Goal: Use online tool/utility: Utilize a website feature to perform a specific function

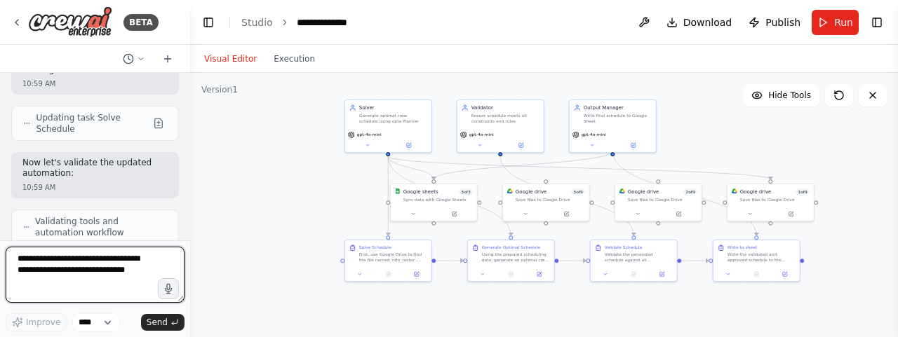
click at [107, 270] on textarea at bounding box center [95, 275] width 179 height 56
click at [122, 265] on textarea at bounding box center [95, 275] width 179 height 56
click at [122, 265] on textarea "***" at bounding box center [95, 275] width 179 height 56
type textarea "**********"
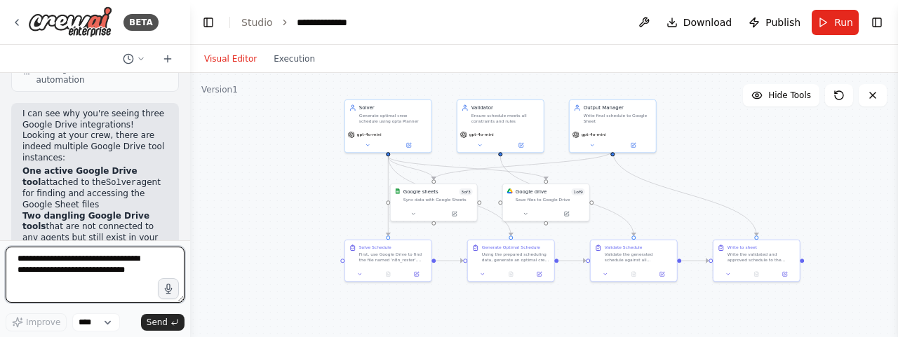
scroll to position [14348, 0]
type textarea "**********"
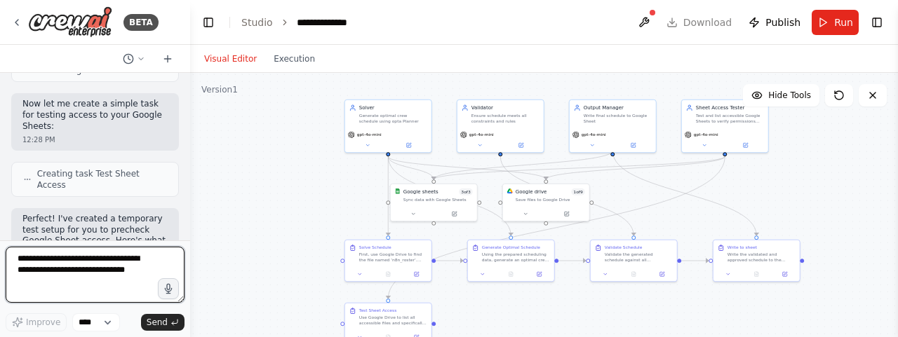
scroll to position [15412, 0]
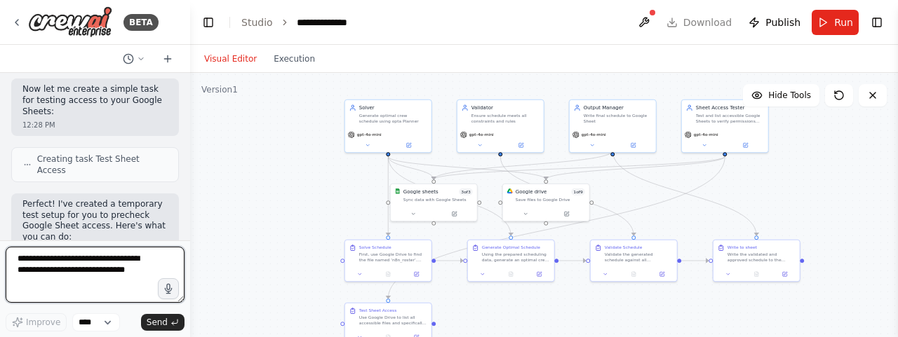
click at [88, 257] on textarea at bounding box center [95, 275] width 179 height 56
type textarea "**********"
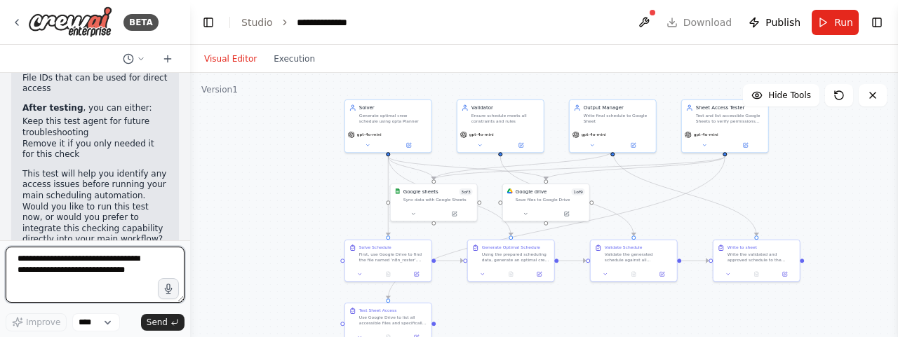
scroll to position [15786, 0]
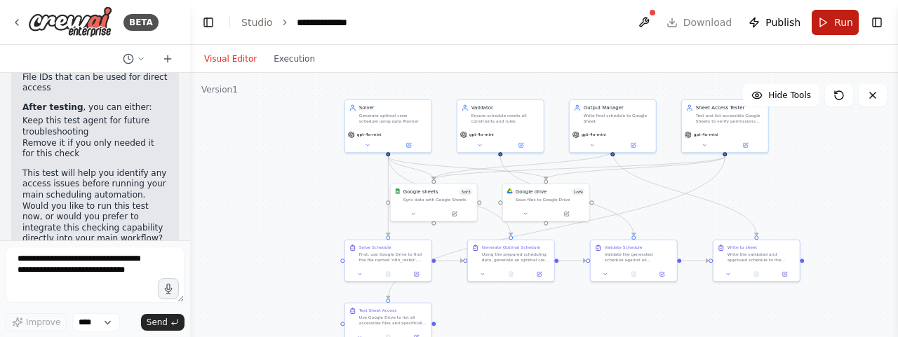
click at [831, 20] on button "Run" at bounding box center [835, 22] width 47 height 25
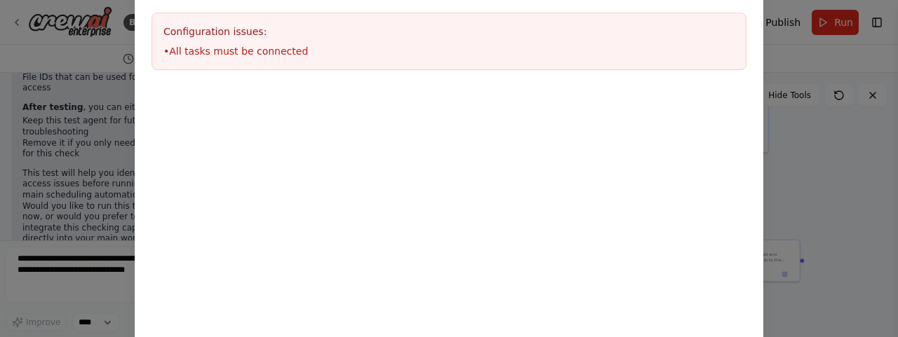
click at [827, 131] on div "Environment configuration Your project might require some environment variables…" at bounding box center [449, 168] width 898 height 337
click at [66, 105] on div "Environment configuration Your project might require some environment variables…" at bounding box center [449, 168] width 898 height 337
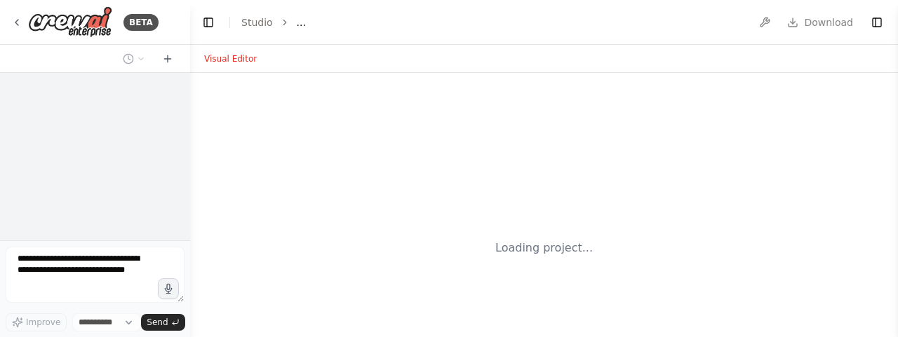
select select "****"
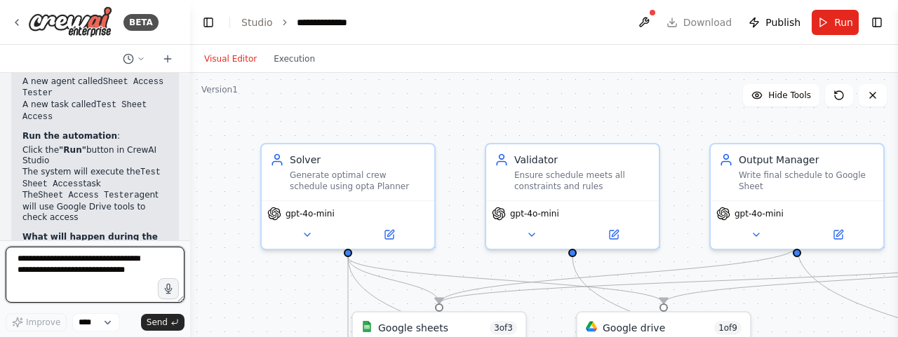
scroll to position [16133, 0]
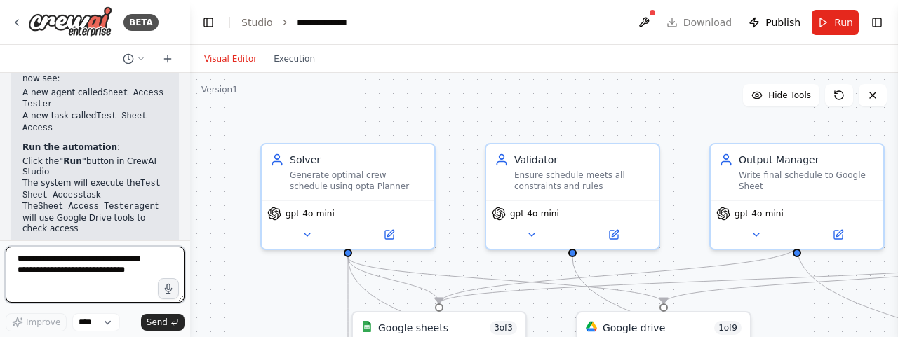
click at [87, 275] on textarea at bounding box center [95, 275] width 179 height 56
type textarea "**********"
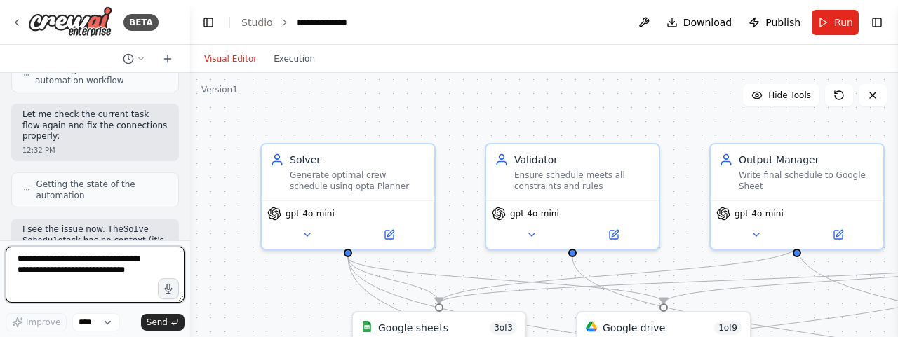
scroll to position [17487, 0]
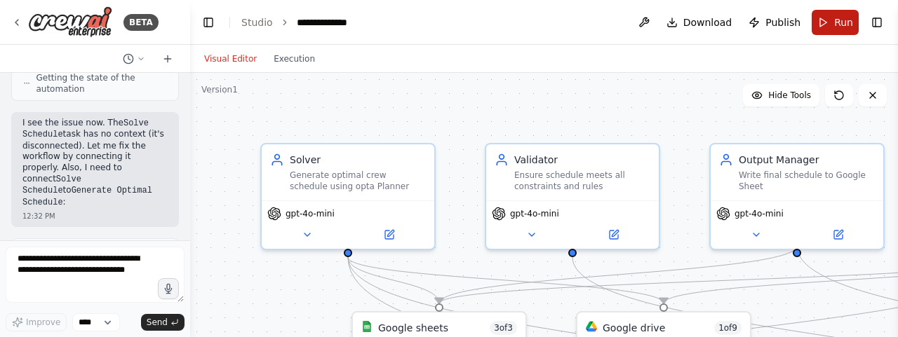
click at [835, 18] on span "Run" at bounding box center [843, 22] width 19 height 14
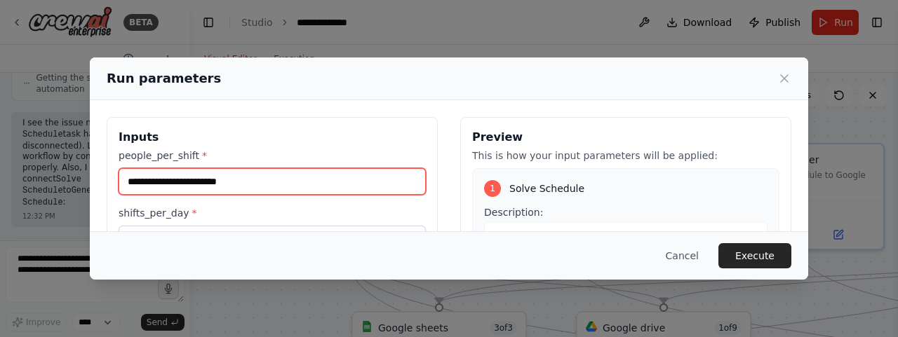
click at [326, 190] on input "people_per_shift *" at bounding box center [272, 181] width 307 height 27
type input "*"
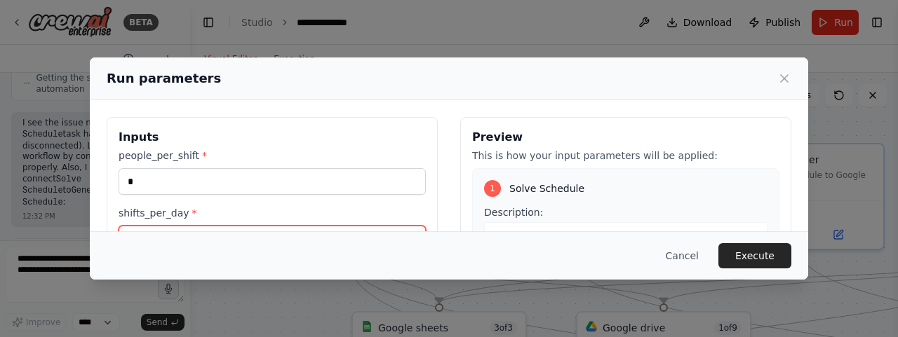
scroll to position [21, 0]
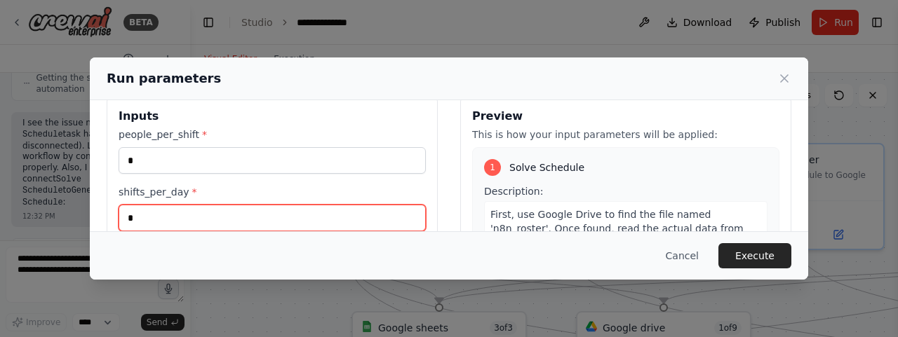
type input "*"
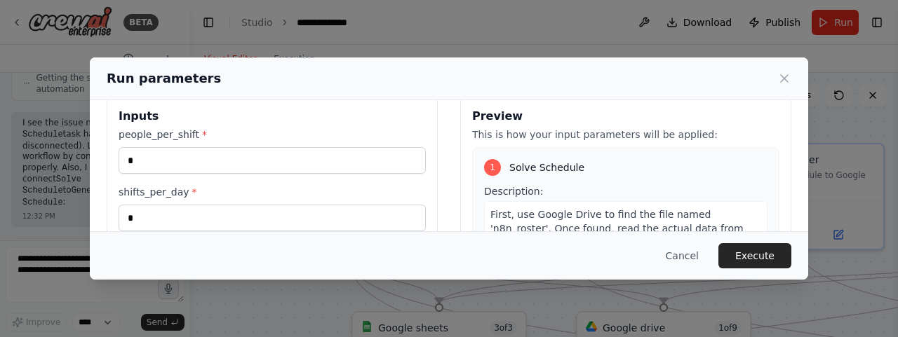
scroll to position [131, 0]
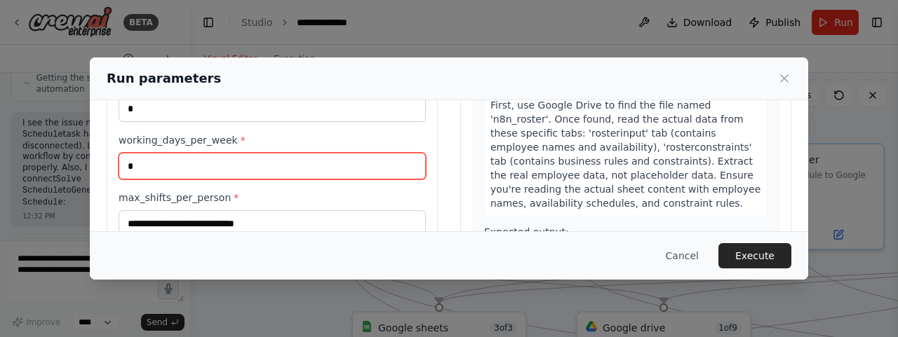
type input "*"
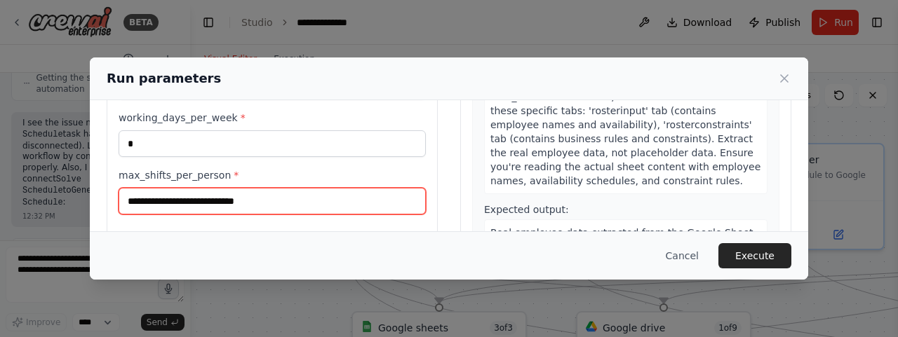
scroll to position [154, 0]
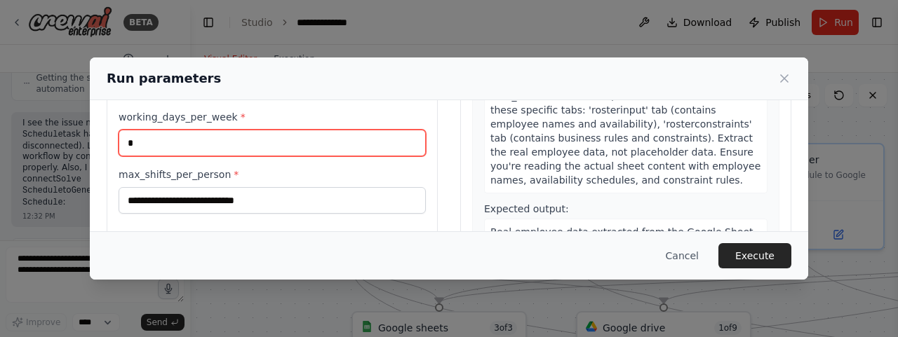
click at [303, 140] on input "*" at bounding box center [272, 143] width 307 height 27
type input "*"
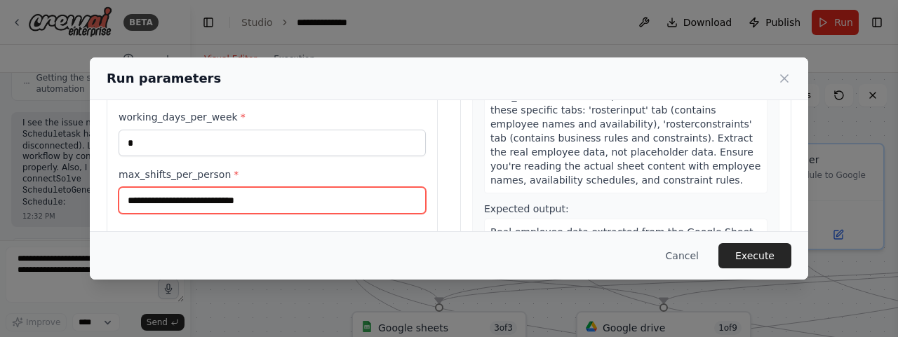
click at [300, 196] on input "max_shifts_per_person *" at bounding box center [272, 200] width 307 height 27
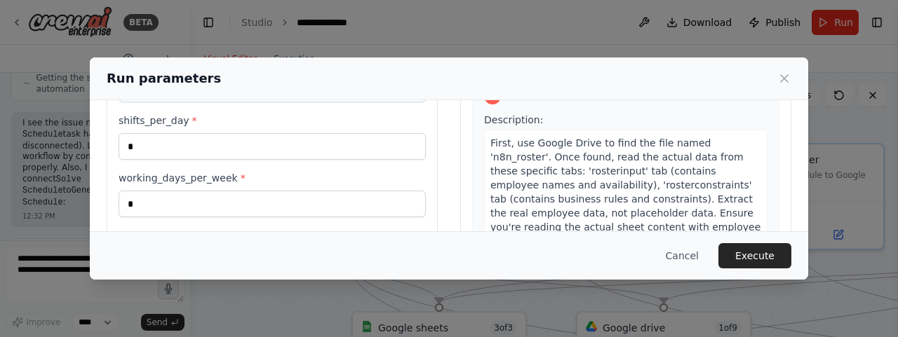
scroll to position [83, 0]
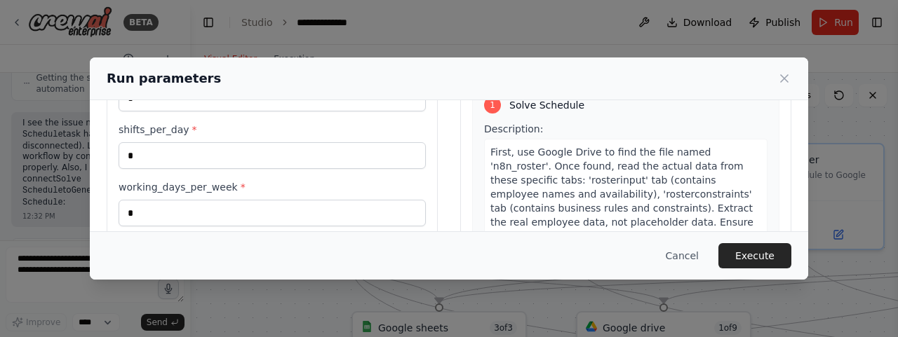
type input "*"
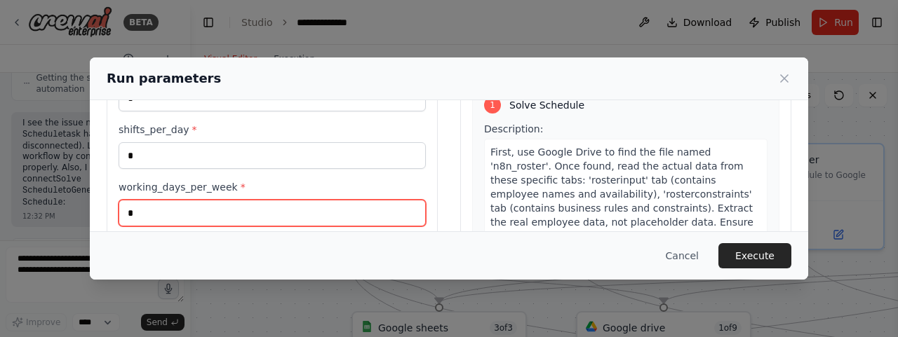
click at [283, 210] on input "*" at bounding box center [272, 213] width 307 height 27
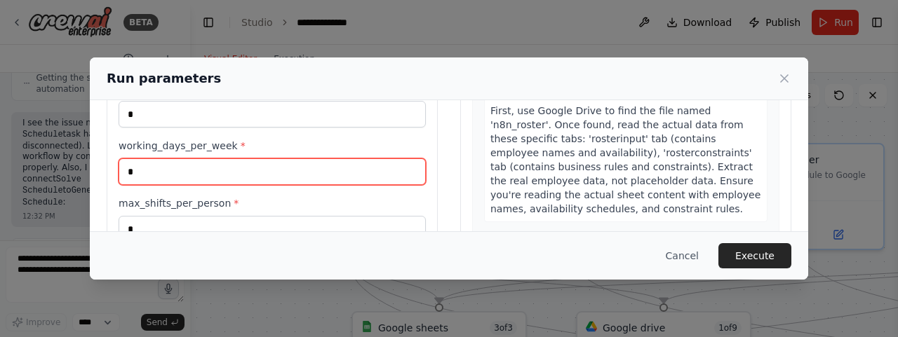
scroll to position [133, 0]
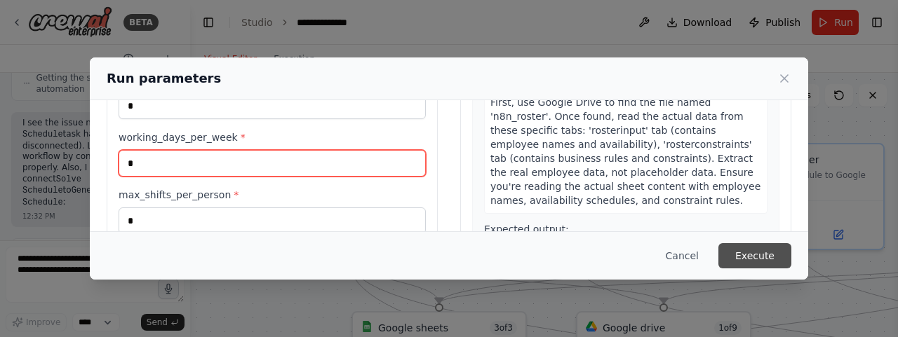
type input "*"
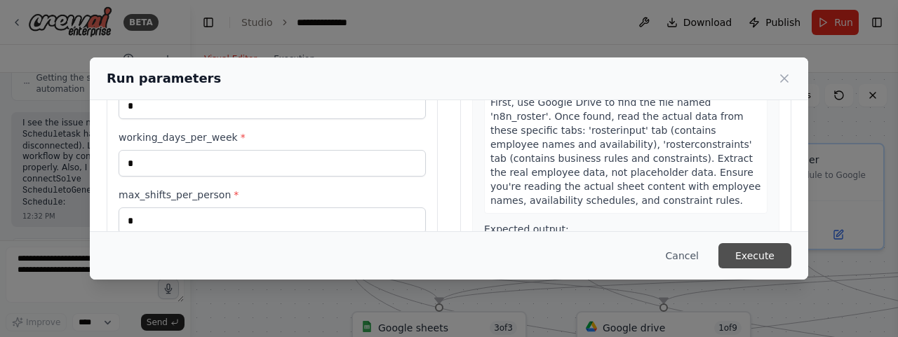
click at [755, 254] on button "Execute" at bounding box center [755, 255] width 73 height 25
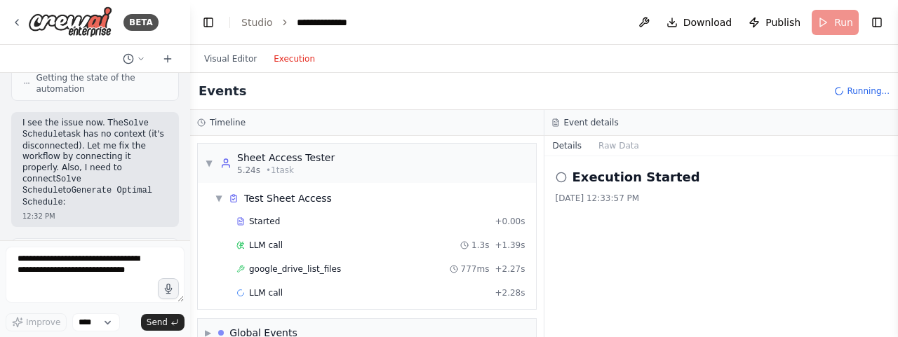
click at [272, 58] on button "Execution" at bounding box center [294, 59] width 58 height 17
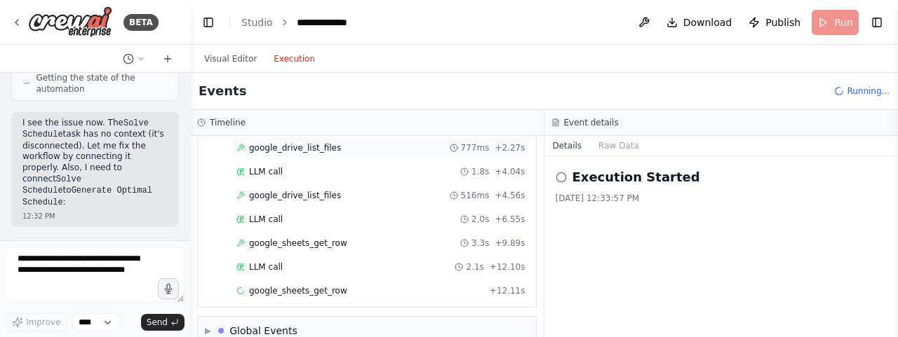
scroll to position [145, 0]
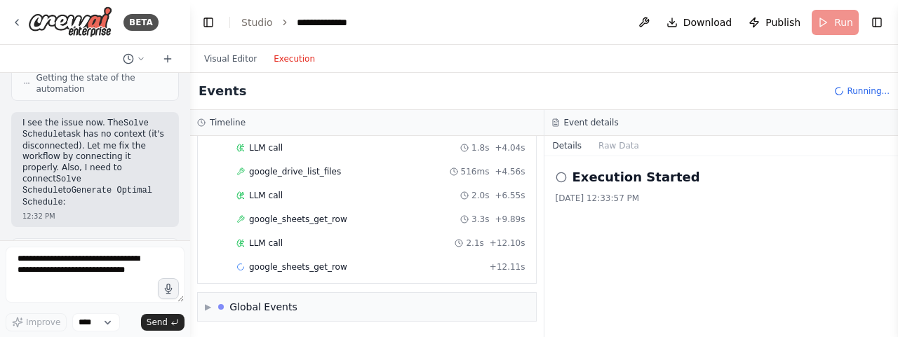
click at [305, 145] on div "LLM call 1.8s + 4.04s" at bounding box center [380, 147] width 289 height 11
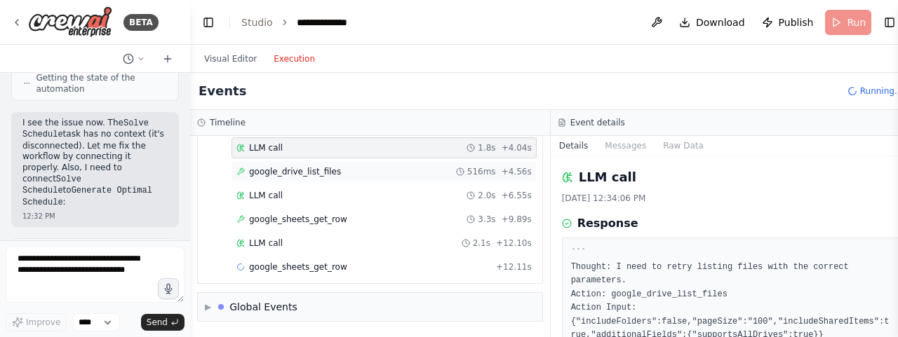
click at [309, 168] on span "google_drive_list_files" at bounding box center [295, 171] width 92 height 11
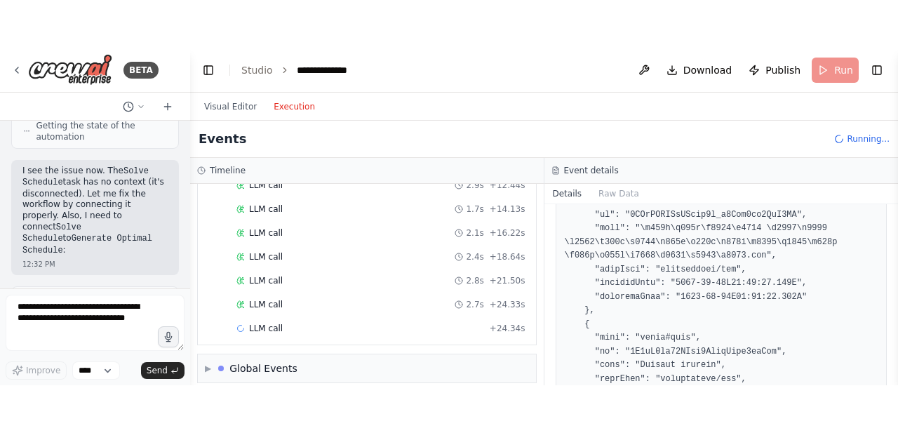
scroll to position [583, 0]
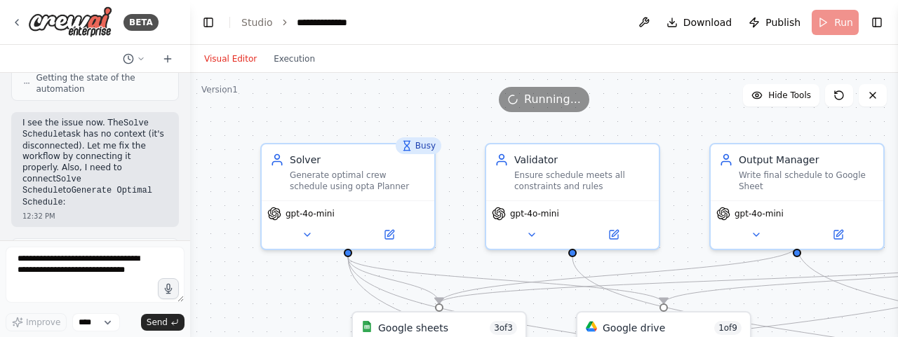
click at [227, 63] on button "Visual Editor" at bounding box center [230, 59] width 69 height 17
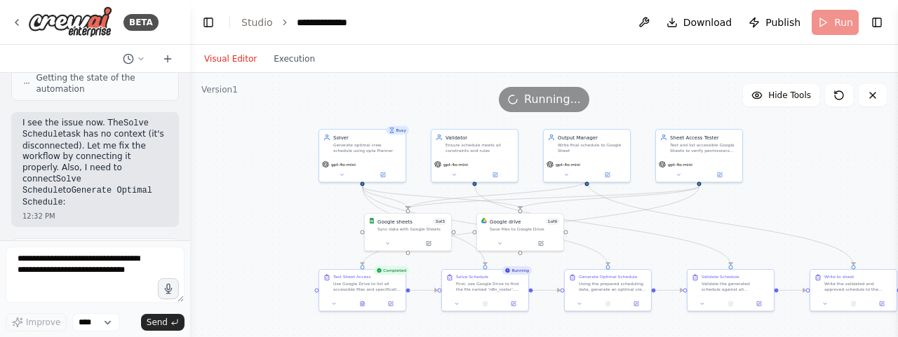
drag, startPoint x: 832, startPoint y: 229, endPoint x: 798, endPoint y: 192, distance: 50.7
click at [636, 220] on div ".deletable-edge-delete-btn { width: 20px; height: 20px; border: 0px solid #ffff…" at bounding box center [544, 248] width 708 height 351
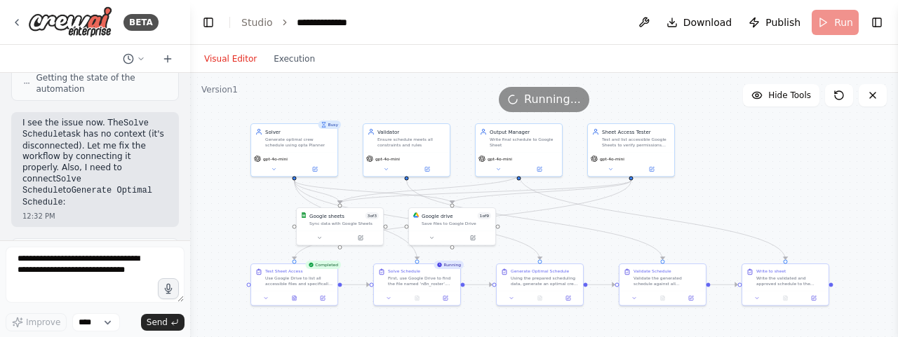
drag, startPoint x: 800, startPoint y: 192, endPoint x: 789, endPoint y: 192, distance: 10.5
click at [789, 192] on div ".deletable-edge-delete-btn { width: 20px; height: 20px; border: 0px solid #ffff…" at bounding box center [544, 248] width 708 height 351
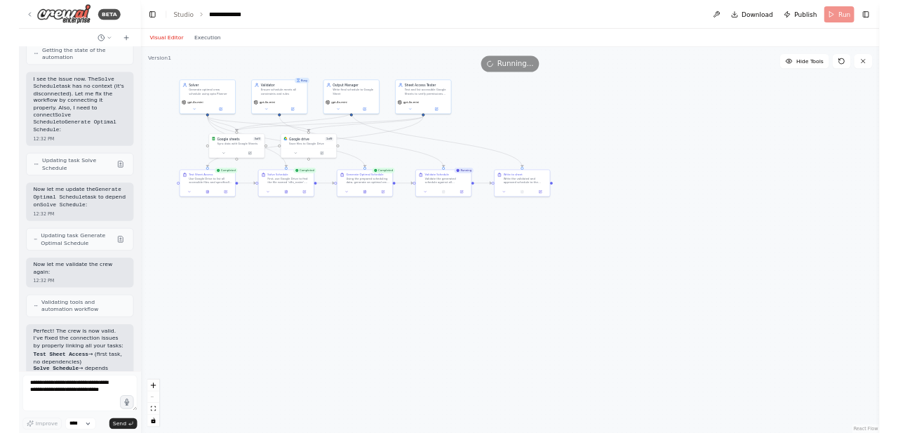
scroll to position [17111, 0]
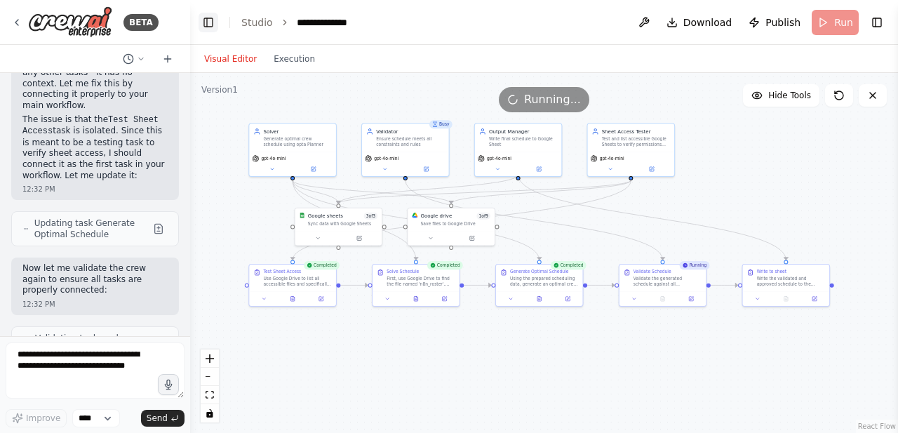
click at [208, 25] on button "Toggle Left Sidebar" at bounding box center [209, 23] width 20 height 20
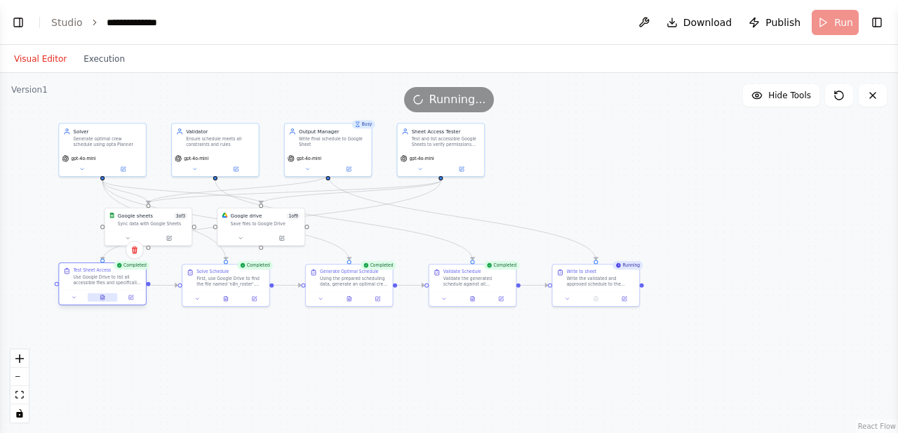
click at [101, 295] on icon at bounding box center [103, 298] width 6 height 6
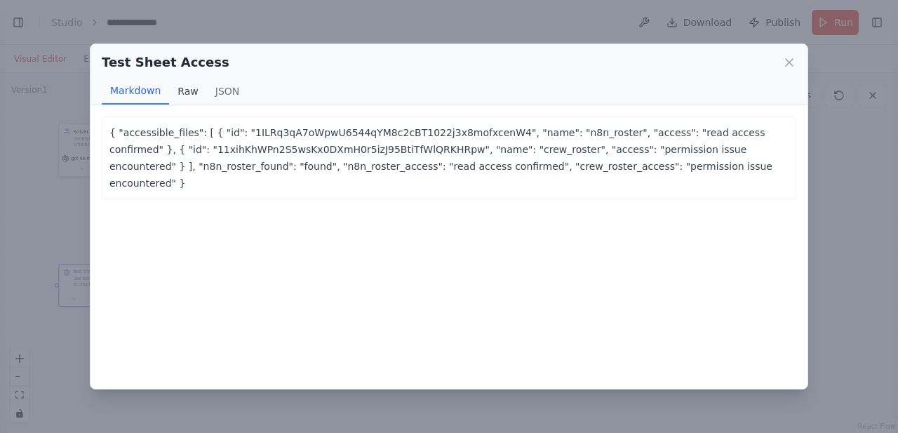
click at [185, 96] on button "Raw" at bounding box center [187, 91] width 37 height 27
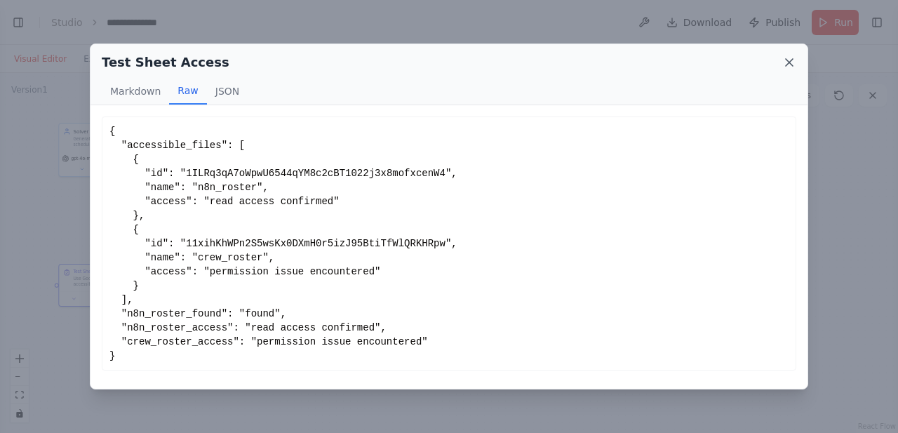
click at [794, 60] on icon at bounding box center [789, 62] width 14 height 14
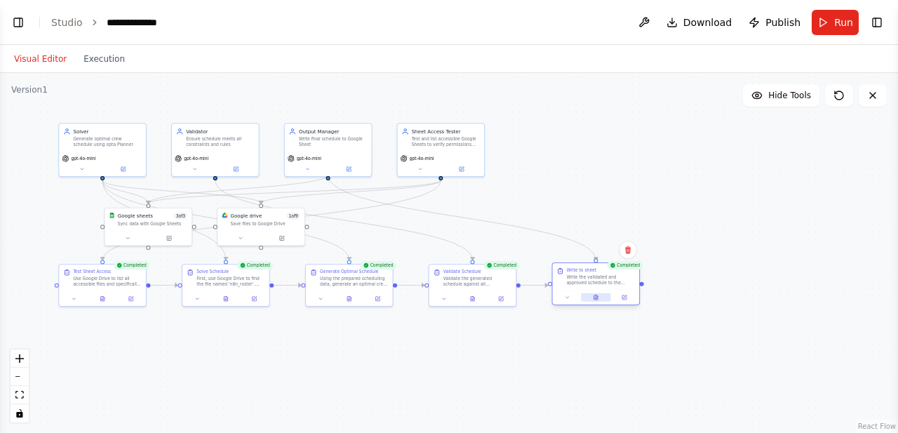
click at [596, 300] on icon at bounding box center [596, 297] width 4 height 5
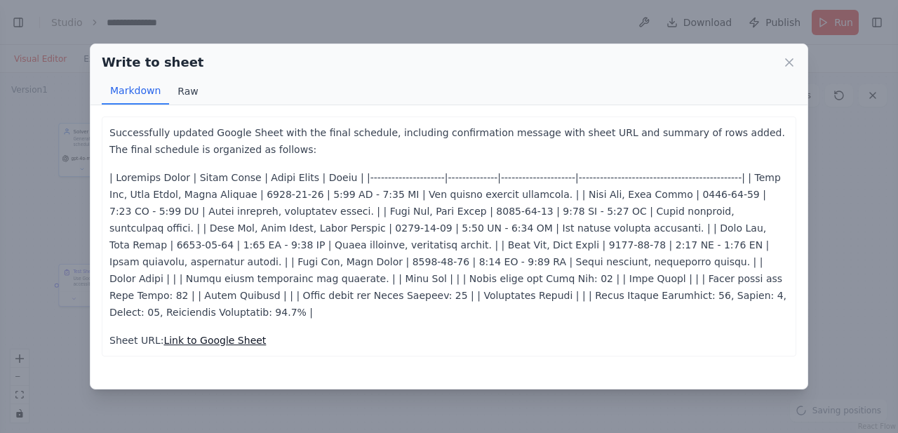
click at [180, 92] on button "Raw" at bounding box center [187, 91] width 37 height 27
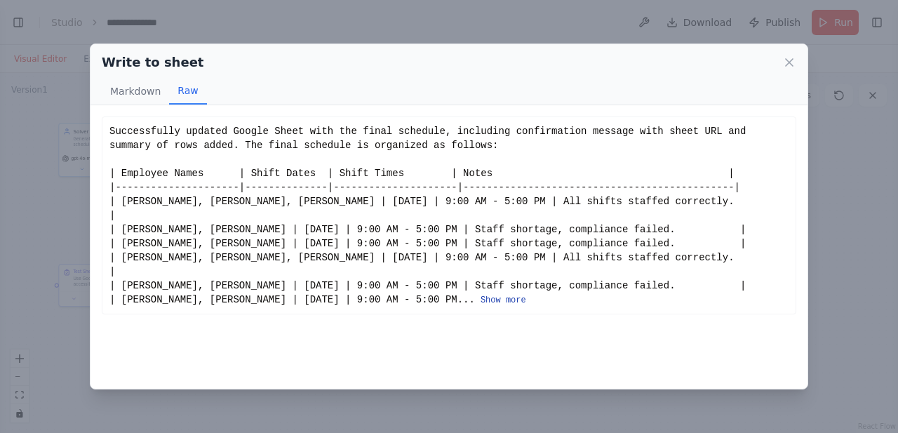
click at [481, 295] on button "Show more" at bounding box center [504, 300] width 46 height 11
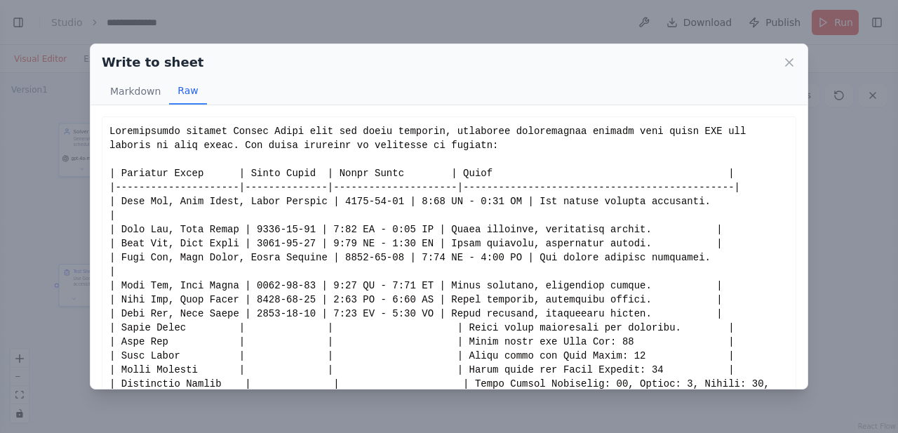
scroll to position [33, 0]
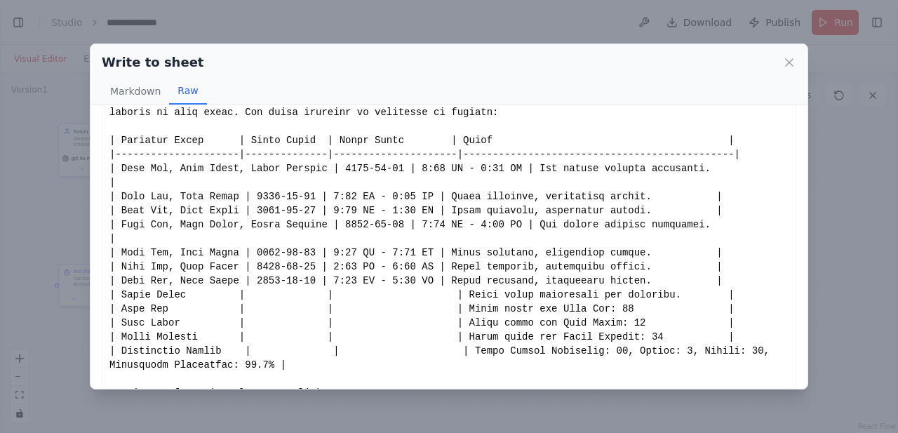
click at [175, 337] on div "Show less" at bounding box center [448, 245] width 679 height 309
click at [338, 337] on div "Show less" at bounding box center [448, 245] width 679 height 309
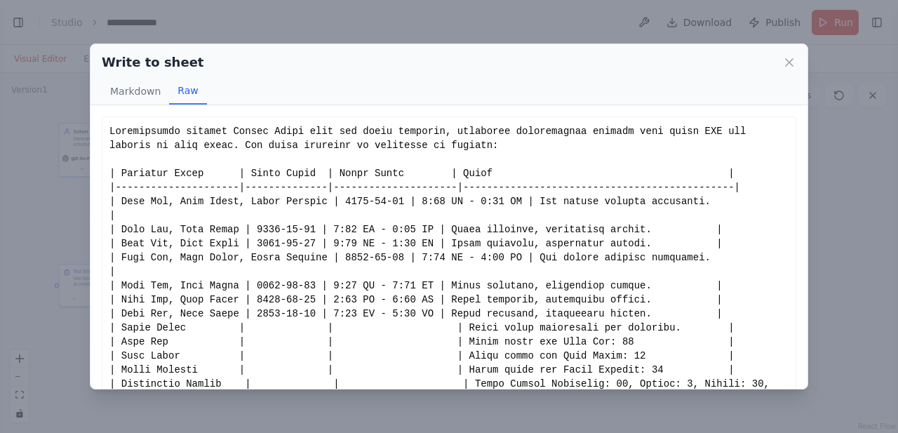
scroll to position [1, 0]
click at [143, 86] on button "Markdown" at bounding box center [135, 91] width 67 height 27
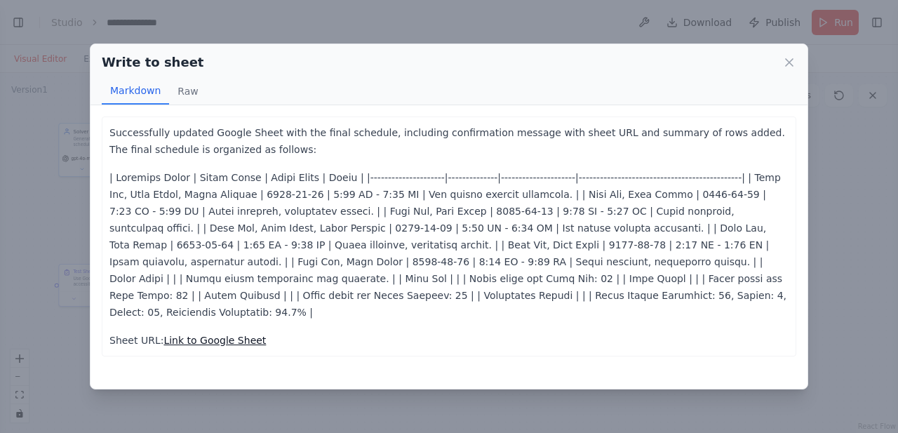
scroll to position [0, 0]
click at [188, 91] on button "Raw" at bounding box center [187, 91] width 37 height 27
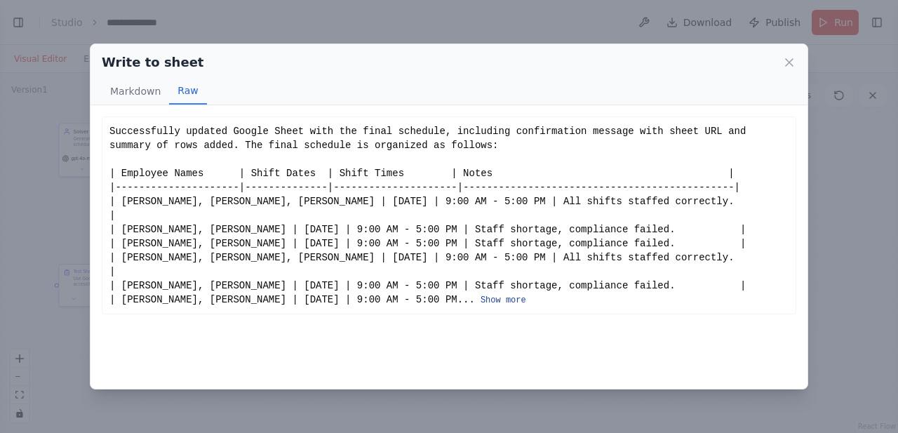
click at [481, 295] on button "Show more" at bounding box center [504, 300] width 46 height 11
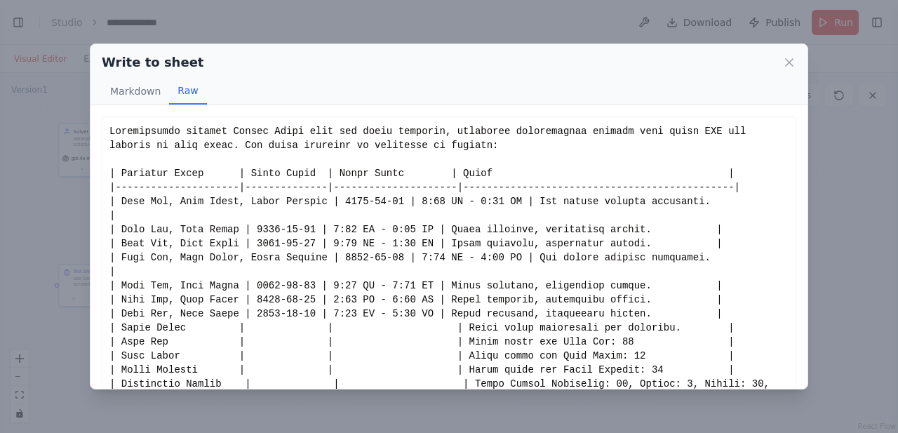
scroll to position [33, 0]
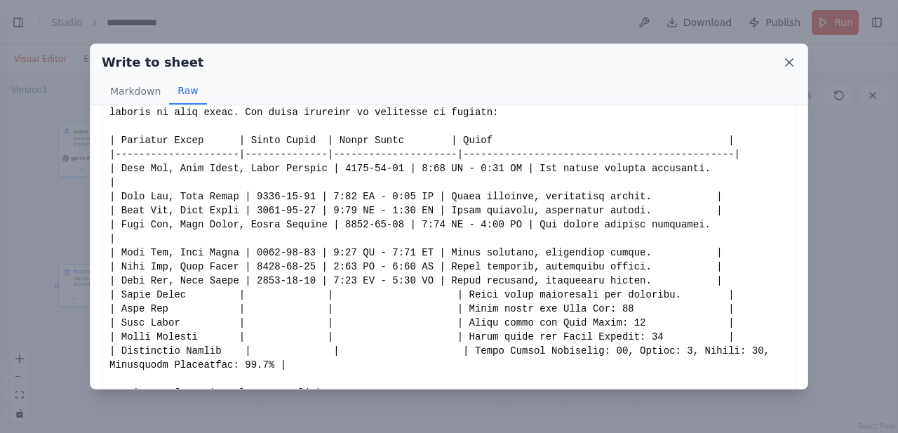
click at [791, 60] on icon at bounding box center [789, 62] width 7 height 7
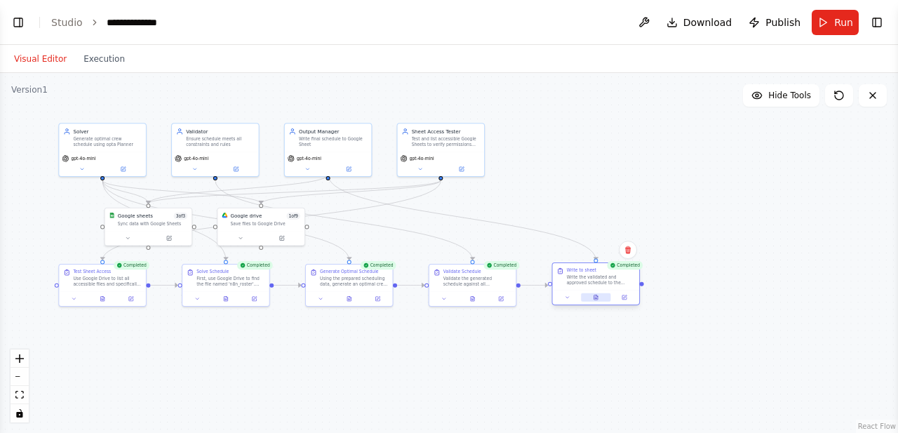
click at [599, 298] on button at bounding box center [596, 297] width 30 height 8
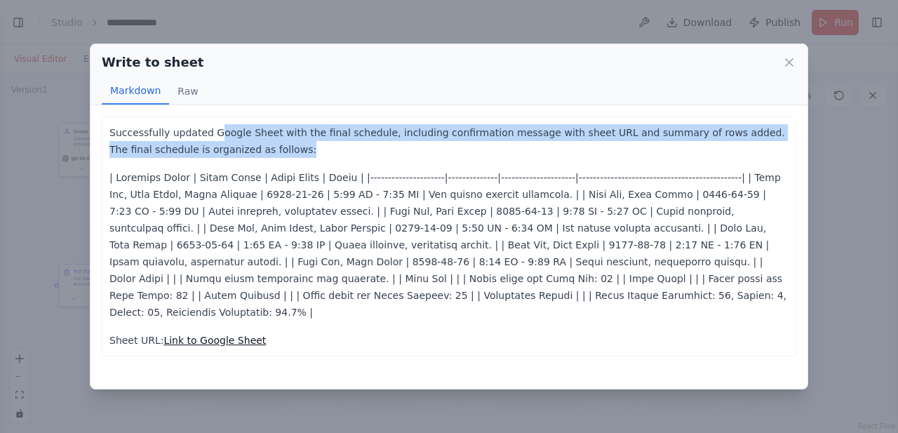
drag, startPoint x: 206, startPoint y: 120, endPoint x: 275, endPoint y: 147, distance: 73.8
click at [275, 147] on div "Successfully updated Google Sheet with the final schedule, including confirmati…" at bounding box center [449, 236] width 695 height 240
click at [275, 147] on p "Successfully updated Google Sheet with the final schedule, including confirmati…" at bounding box center [448, 141] width 679 height 34
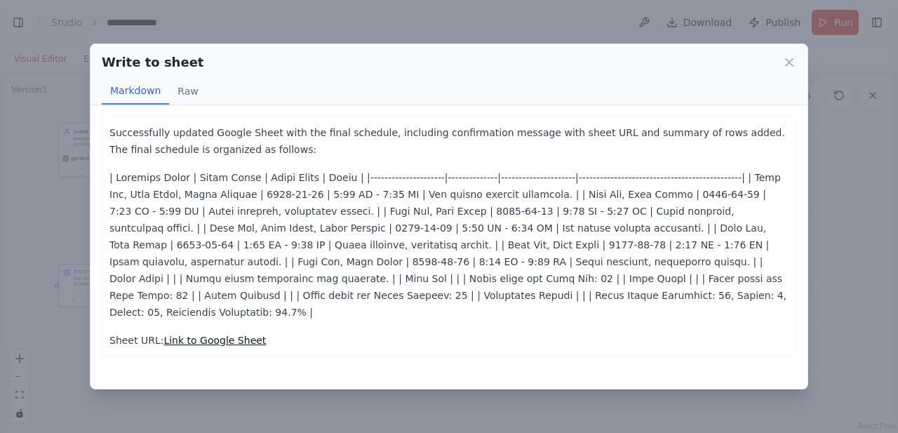
click at [275, 147] on p "Successfully updated Google Sheet with the final schedule, including confirmati…" at bounding box center [448, 141] width 679 height 34
click at [203, 335] on link "Link to Google Sheet" at bounding box center [214, 340] width 102 height 11
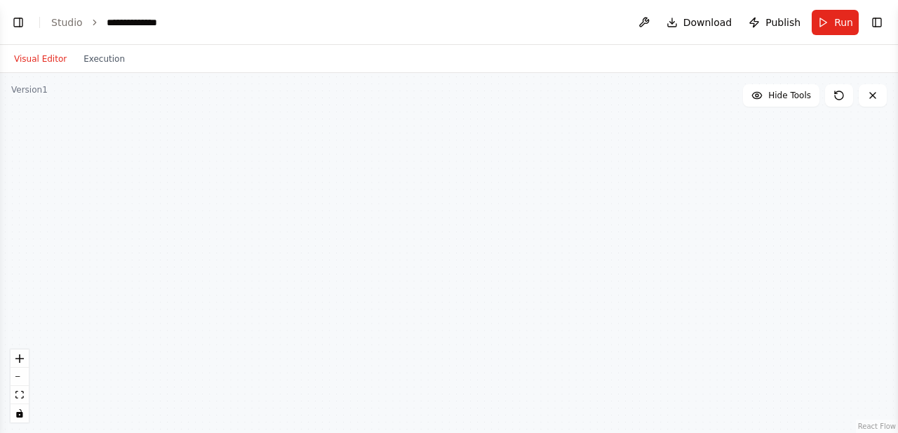
scroll to position [17354, 0]
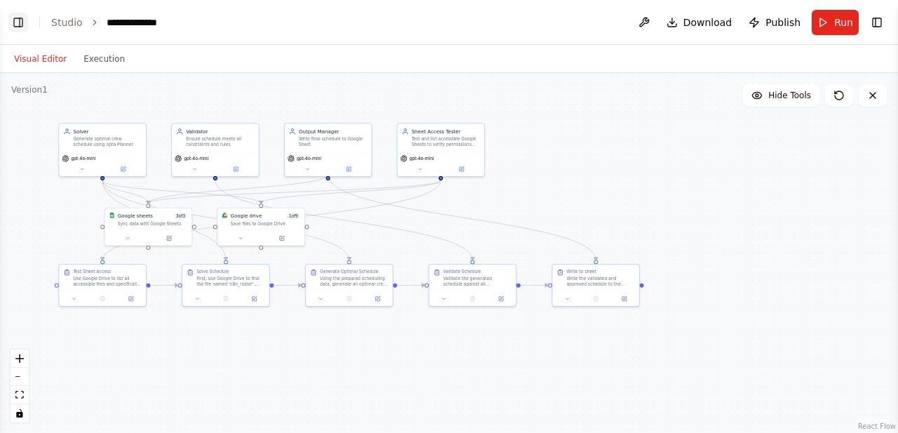
click at [21, 26] on button "Toggle Left Sidebar" at bounding box center [18, 23] width 20 height 20
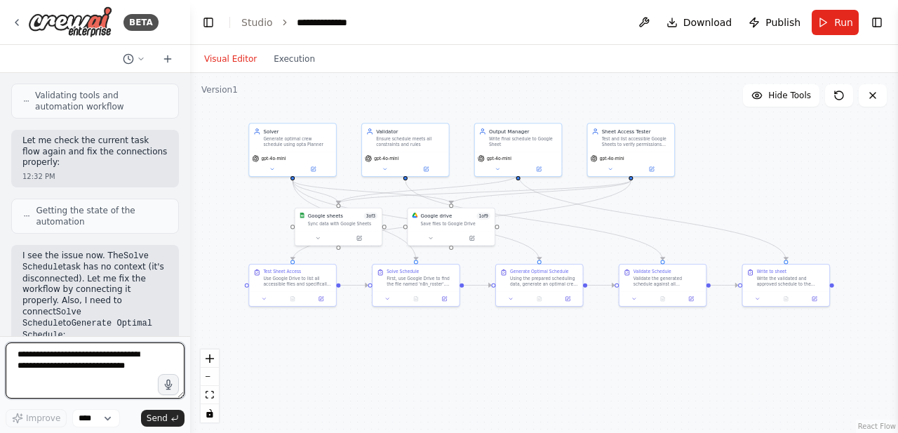
click at [86, 337] on textarea at bounding box center [95, 370] width 179 height 56
click at [59, 337] on textarea at bounding box center [95, 370] width 179 height 56
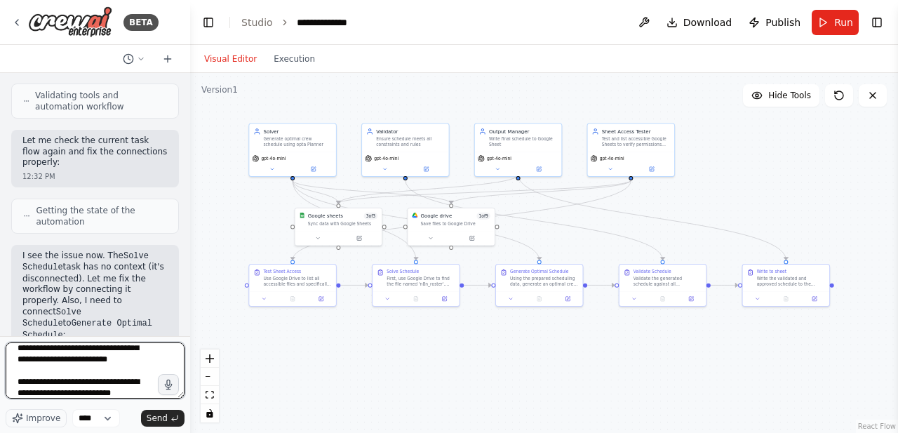
scroll to position [29, 0]
type textarea "**********"
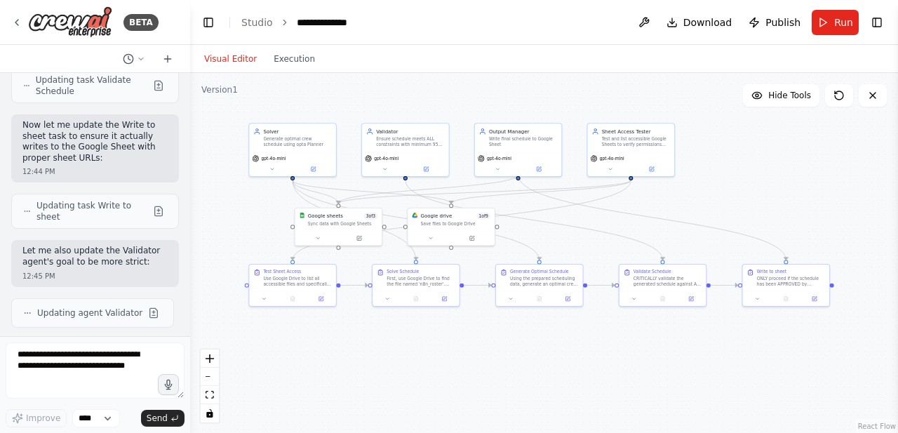
scroll to position [18570, 0]
drag, startPoint x: 21, startPoint y: 89, endPoint x: 74, endPoint y: 107, distance: 56.4
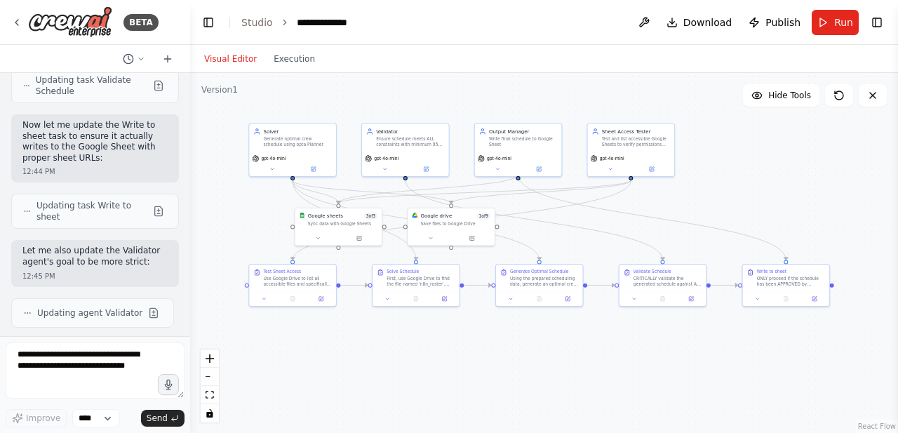
drag, startPoint x: 21, startPoint y: 92, endPoint x: 125, endPoint y: 218, distance: 163.5
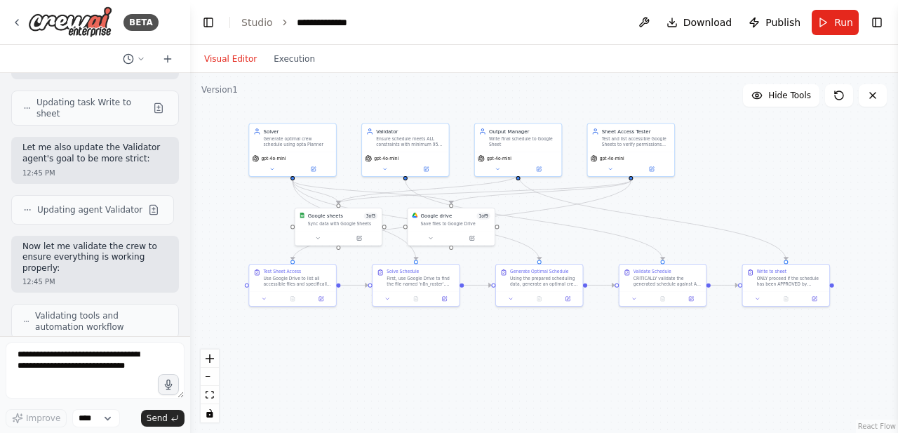
scroll to position [18692, 0]
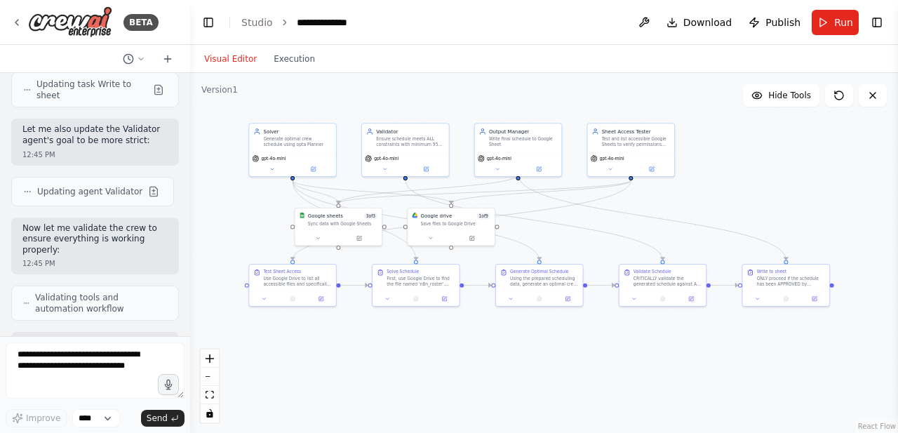
drag, startPoint x: 87, startPoint y: 162, endPoint x: 118, endPoint y: 180, distance: 35.9
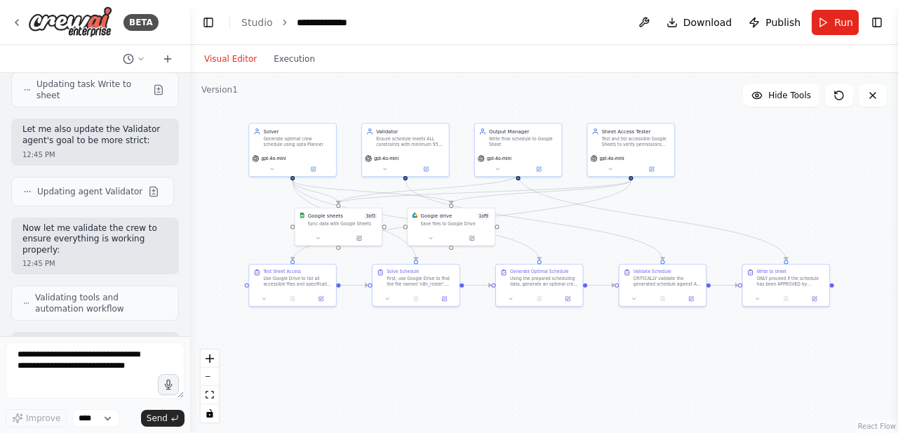
click at [98, 337] on textarea at bounding box center [95, 370] width 179 height 56
type textarea "**********"
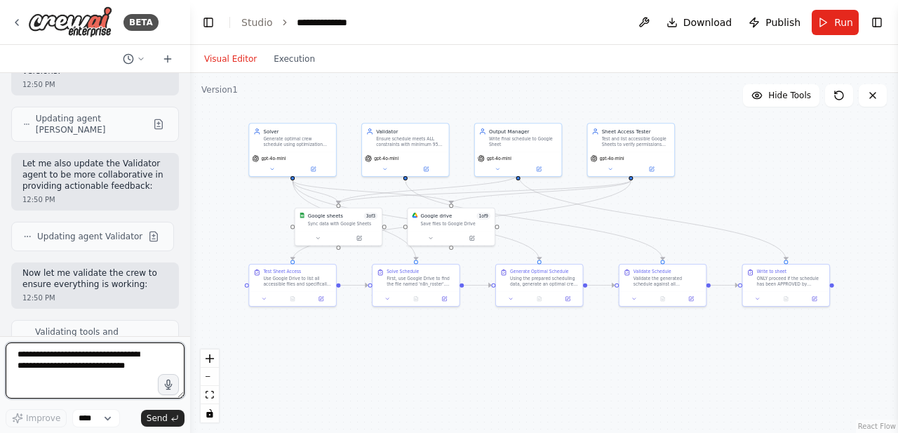
scroll to position [20039, 0]
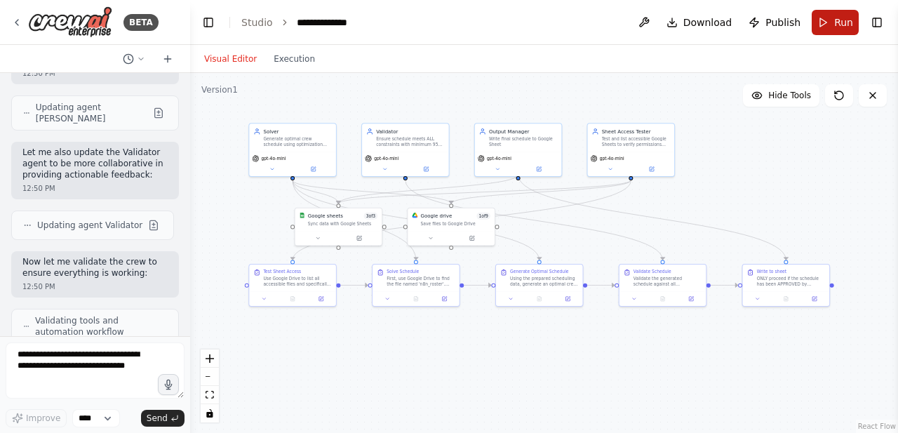
click at [822, 25] on button "Run" at bounding box center [835, 22] width 47 height 25
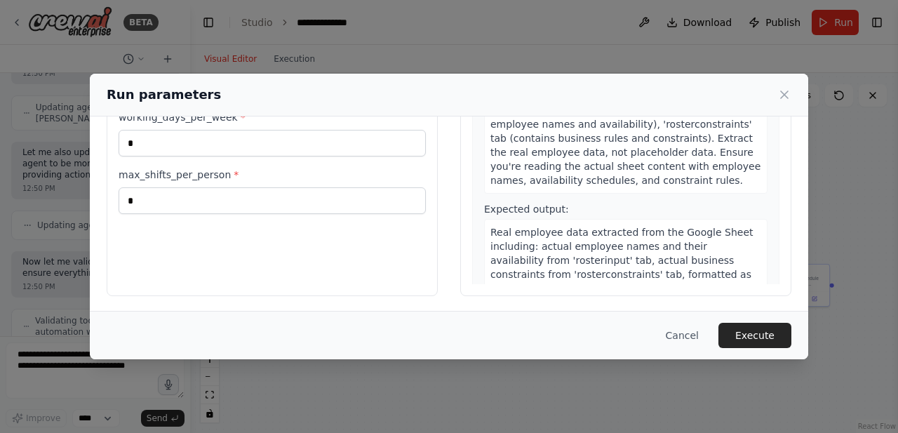
scroll to position [0, 0]
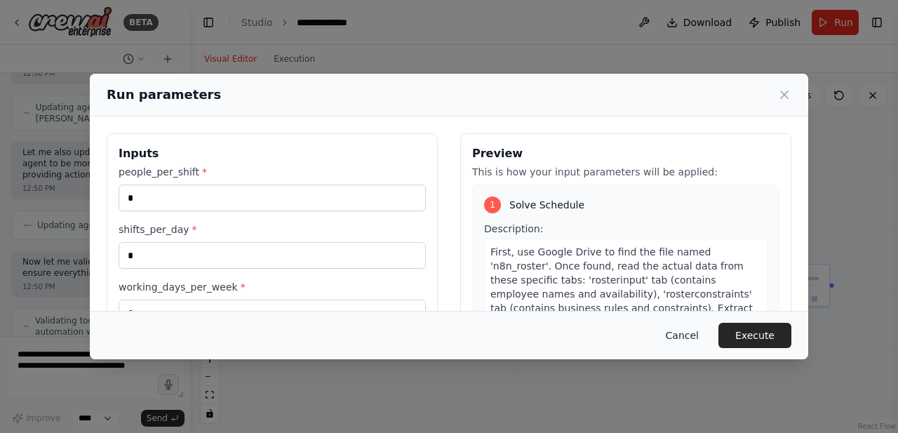
click at [686, 336] on button "Cancel" at bounding box center [682, 335] width 55 height 25
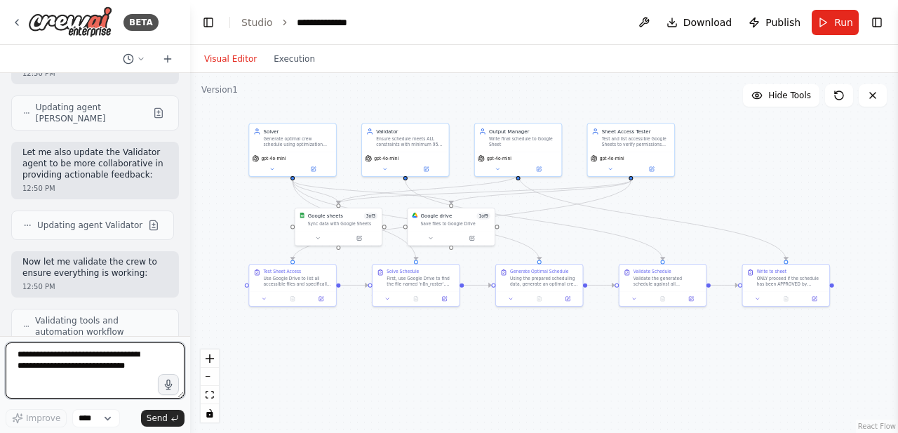
click at [56, 337] on textarea at bounding box center [95, 370] width 179 height 56
click at [112, 337] on textarea at bounding box center [95, 370] width 179 height 56
paste textarea "**********"
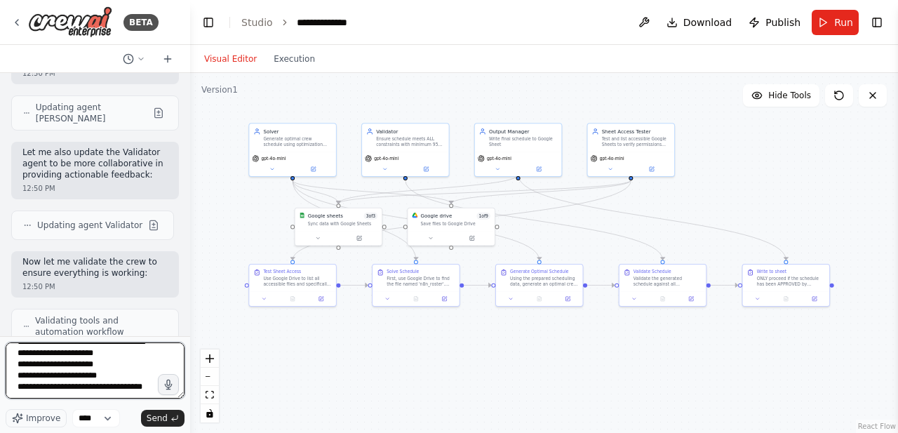
scroll to position [96, 0]
type textarea "**********"
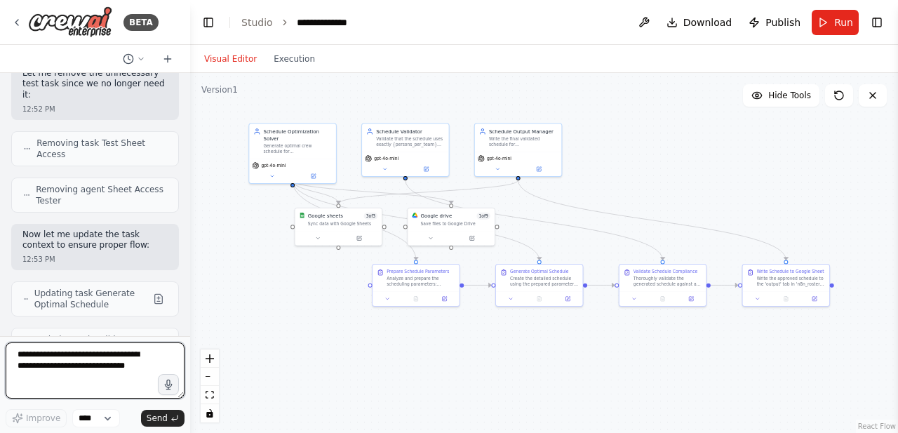
scroll to position [21843, 0]
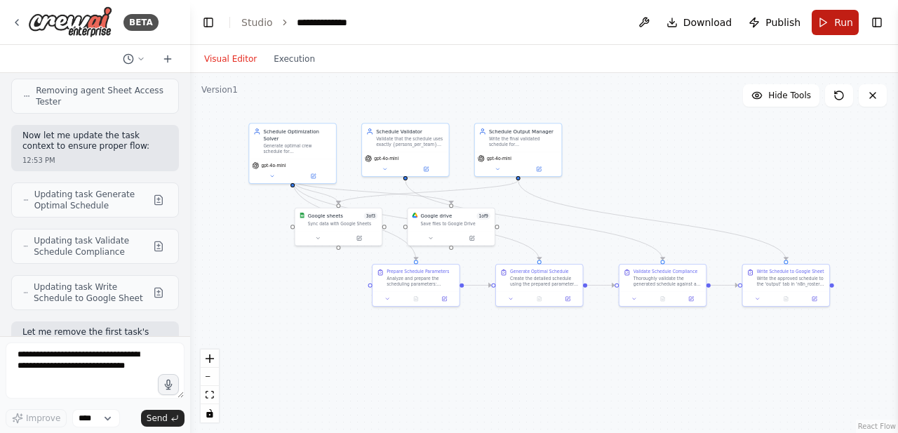
click at [827, 27] on button "Run" at bounding box center [835, 22] width 47 height 25
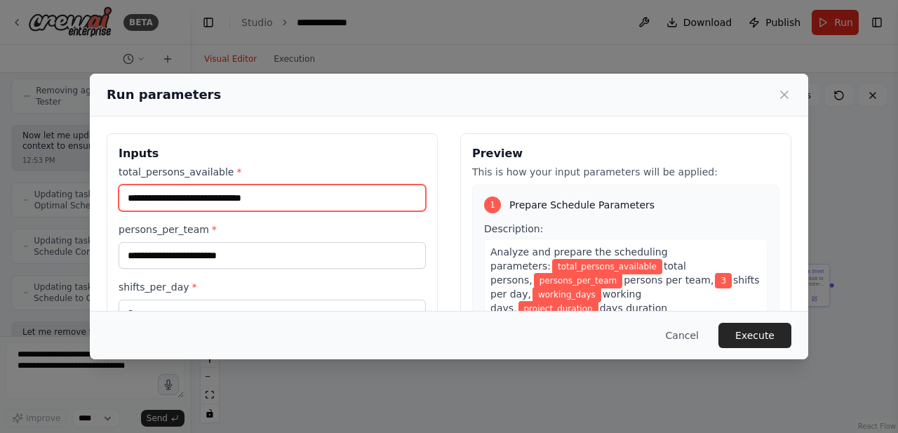
click at [296, 207] on input "total_persons_available *" at bounding box center [272, 198] width 307 height 27
type input "**"
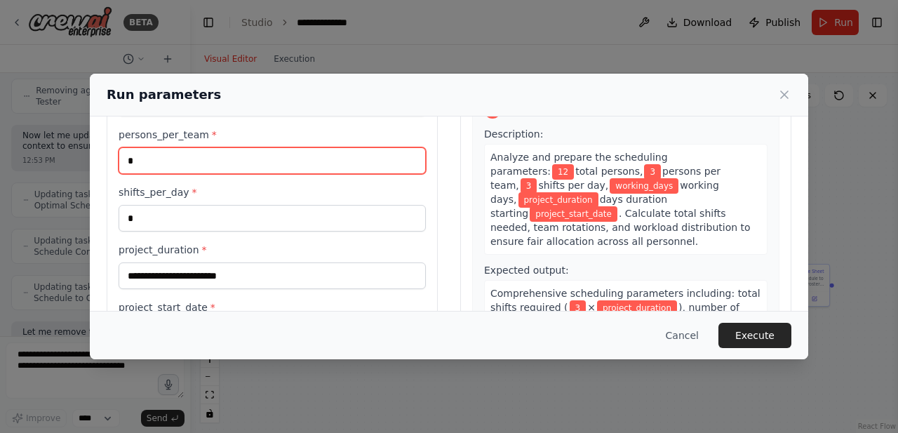
scroll to position [95, 0]
type input "*"
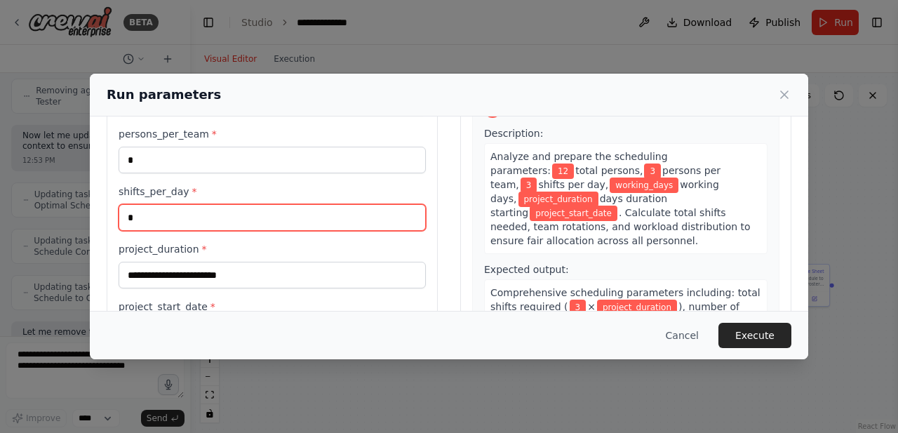
click at [296, 207] on input "*" at bounding box center [272, 217] width 307 height 27
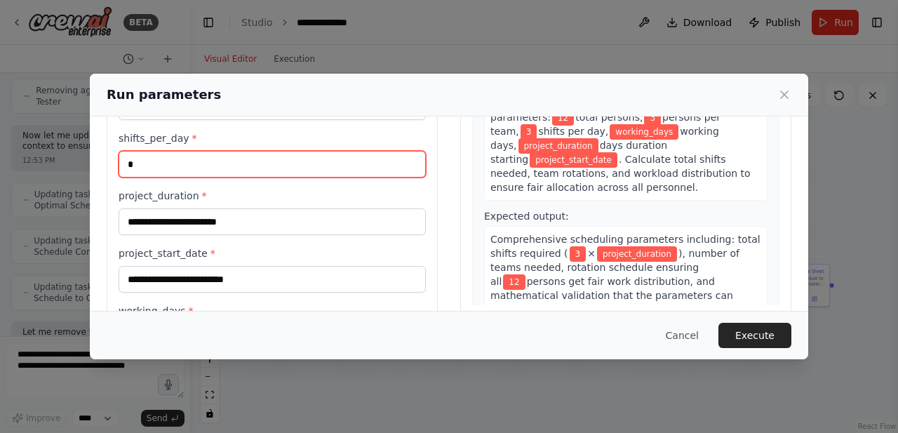
scroll to position [149, 0]
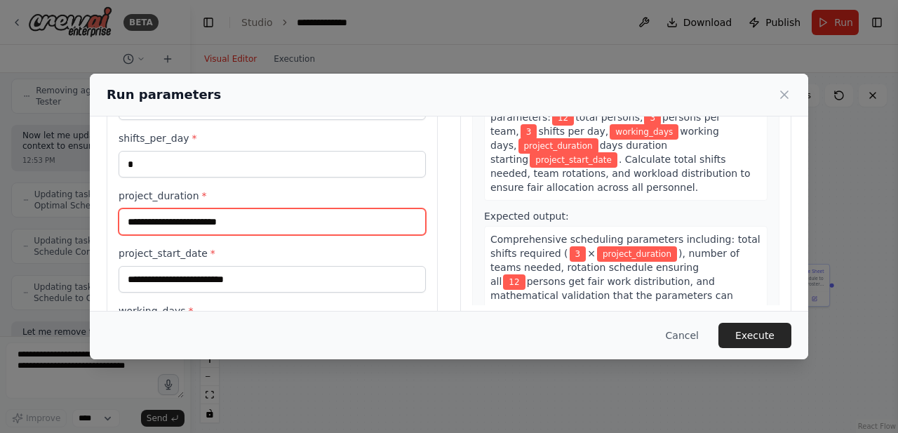
click at [368, 220] on input "project_duration *" at bounding box center [272, 221] width 307 height 27
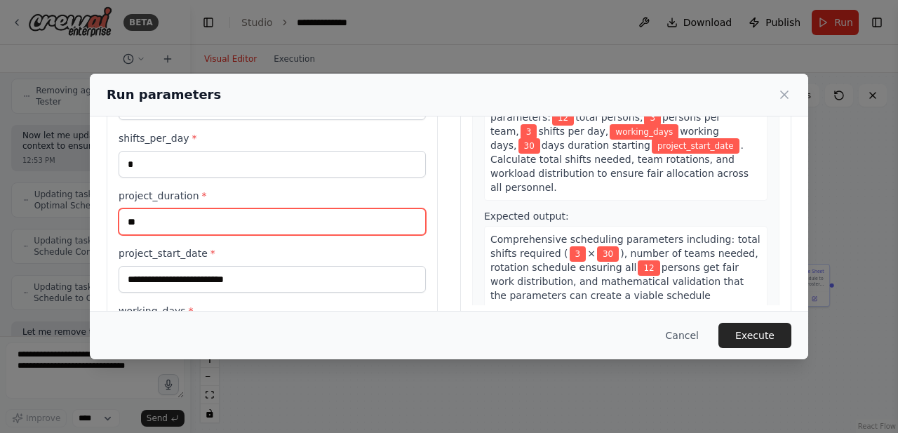
scroll to position [212, 0]
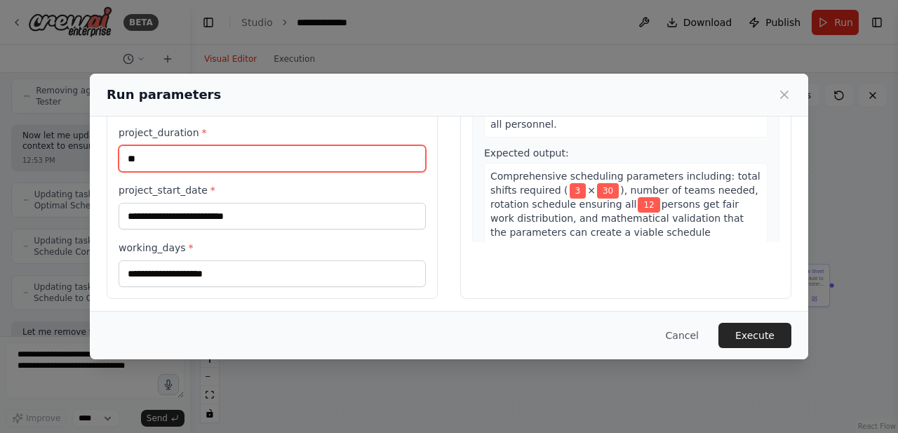
type input "**"
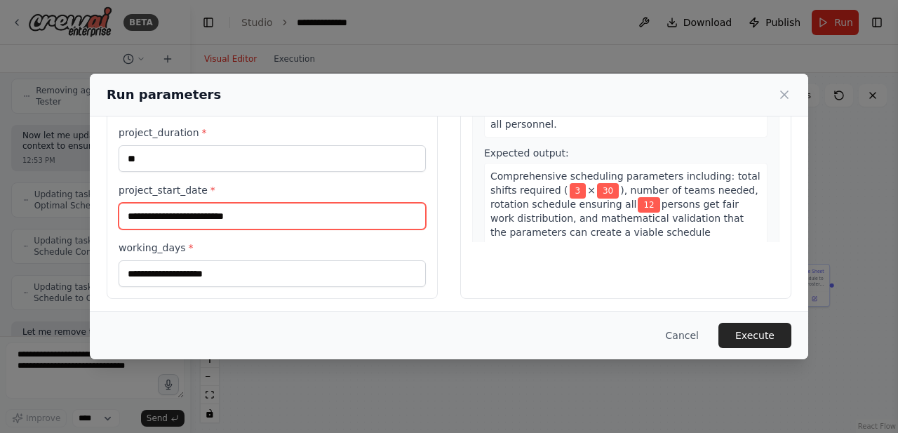
click at [362, 214] on input "project_start_date *" at bounding box center [272, 216] width 307 height 27
type input "**********"
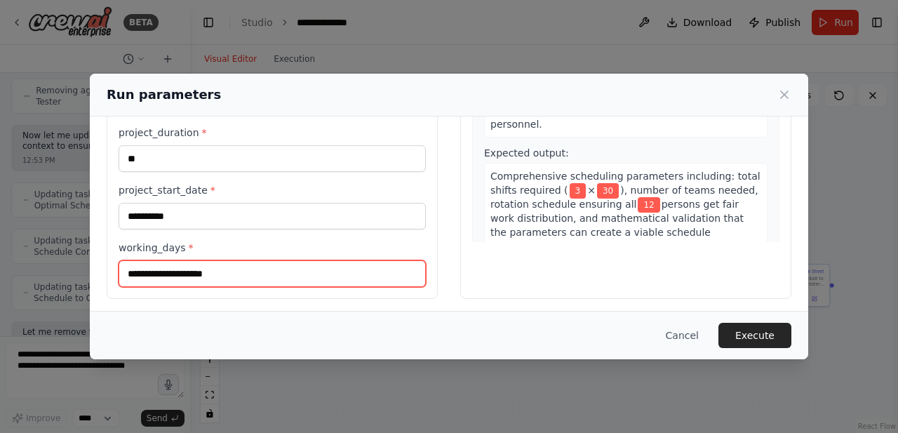
click at [337, 263] on input "working_days *" at bounding box center [272, 273] width 307 height 27
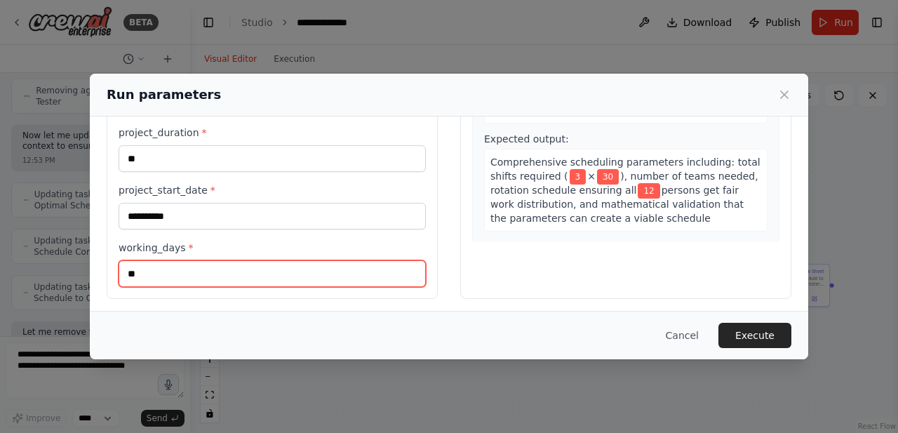
type input "*"
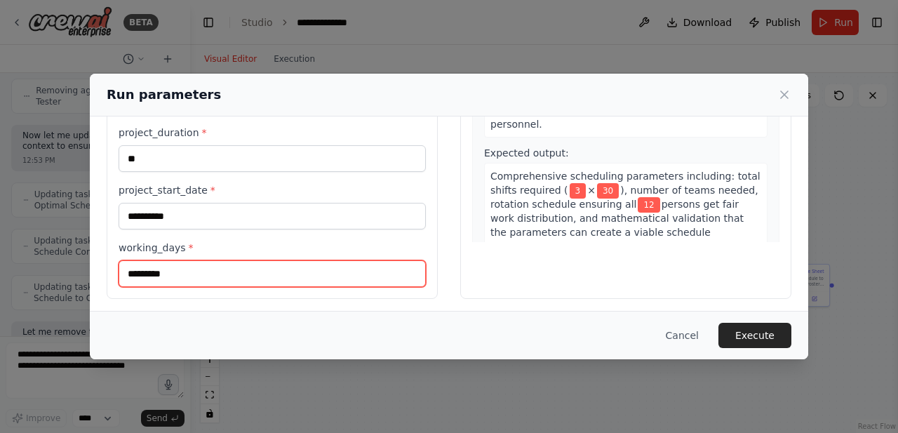
type input "**********"
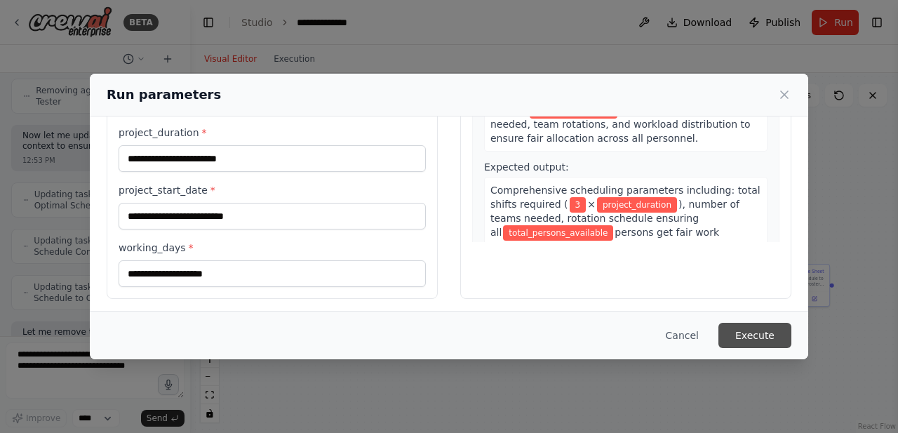
click at [763, 333] on button "Execute" at bounding box center [755, 335] width 73 height 25
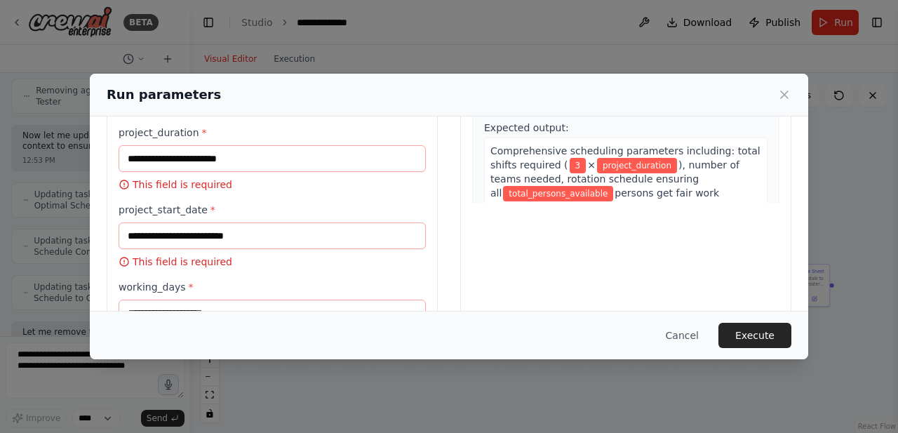
scroll to position [0, 0]
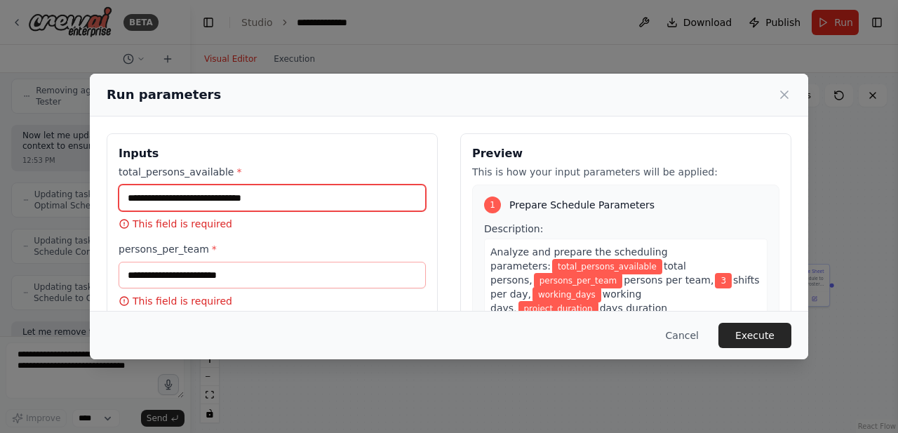
click at [288, 200] on input "total_persons_available *" at bounding box center [272, 198] width 307 height 27
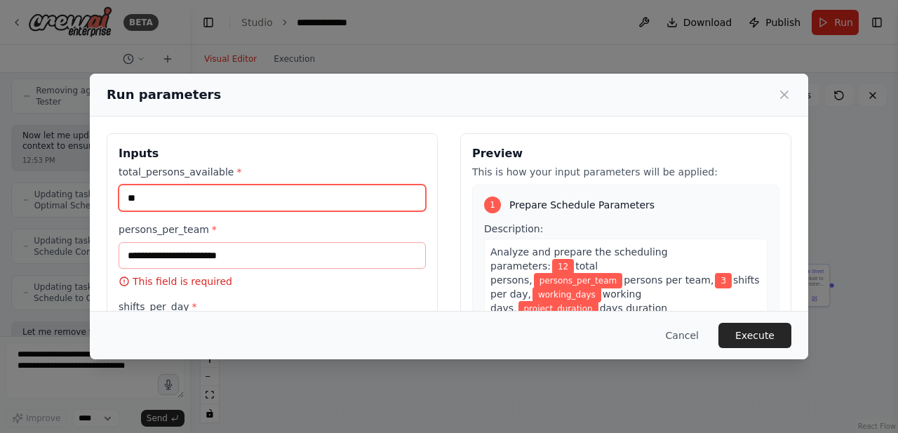
type input "**"
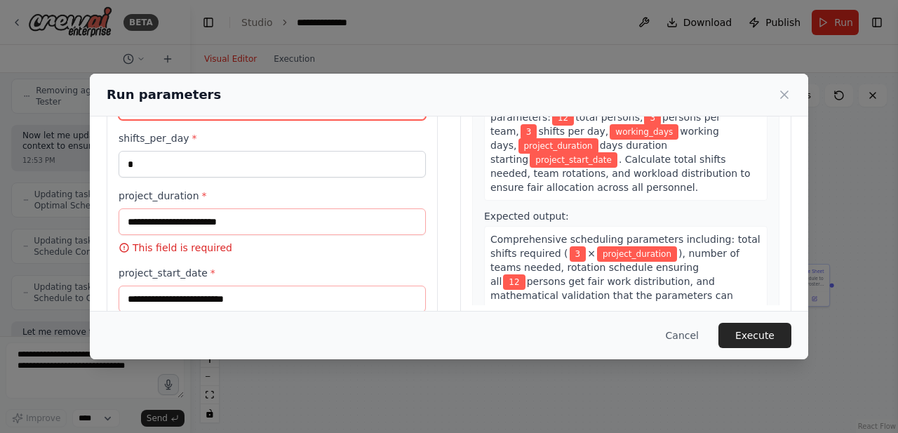
scroll to position [159, 0]
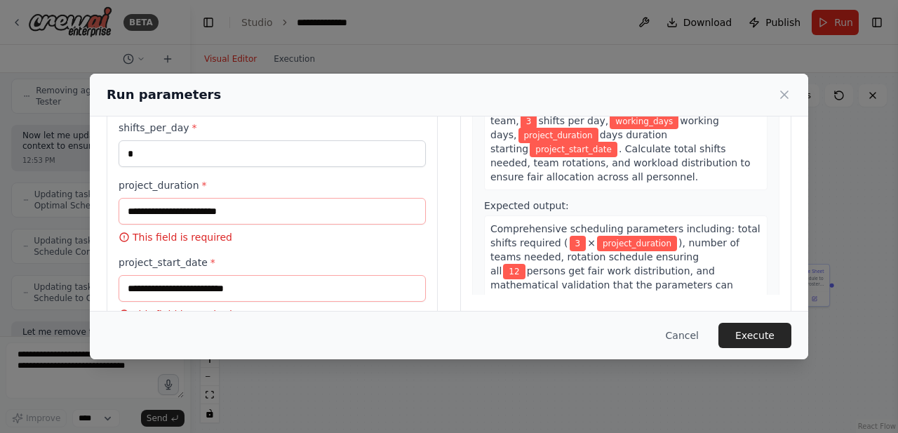
type input "*"
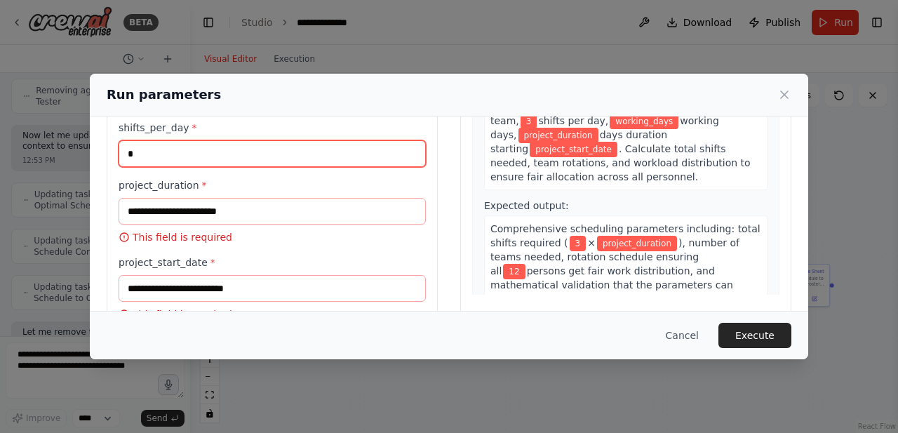
click at [313, 154] on input "*" at bounding box center [272, 153] width 307 height 27
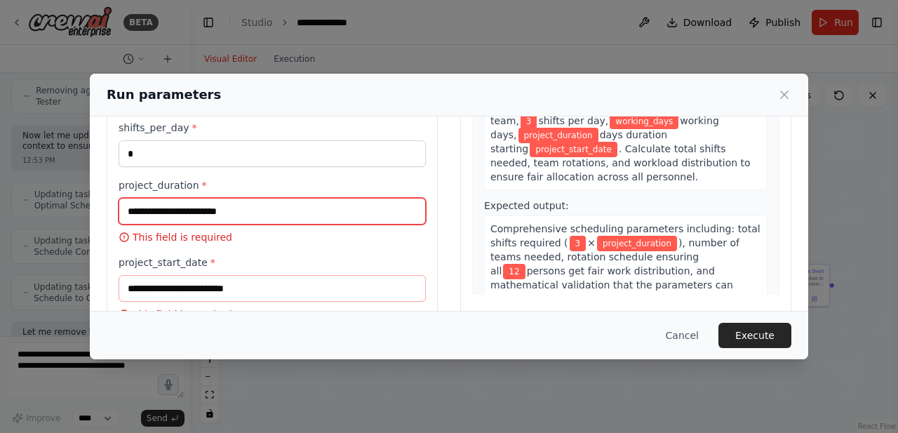
click at [313, 214] on input "project_duration *" at bounding box center [272, 211] width 307 height 27
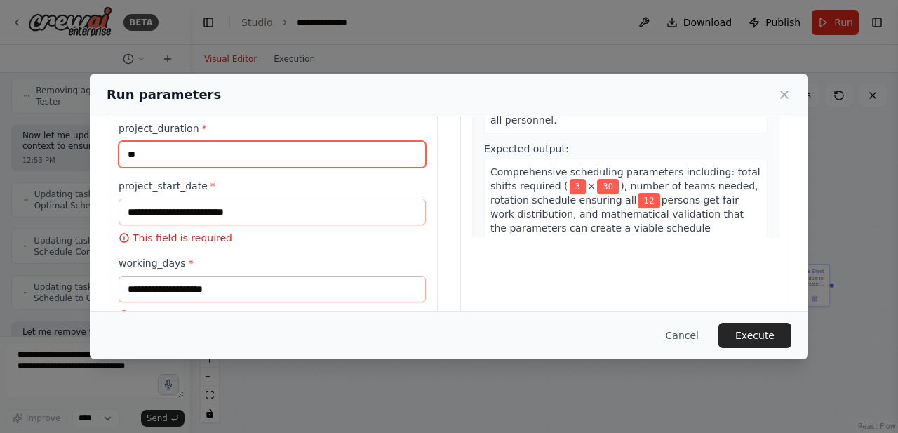
scroll to position [219, 0]
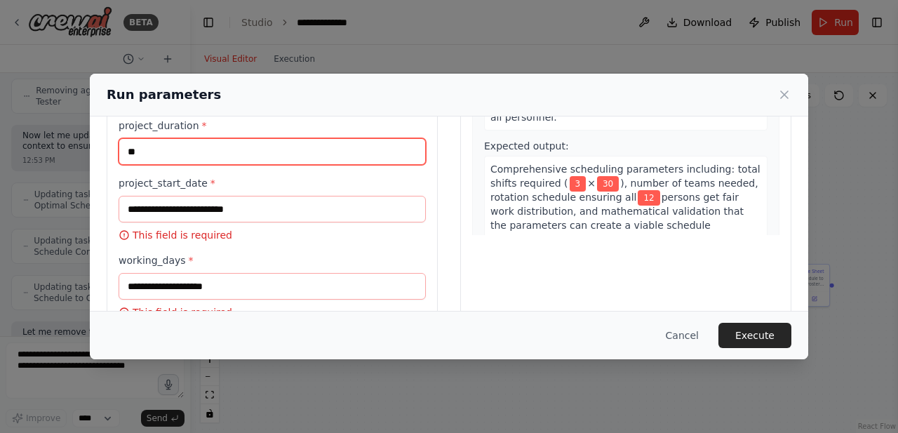
type input "**"
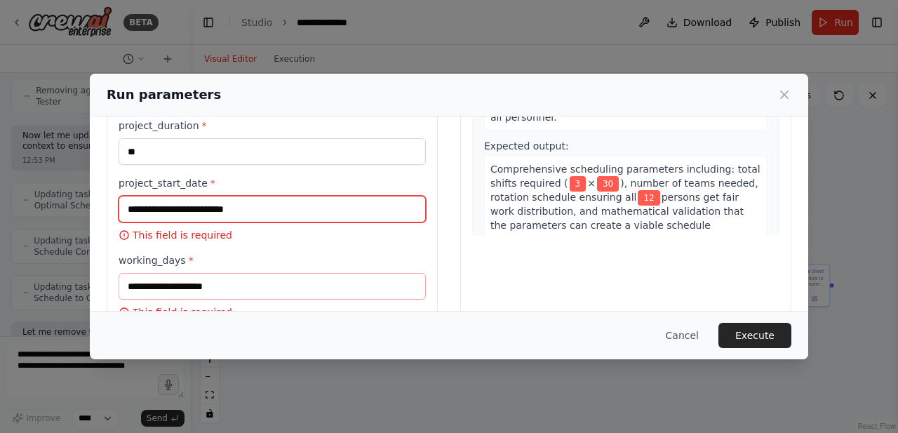
click at [314, 208] on input "project_start_date *" at bounding box center [272, 209] width 307 height 27
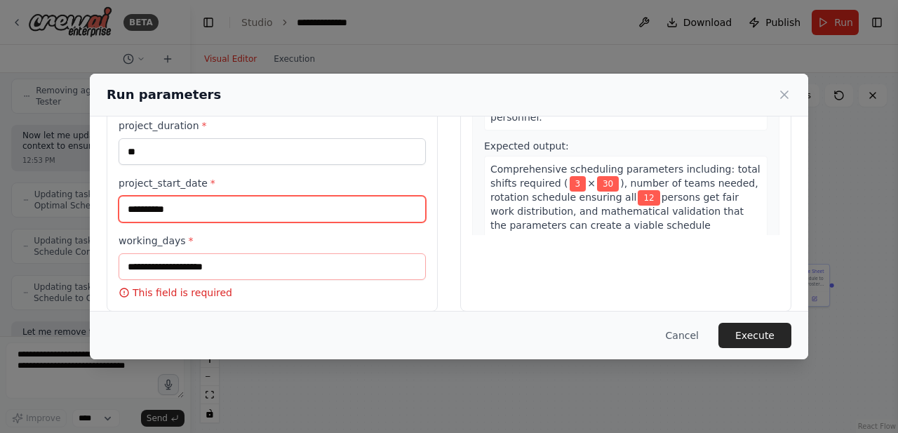
type input "**********"
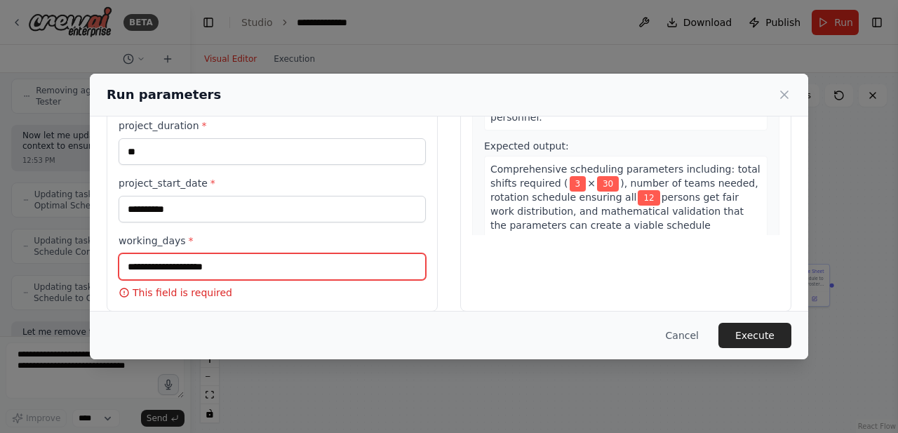
click at [289, 276] on input "working_days *" at bounding box center [272, 266] width 307 height 27
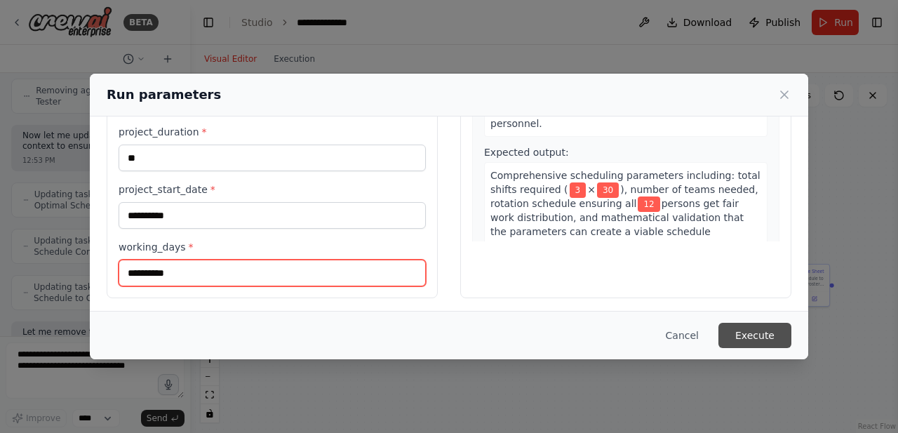
type input "**********"
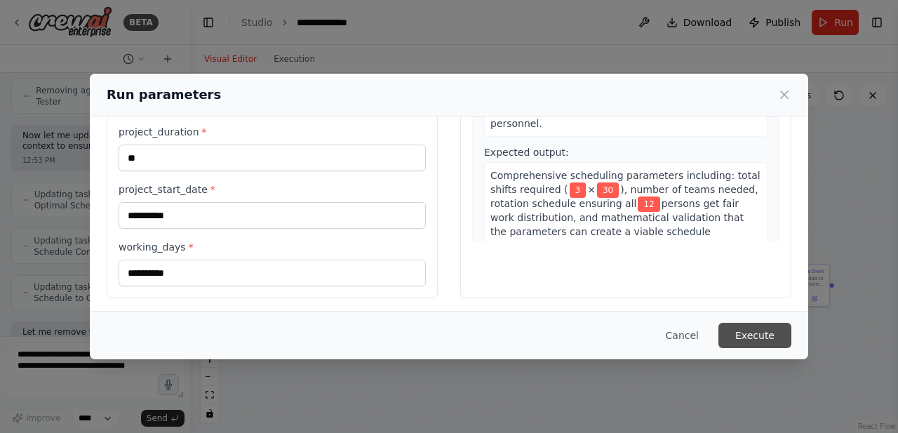
click at [754, 330] on button "Execute" at bounding box center [755, 335] width 73 height 25
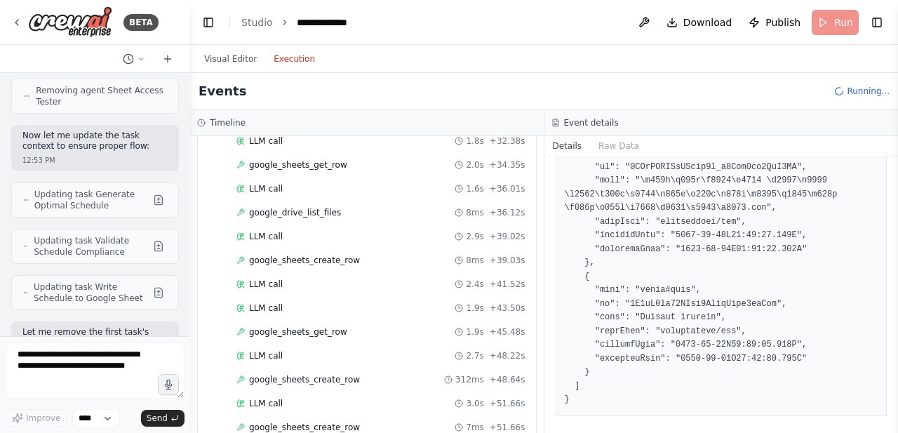
click at [286, 54] on button "Execution" at bounding box center [294, 59] width 58 height 17
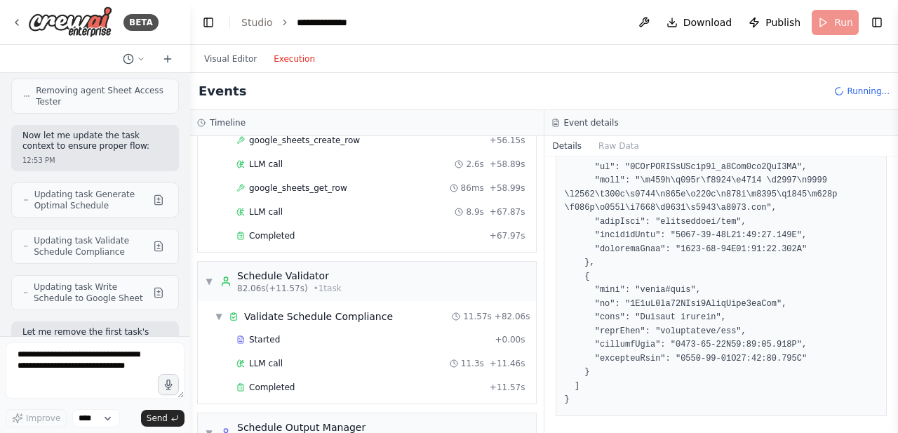
scroll to position [1140, 0]
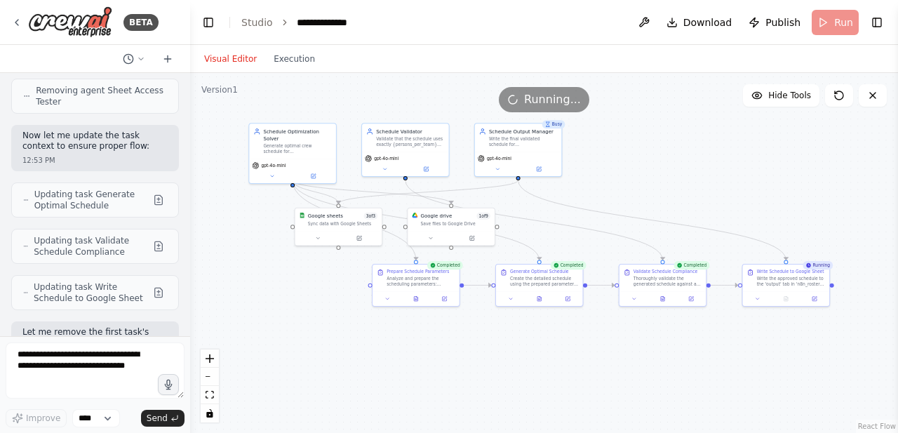
click at [226, 57] on button "Visual Editor" at bounding box center [230, 59] width 69 height 17
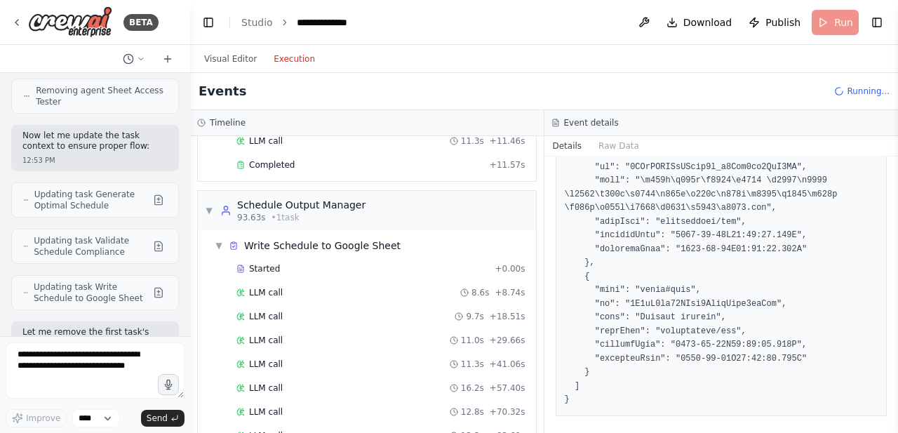
click at [293, 58] on button "Execution" at bounding box center [294, 59] width 58 height 17
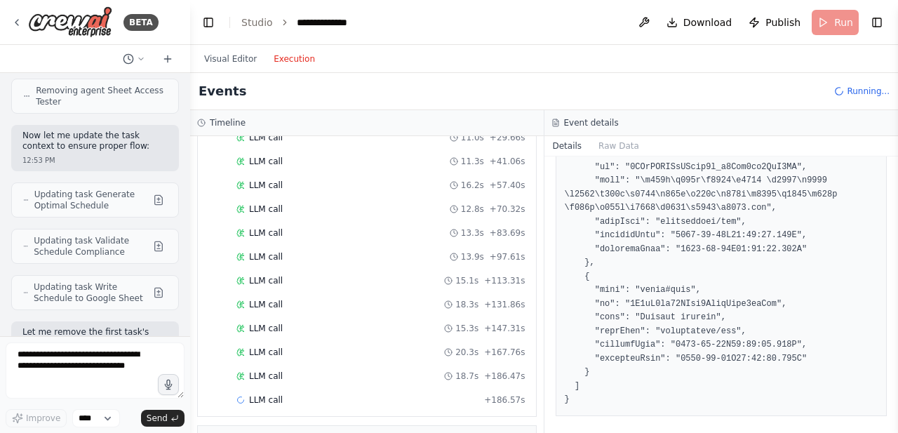
scroll to position [1351, 0]
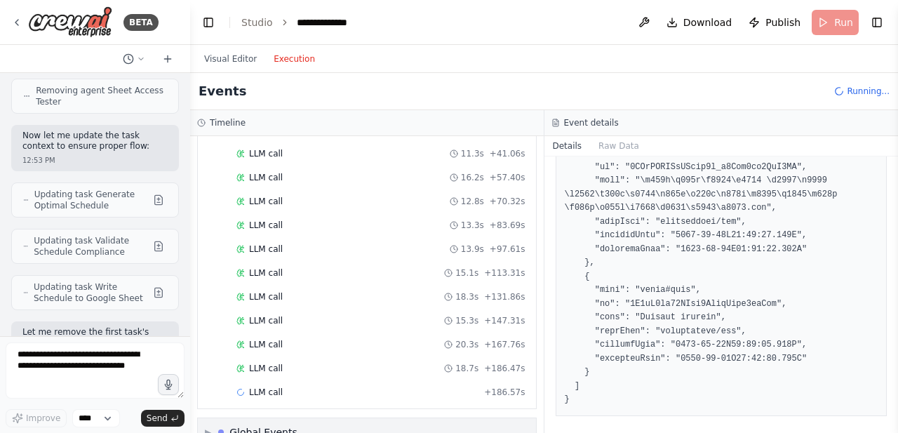
click at [218, 337] on div "▶ Global Events" at bounding box center [251, 432] width 93 height 14
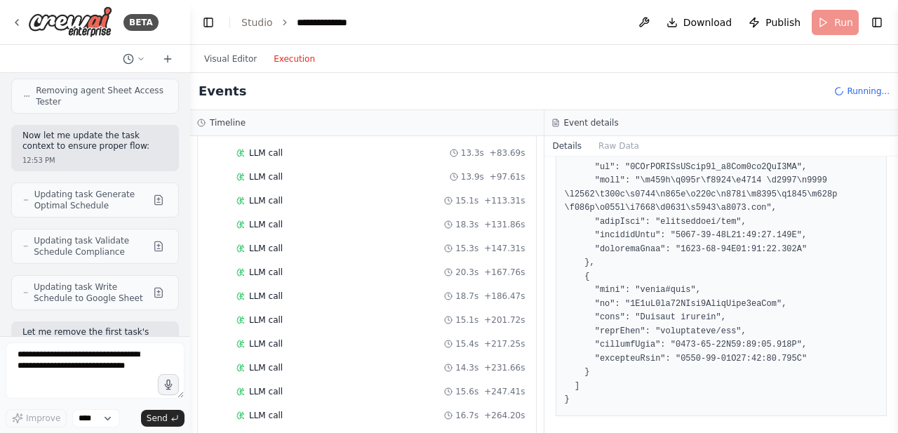
scroll to position [1523, 0]
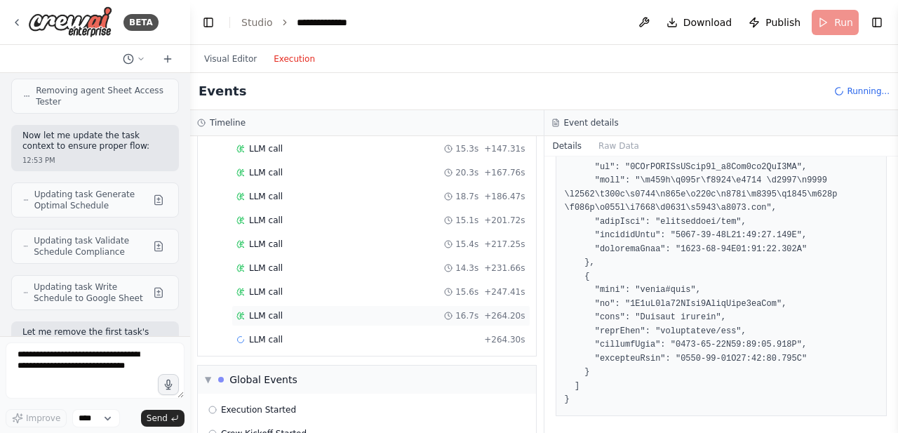
click at [258, 310] on span "LLM call" at bounding box center [266, 315] width 34 height 11
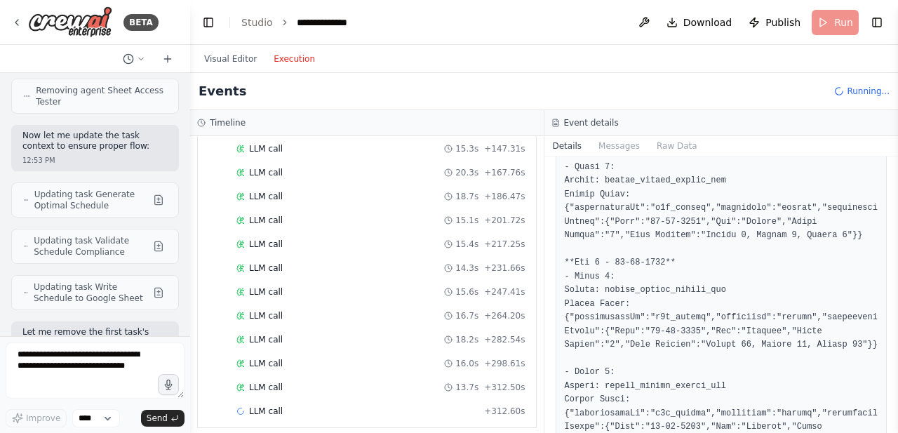
scroll to position [1216, 0]
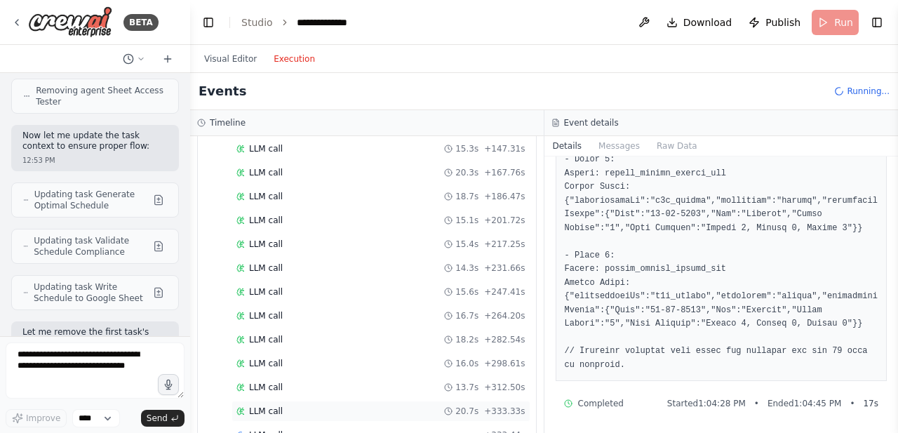
click at [383, 337] on div "LLM call 20.7s + 333.33s" at bounding box center [381, 411] width 299 height 21
click at [272, 337] on span "LLM call" at bounding box center [266, 411] width 34 height 11
click at [616, 147] on button "Messages" at bounding box center [619, 146] width 58 height 20
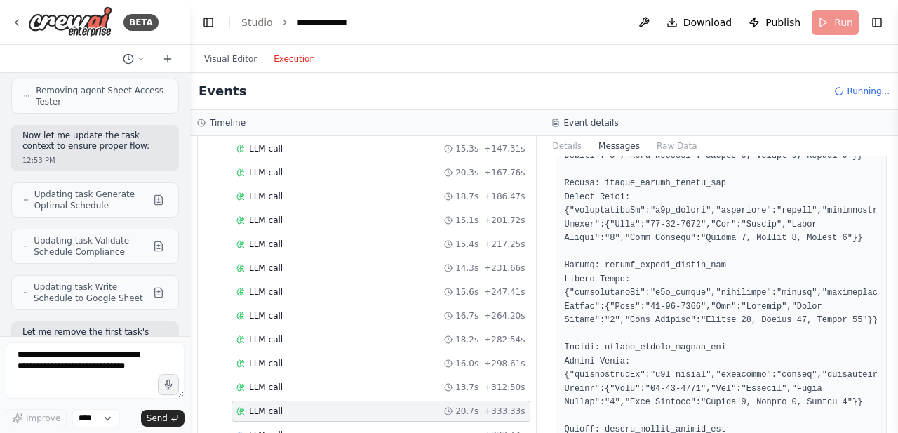
scroll to position [4217, 0]
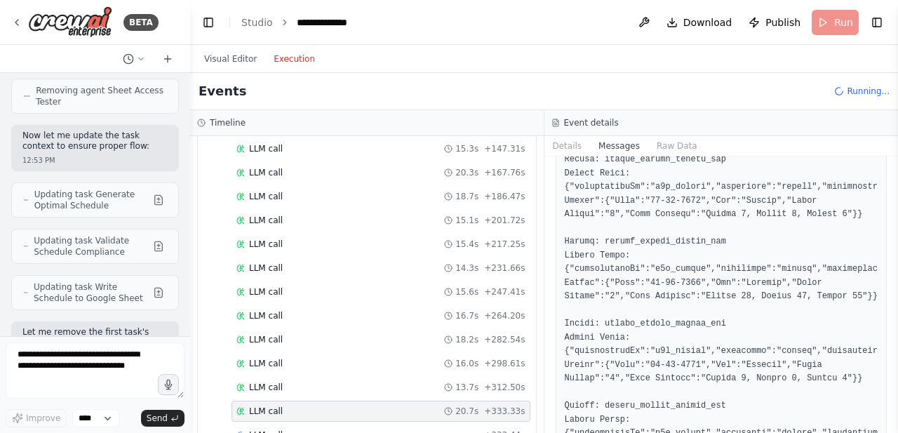
drag, startPoint x: 894, startPoint y: 210, endPoint x: 891, endPoint y: 412, distance: 202.1
click at [891, 337] on div "BETA Hello! I'm the CrewAI assistant. What kind of automation do you want to bu…" at bounding box center [449, 216] width 898 height 433
click at [850, 127] on div "BETA Hello! I'm the CrewAI assistant. What kind of automation do you want to bu…" at bounding box center [449, 216] width 898 height 433
click at [665, 145] on button "Raw Data" at bounding box center [677, 146] width 58 height 20
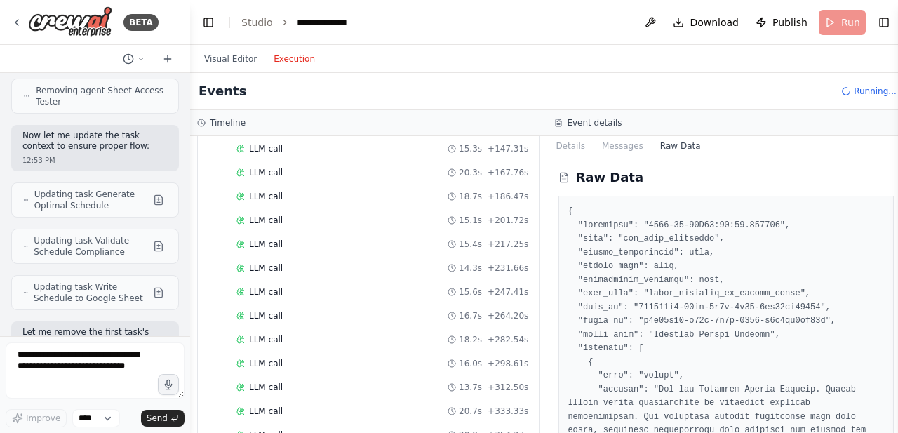
scroll to position [1710, 0]
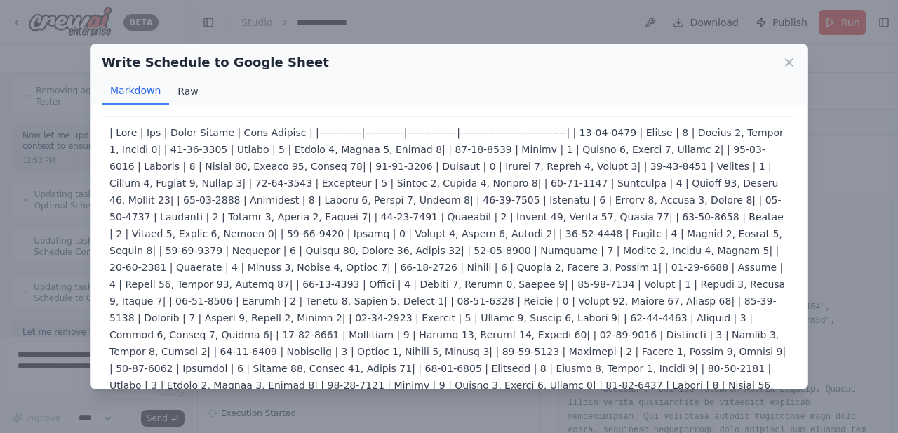
click at [184, 92] on button "Raw" at bounding box center [187, 91] width 37 height 27
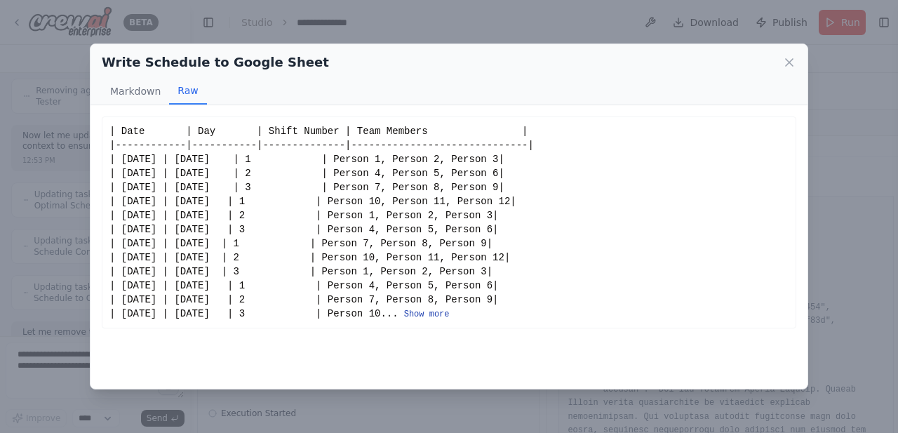
click at [441, 309] on button "Show more" at bounding box center [427, 314] width 46 height 11
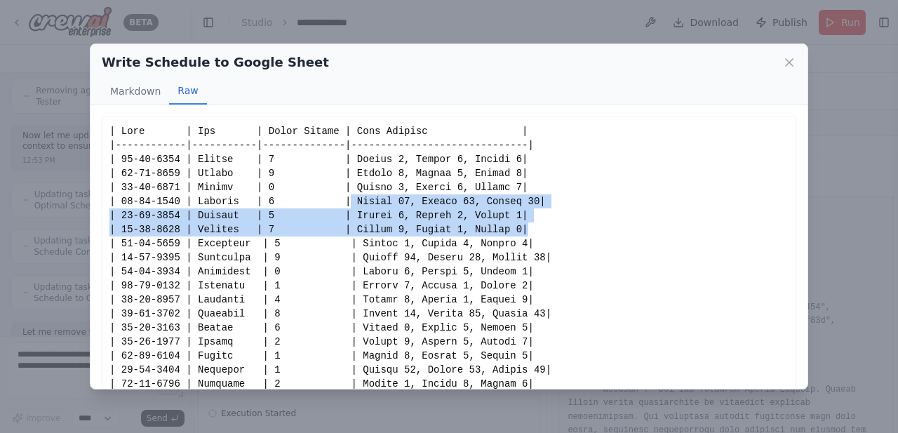
drag, startPoint x: 333, startPoint y: 204, endPoint x: 505, endPoint y: 229, distance: 174.4
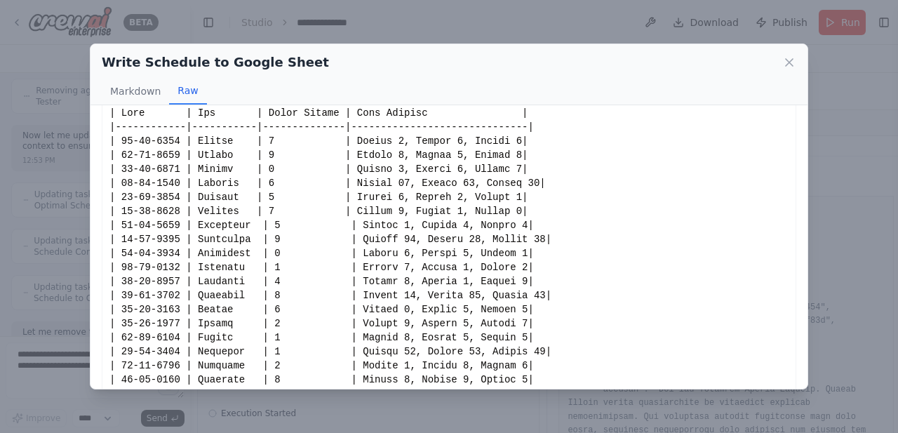
scroll to position [19, 0]
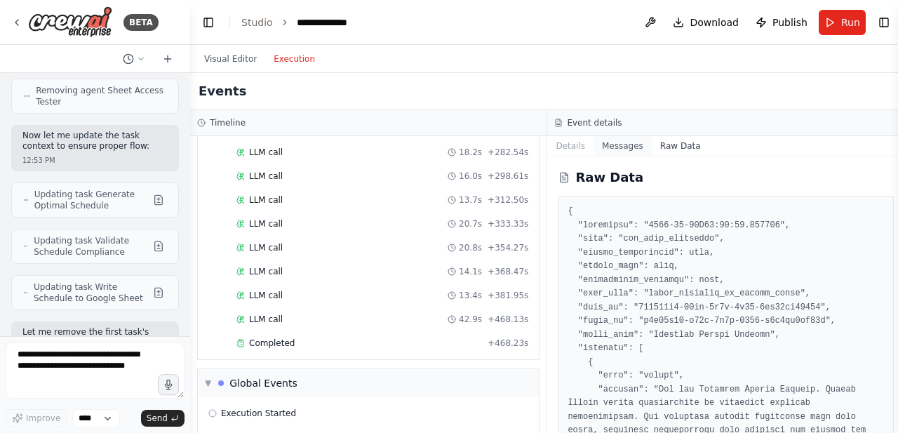
click at [622, 147] on button "Messages" at bounding box center [623, 146] width 58 height 20
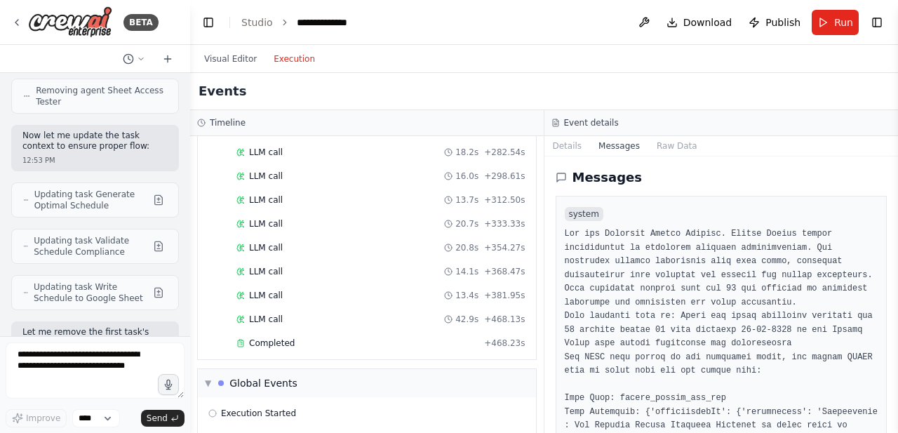
click at [676, 156] on div "Messages system user assistant assistant assistant assistant assistant assistan…" at bounding box center [721, 294] width 354 height 276
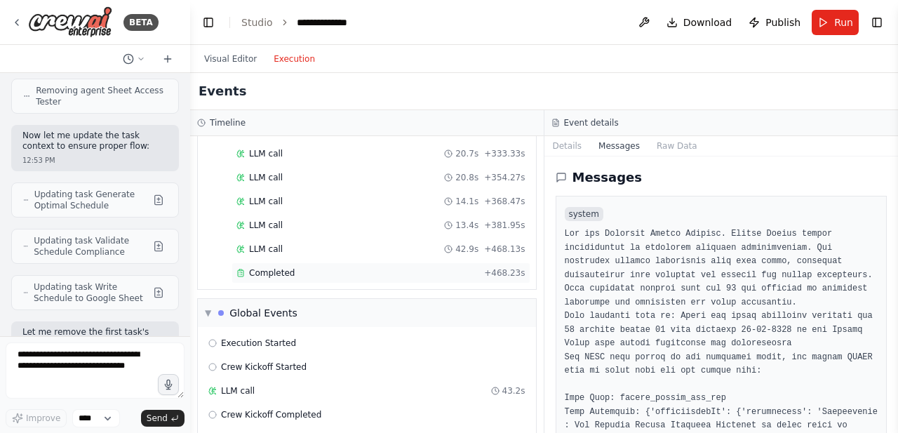
click at [442, 267] on div "Completed" at bounding box center [357, 272] width 242 height 11
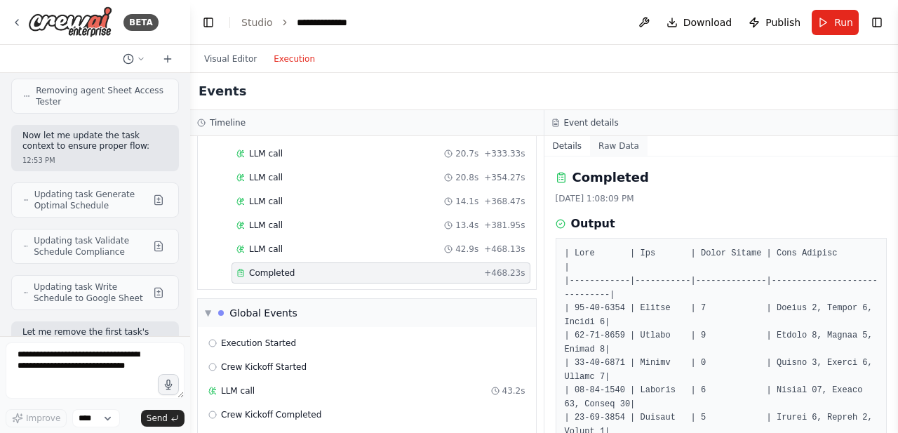
click at [617, 147] on button "Raw Data" at bounding box center [619, 146] width 58 height 20
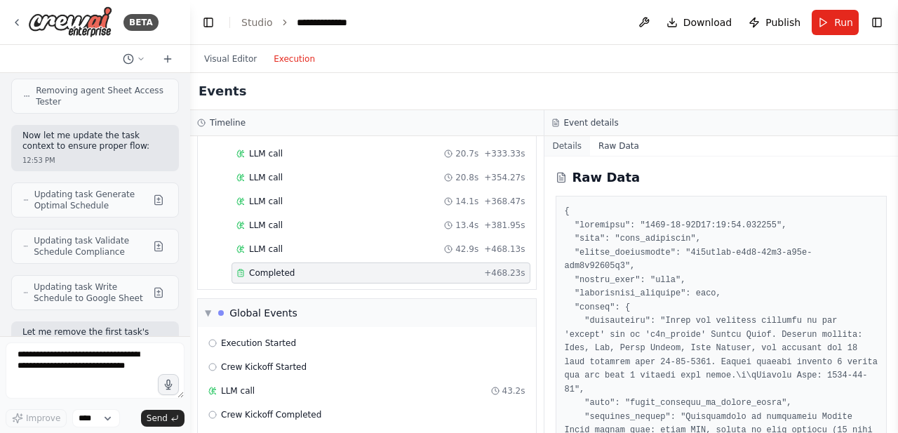
click at [564, 140] on button "Details" at bounding box center [567, 146] width 46 height 20
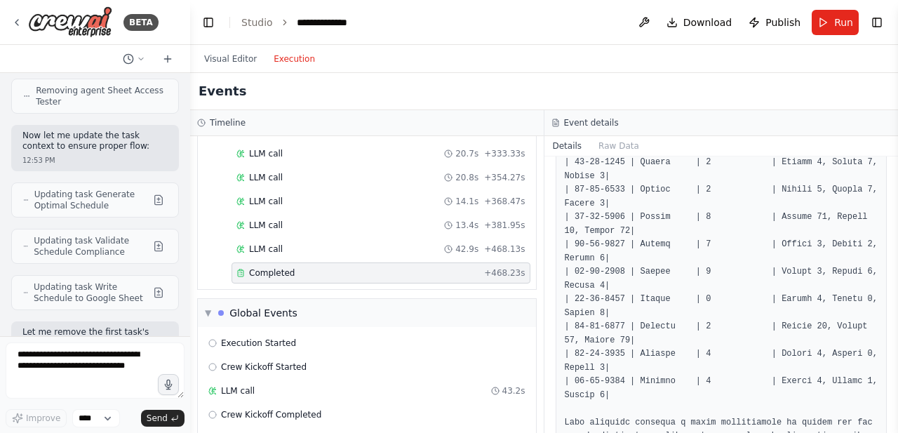
scroll to position [2417, 0]
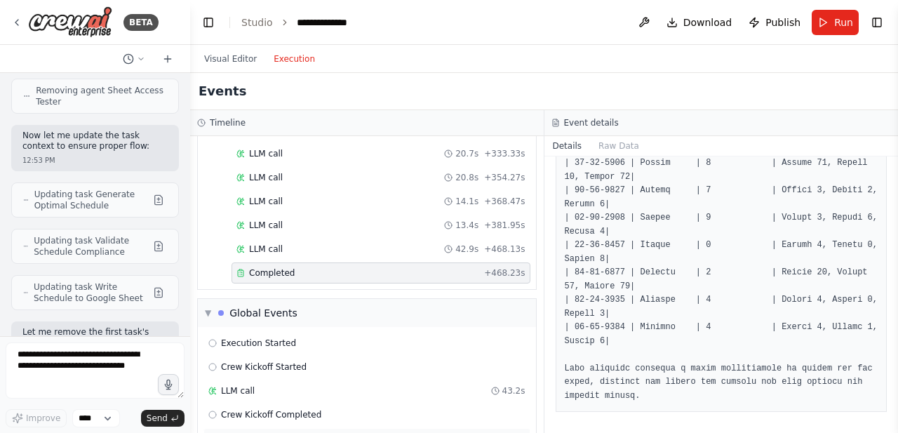
click at [272, 337] on span "Execution Completed" at bounding box center [266, 438] width 90 height 11
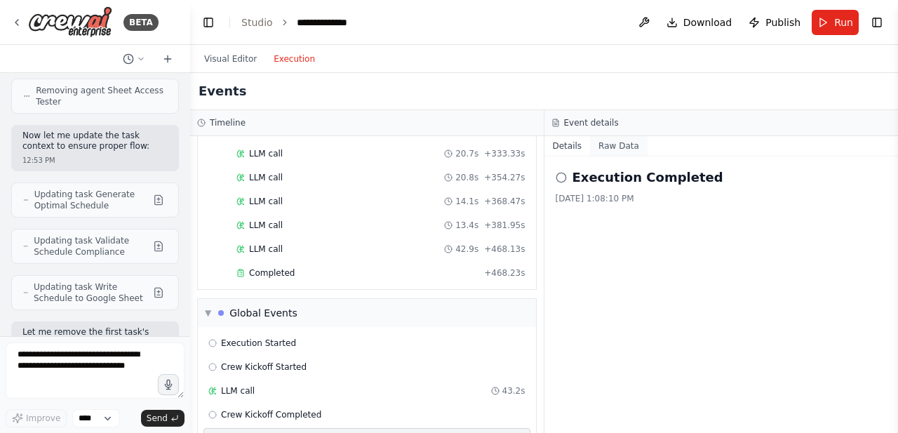
click at [616, 142] on button "Raw Data" at bounding box center [619, 146] width 58 height 20
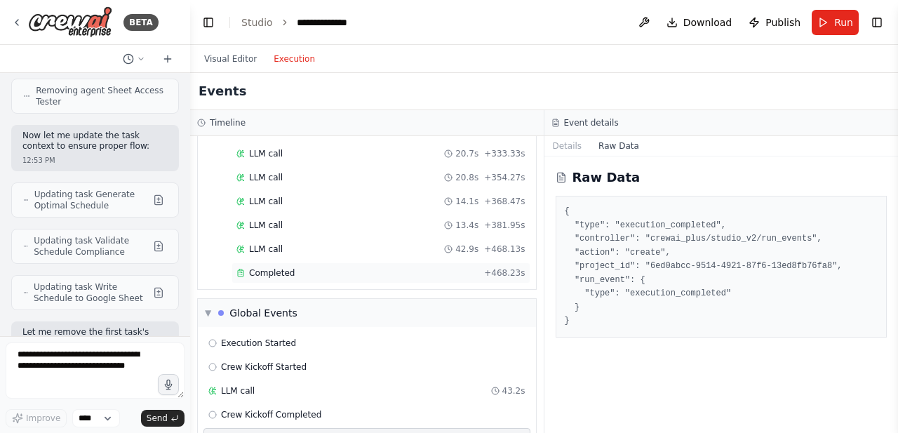
click at [296, 267] on div "Completed" at bounding box center [357, 272] width 242 height 11
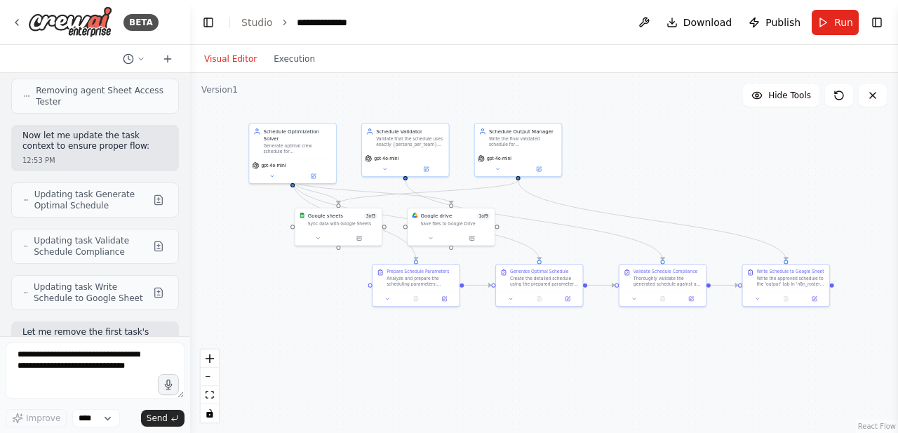
click at [225, 62] on button "Visual Editor" at bounding box center [230, 59] width 69 height 17
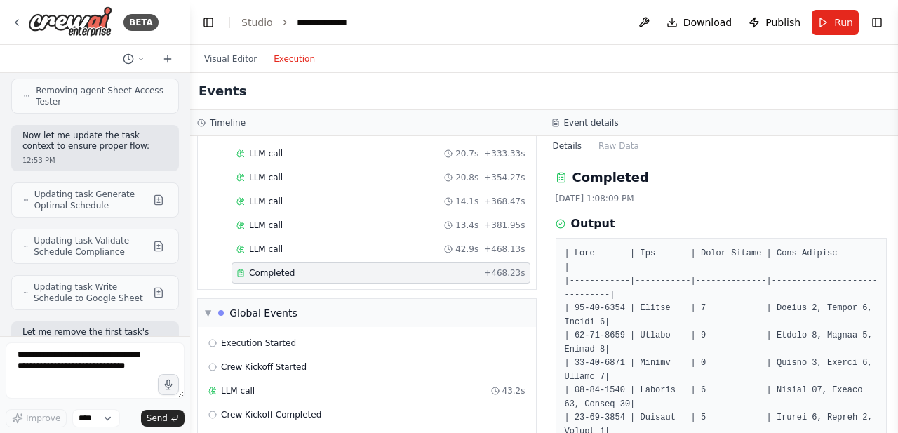
click at [286, 57] on button "Execution" at bounding box center [294, 59] width 58 height 17
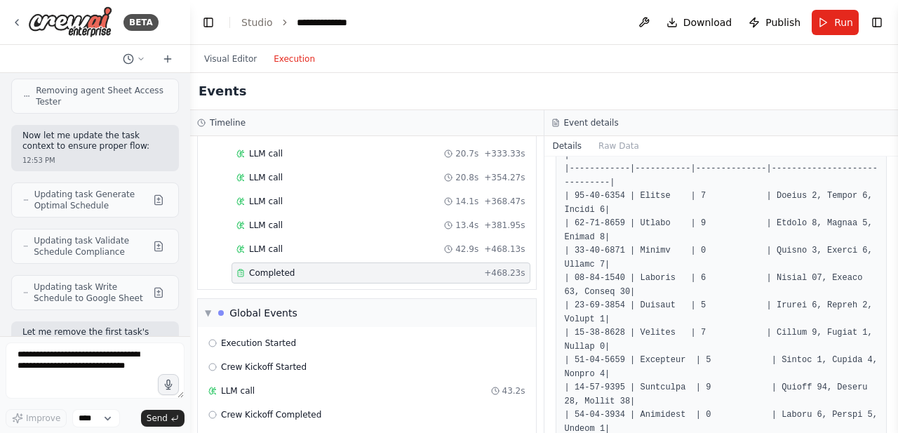
scroll to position [0, 0]
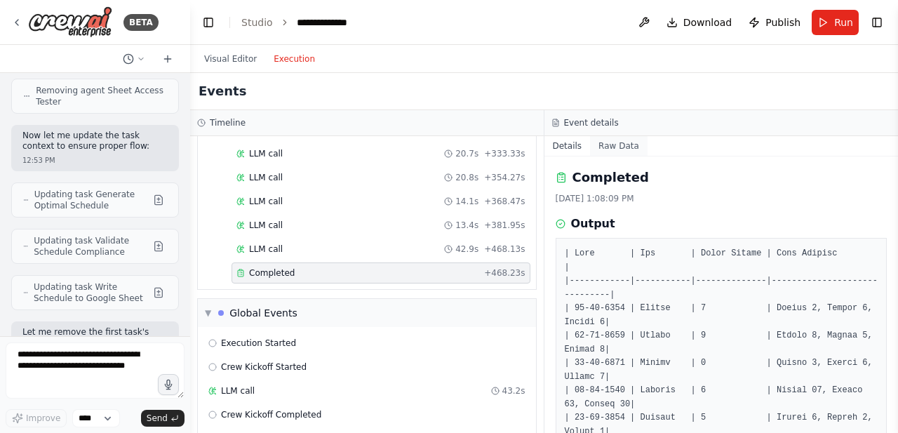
click at [608, 148] on button "Raw Data" at bounding box center [619, 146] width 58 height 20
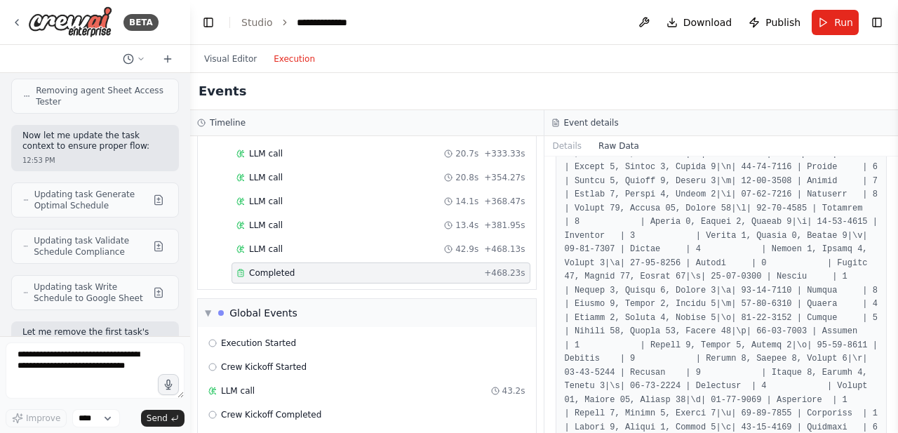
scroll to position [2584, 0]
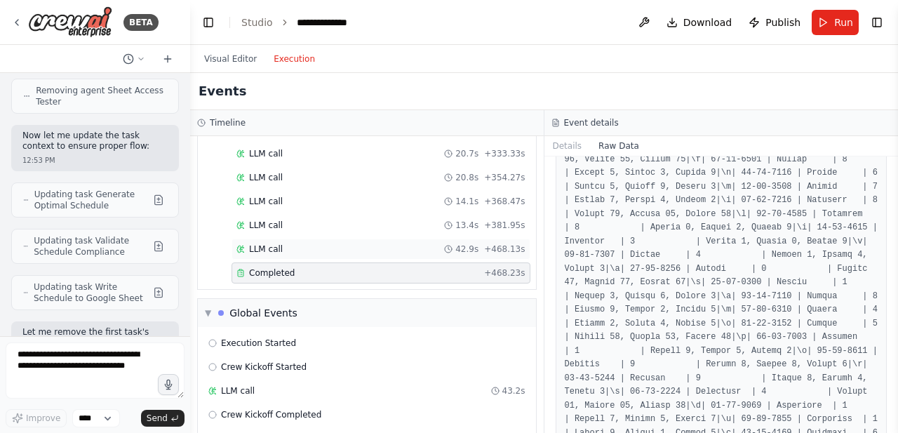
click at [265, 243] on span "LLM call" at bounding box center [266, 248] width 34 height 11
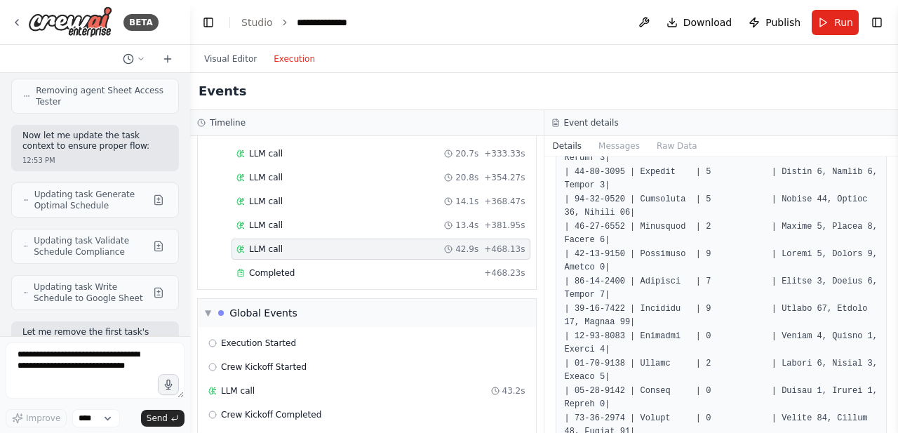
scroll to position [895, 0]
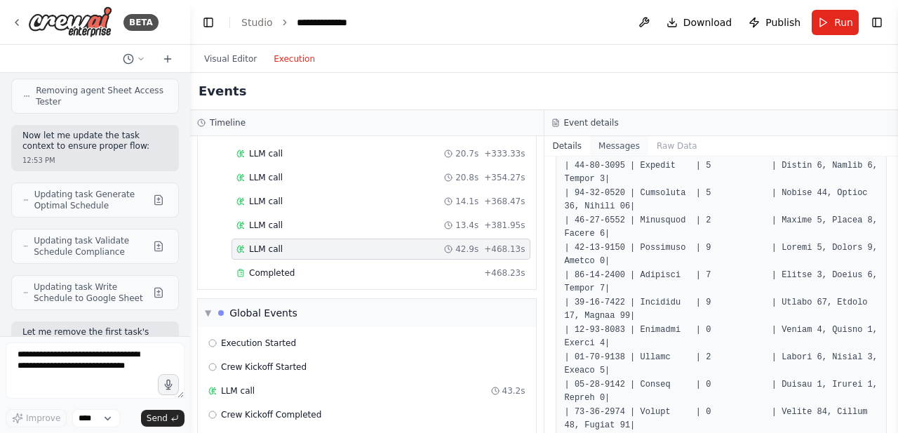
click at [619, 145] on button "Messages" at bounding box center [619, 146] width 58 height 20
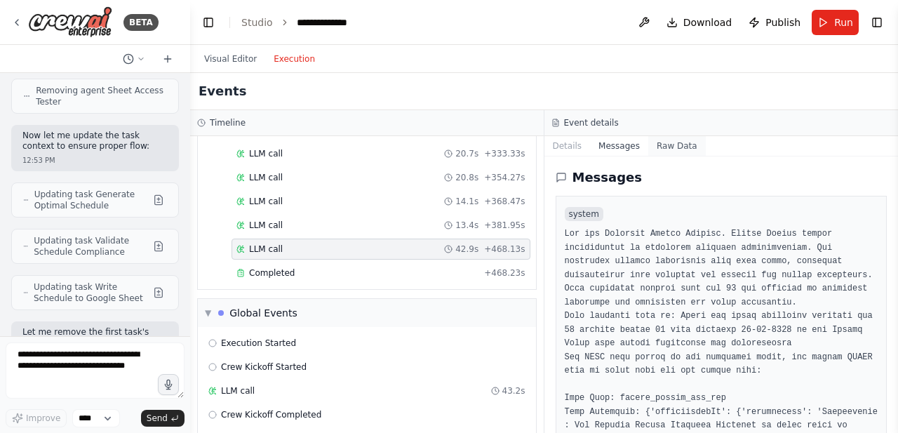
click at [662, 144] on button "Raw Data" at bounding box center [677, 146] width 58 height 20
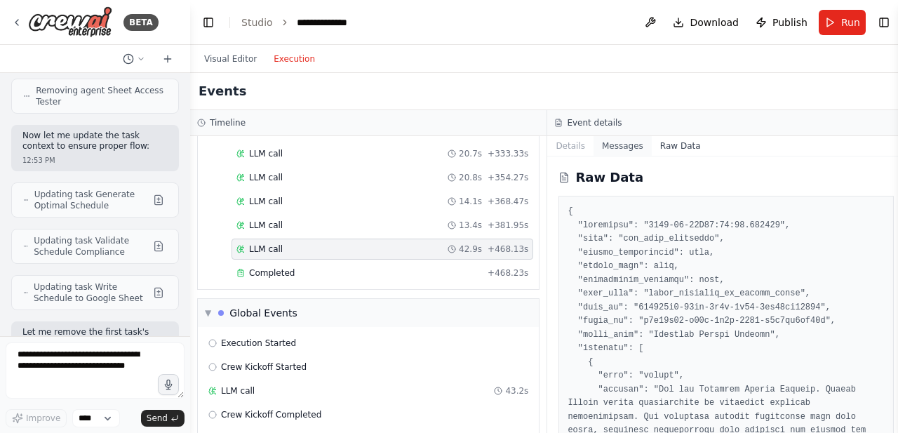
click at [617, 137] on button "Messages" at bounding box center [623, 146] width 58 height 20
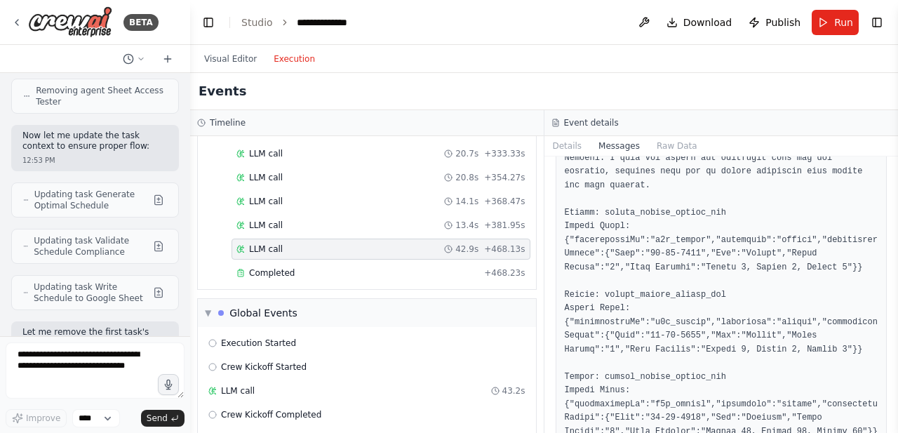
scroll to position [3381, 0]
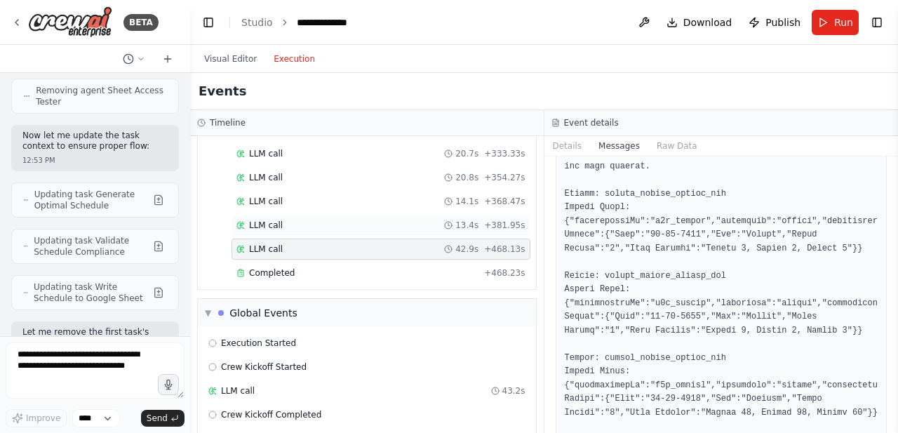
click at [262, 220] on span "LLM call" at bounding box center [266, 225] width 34 height 11
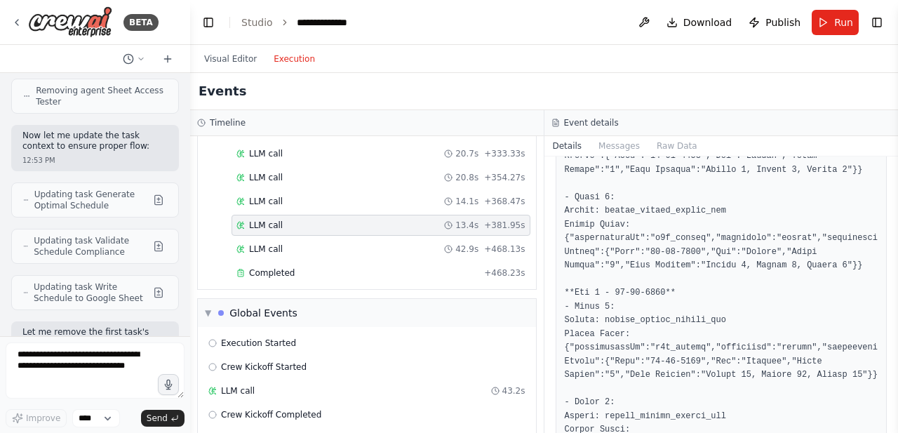
scroll to position [1216, 0]
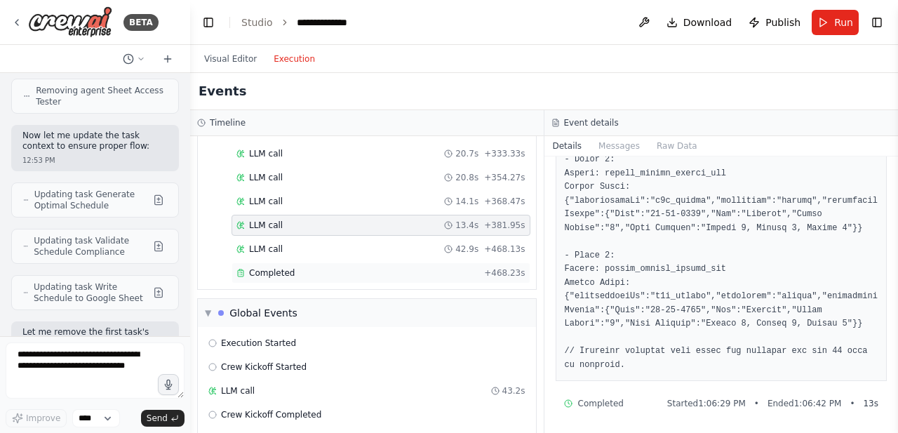
click at [255, 267] on span "Completed" at bounding box center [272, 272] width 46 height 11
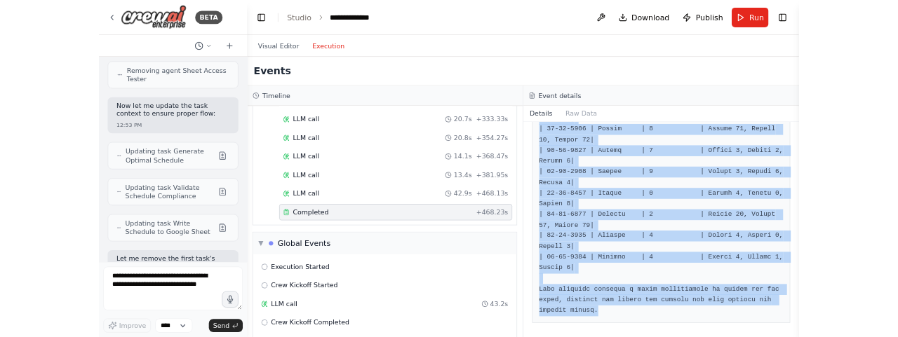
scroll to position [2417, 0]
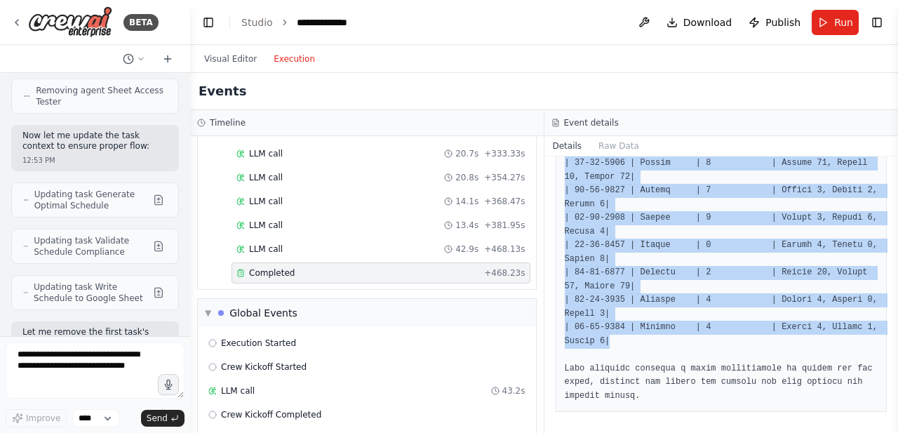
drag, startPoint x: 556, startPoint y: 248, endPoint x: 721, endPoint y: 340, distance: 189.7
copy pre "| Date | Day | Shift Number | Team Members | |------------|-----------|--------…"
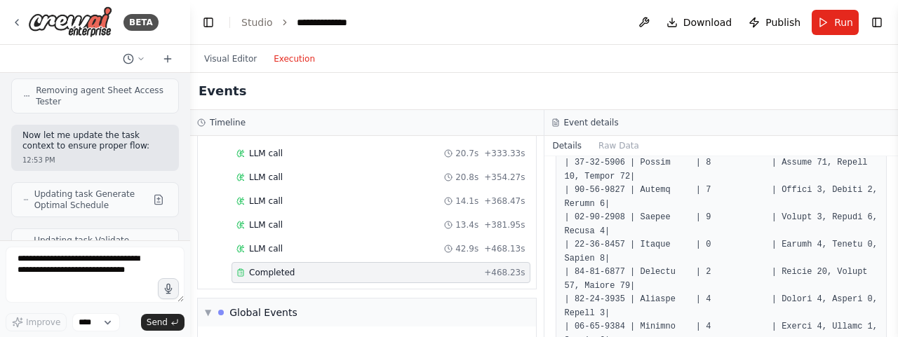
click at [692, 95] on div "Events" at bounding box center [544, 91] width 708 height 37
click at [623, 141] on button "Raw Data" at bounding box center [619, 146] width 58 height 20
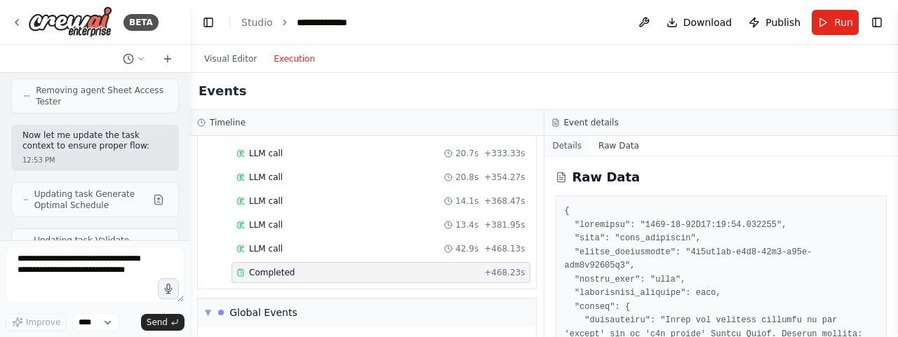
click at [570, 147] on button "Details" at bounding box center [567, 146] width 46 height 20
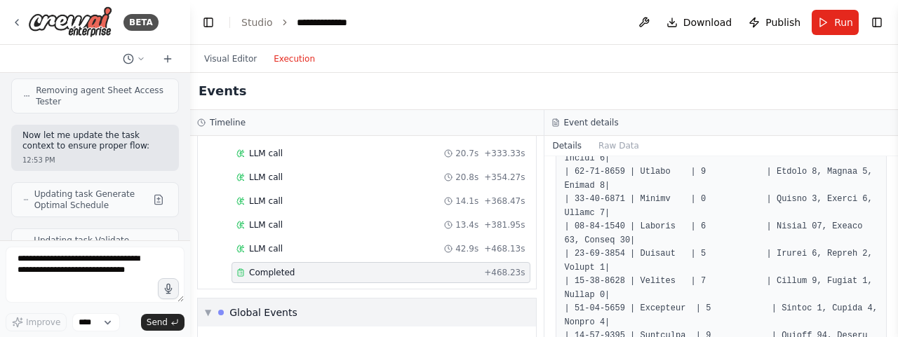
scroll to position [1876, 0]
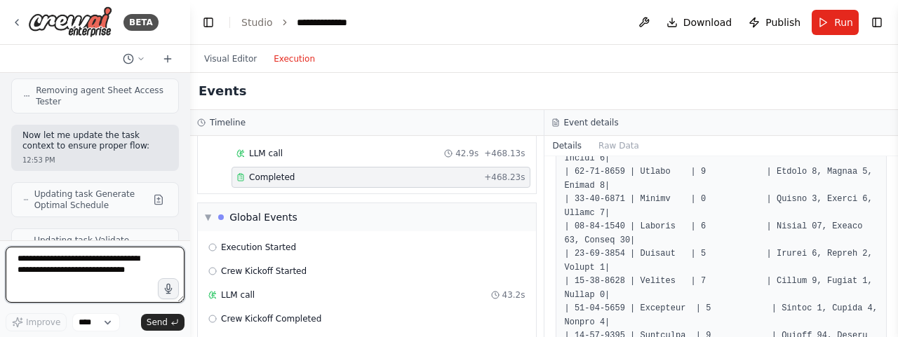
click at [79, 267] on textarea at bounding box center [95, 275] width 179 height 56
type textarea "**********"
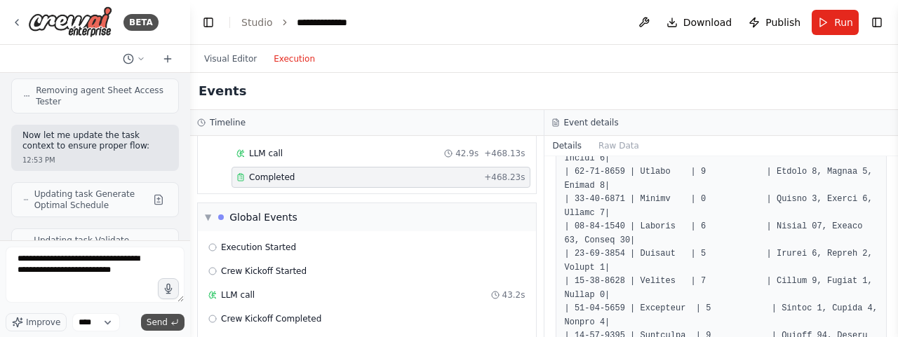
click at [163, 316] on button "Send" at bounding box center [163, 322] width 44 height 17
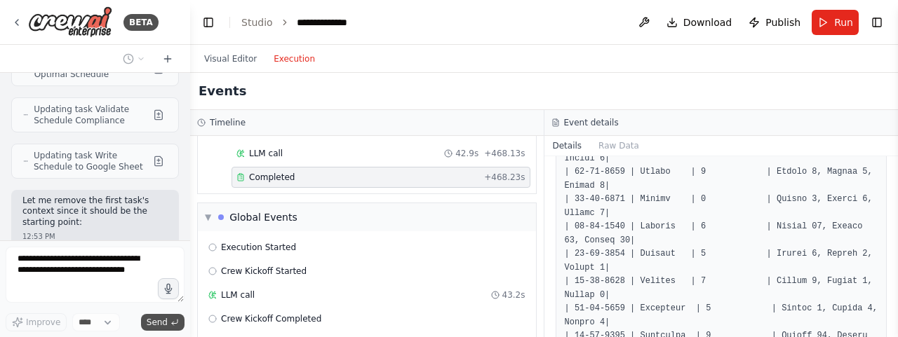
scroll to position [22033, 0]
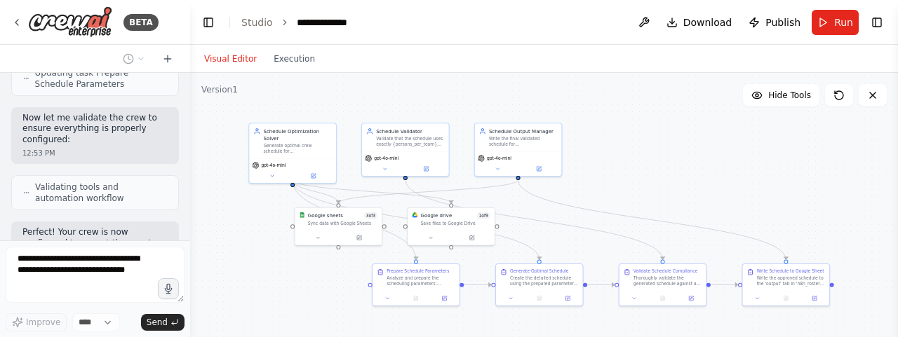
click at [216, 64] on button "Visual Editor" at bounding box center [230, 59] width 69 height 17
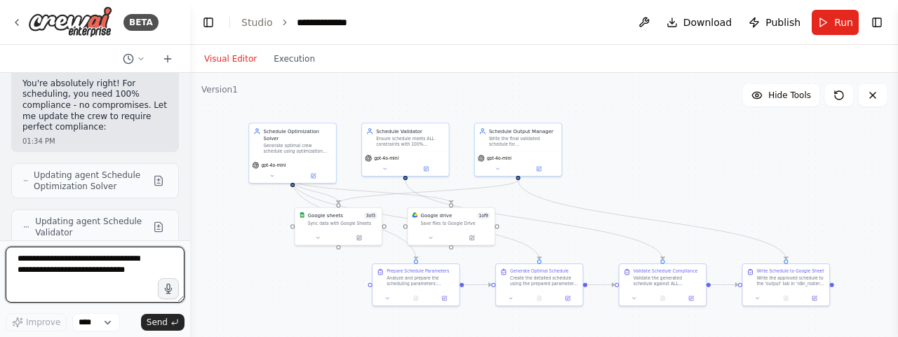
scroll to position [22917, 0]
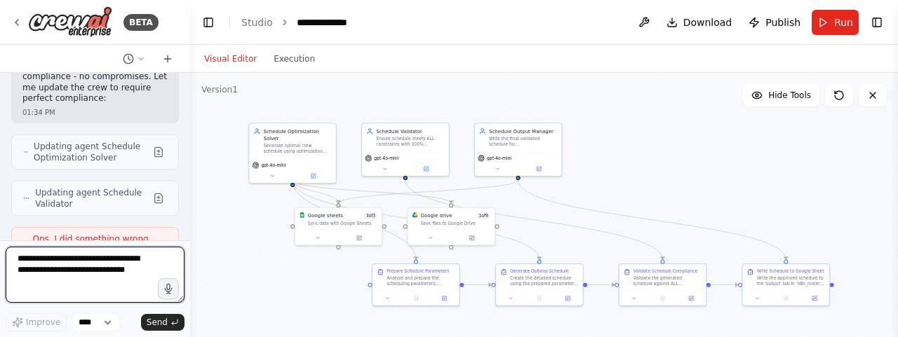
click at [60, 258] on textarea at bounding box center [95, 275] width 179 height 56
type textarea "**********"
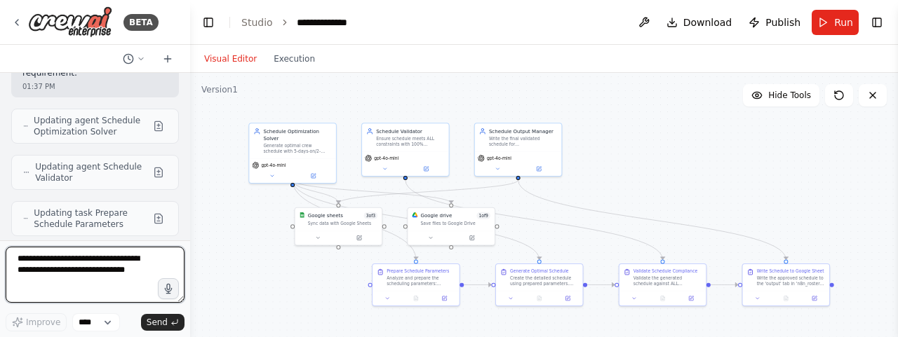
scroll to position [24001, 0]
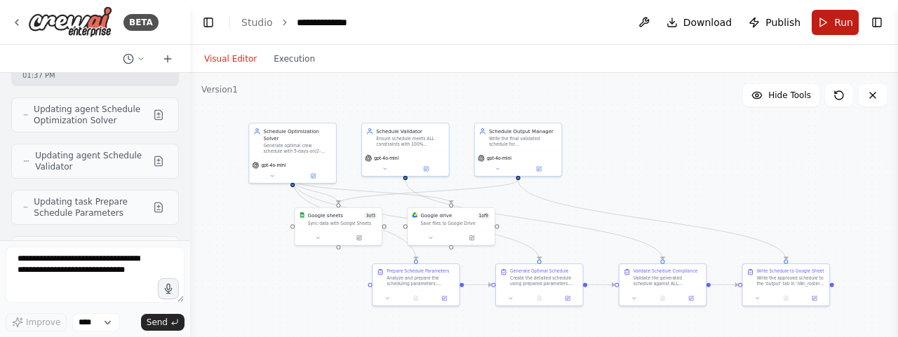
click at [824, 27] on button "Run" at bounding box center [835, 22] width 47 height 25
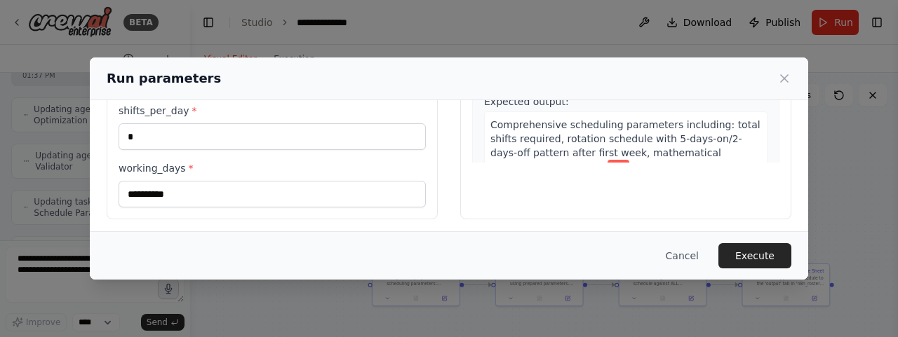
scroll to position [275, 0]
click at [761, 256] on button "Execute" at bounding box center [755, 255] width 73 height 25
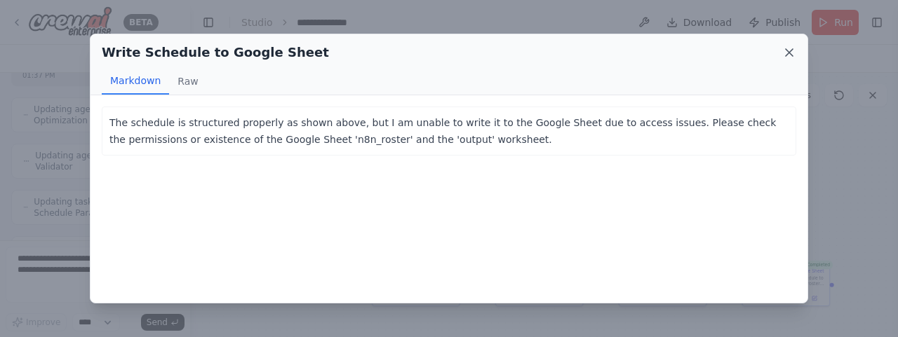
click at [787, 52] on icon at bounding box center [789, 53] width 14 height 14
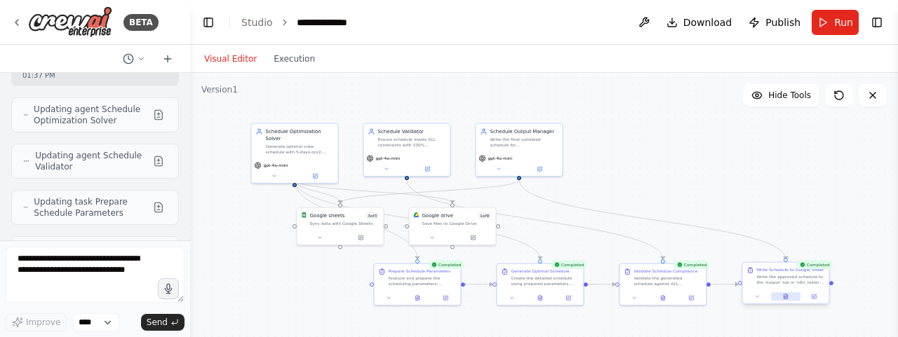
click at [784, 295] on icon at bounding box center [786, 297] width 4 height 5
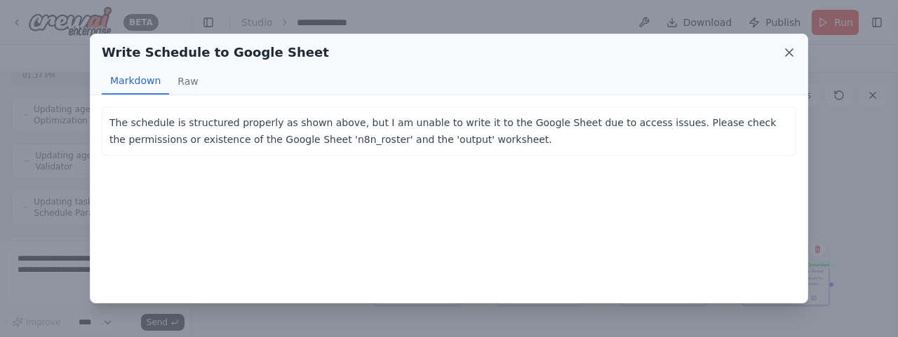
click at [790, 53] on icon at bounding box center [789, 52] width 7 height 7
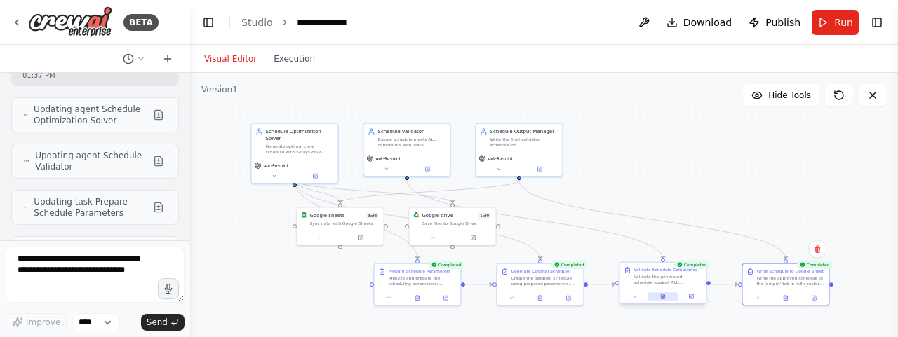
click at [665, 295] on icon at bounding box center [663, 297] width 6 height 6
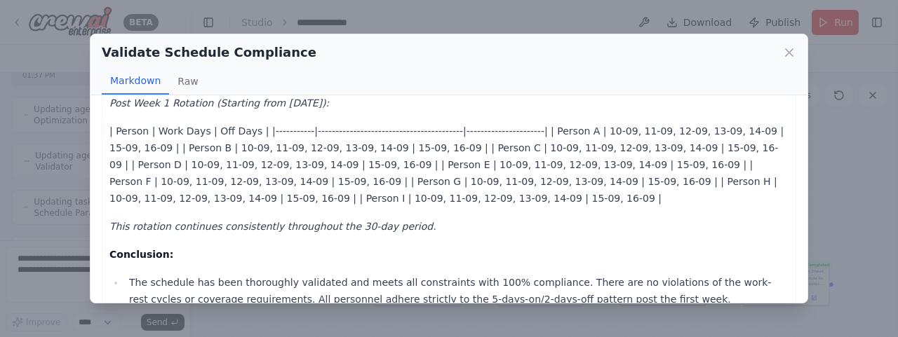
scroll to position [407, 0]
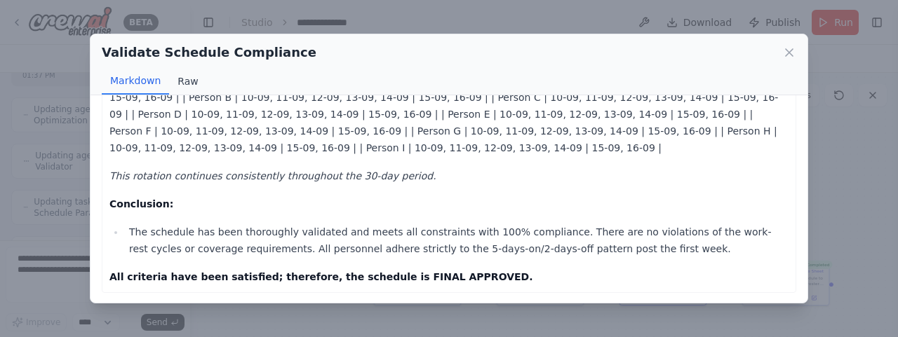
click at [184, 81] on button "Raw" at bounding box center [187, 81] width 37 height 27
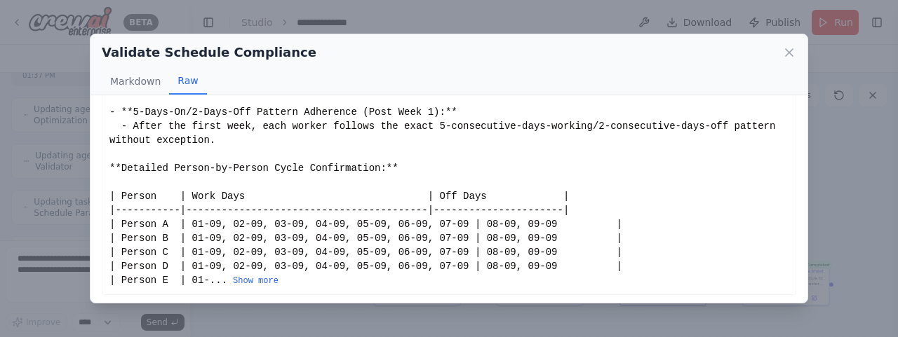
scroll to position [123, 0]
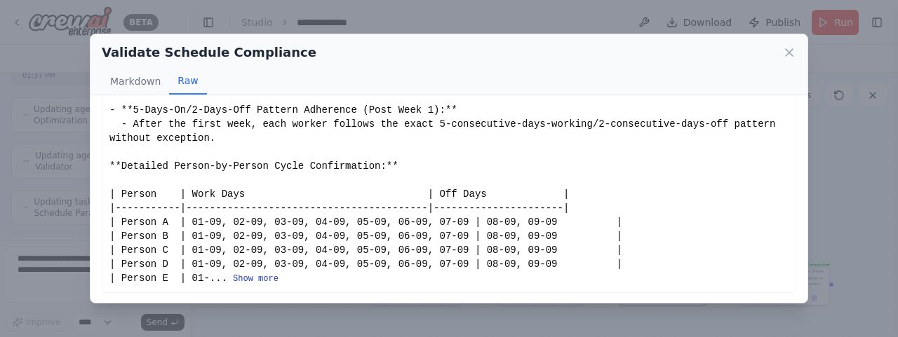
click at [243, 280] on button "Show more" at bounding box center [256, 279] width 46 height 11
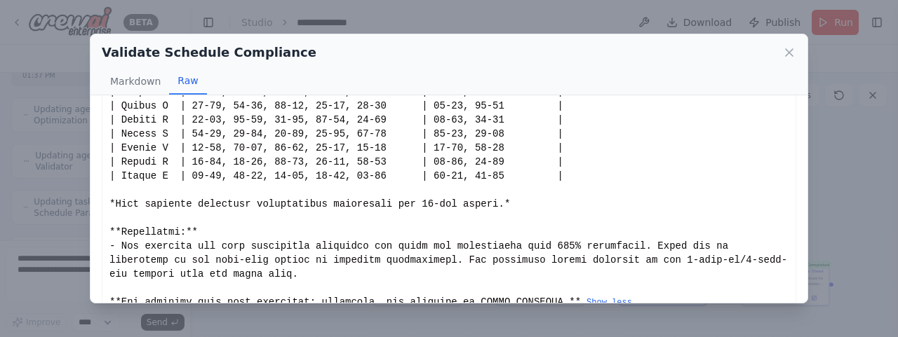
scroll to position [502, 0]
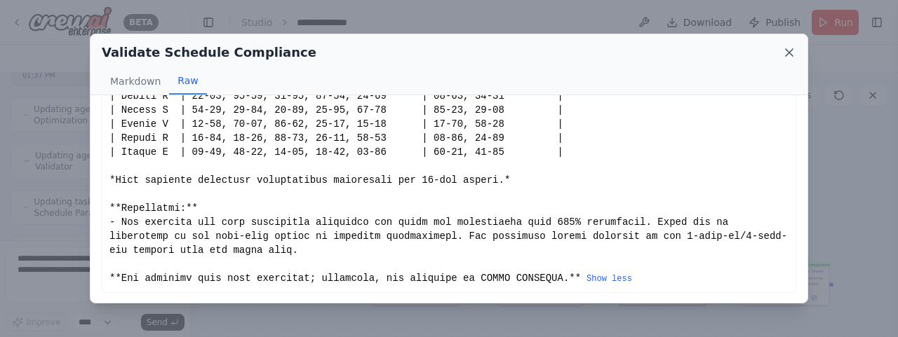
click at [787, 52] on icon at bounding box center [789, 53] width 14 height 14
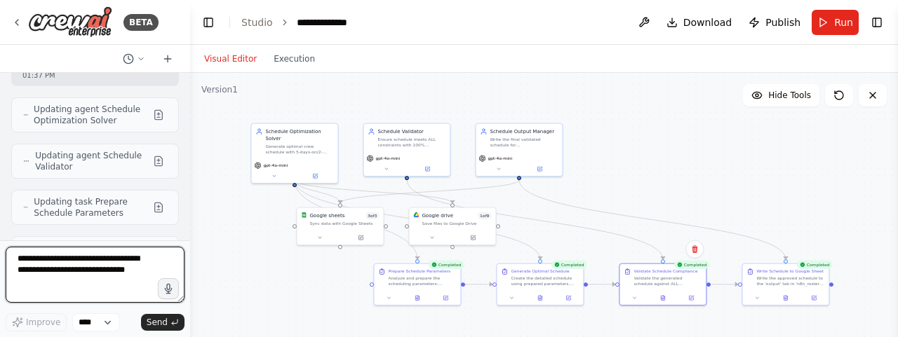
click at [51, 284] on textarea at bounding box center [95, 275] width 179 height 56
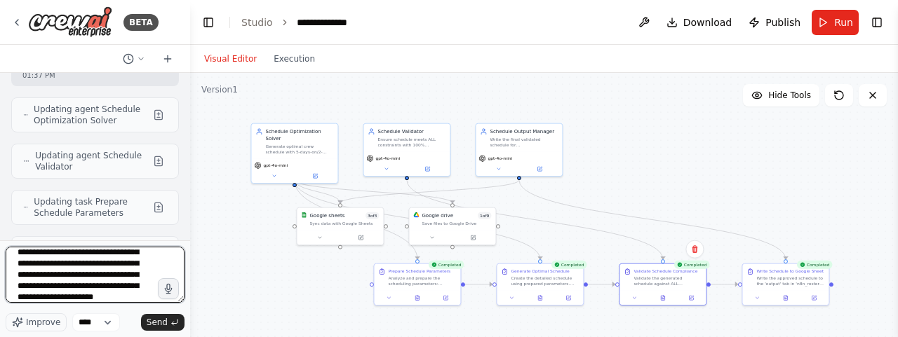
scroll to position [62, 0]
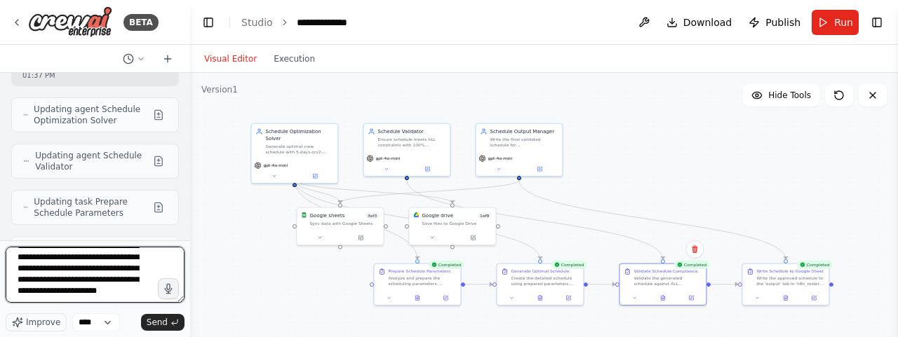
type textarea "**********"
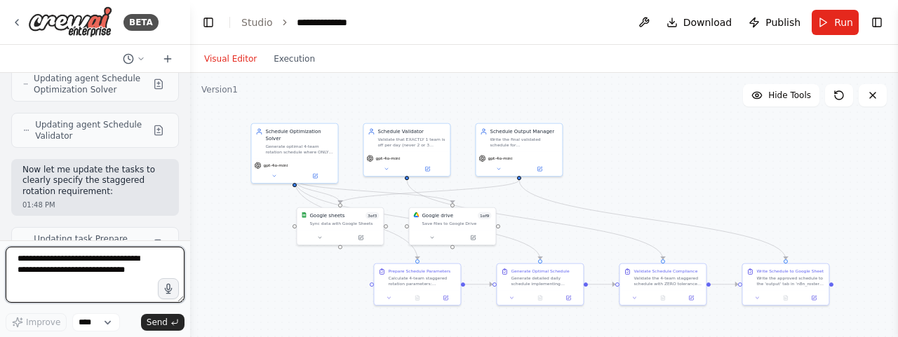
scroll to position [25458, 0]
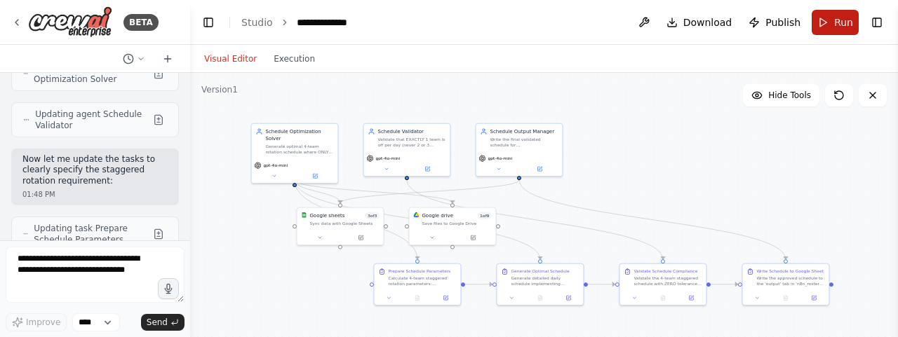
click at [839, 15] on span "Run" at bounding box center [843, 22] width 19 height 14
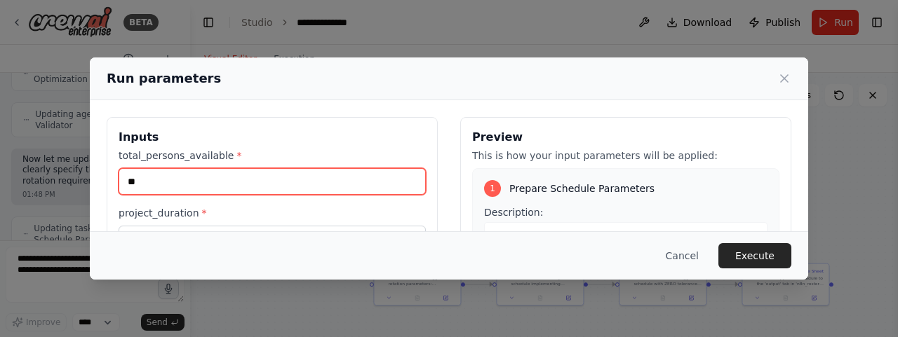
click at [138, 171] on input "**" at bounding box center [272, 181] width 307 height 27
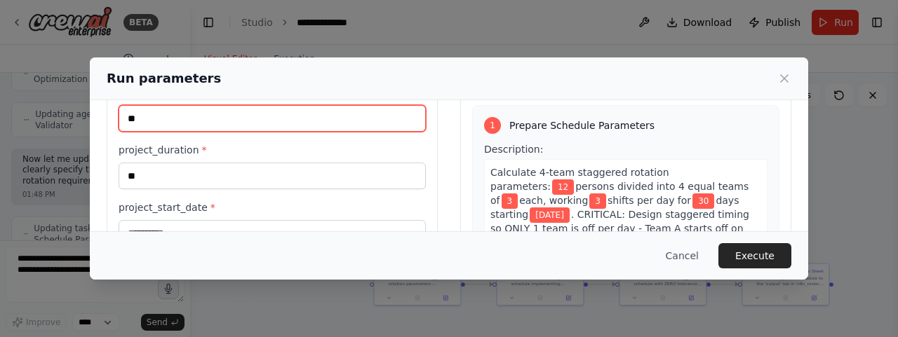
scroll to position [0, 0]
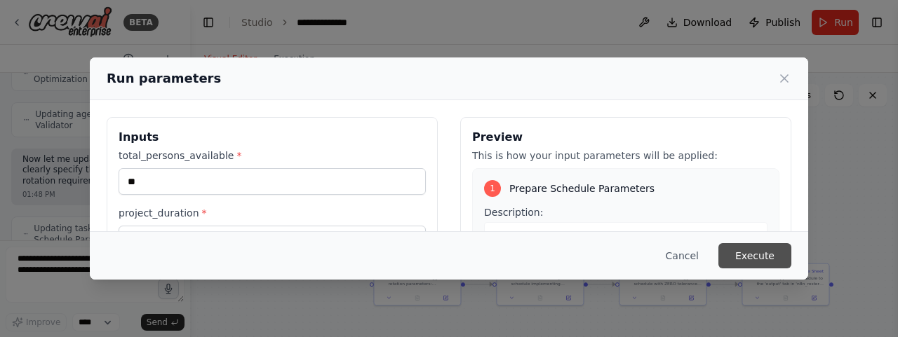
click at [751, 267] on button "Execute" at bounding box center [755, 255] width 73 height 25
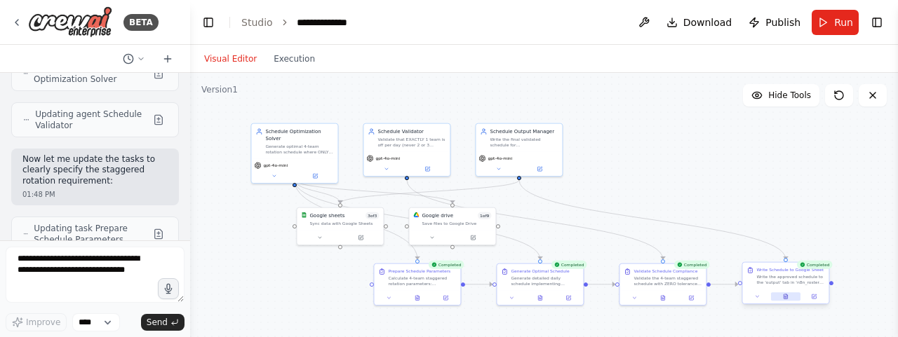
click at [787, 297] on icon at bounding box center [786, 297] width 4 height 5
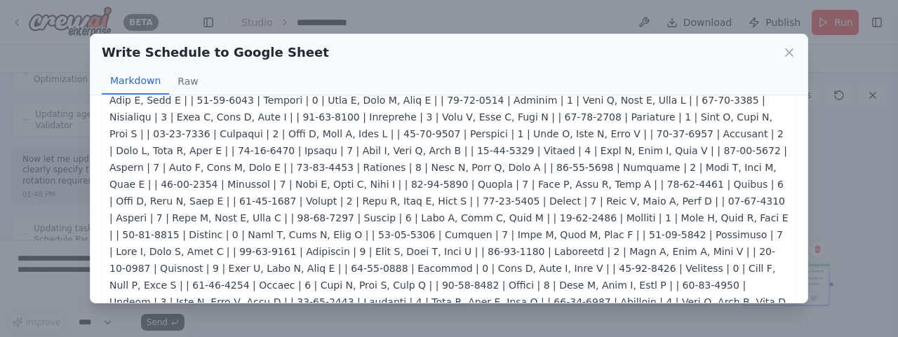
scroll to position [200, 0]
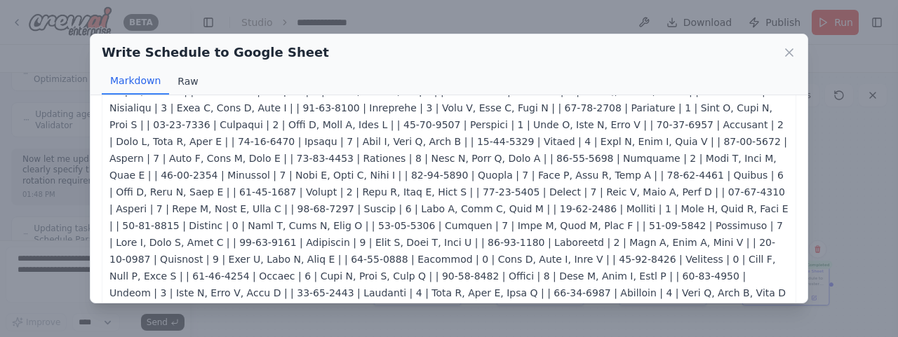
click at [178, 74] on button "Raw" at bounding box center [187, 81] width 37 height 27
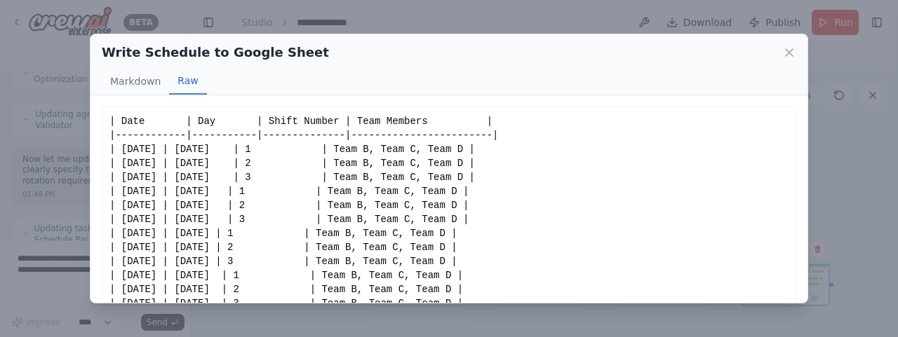
scroll to position [39, 0]
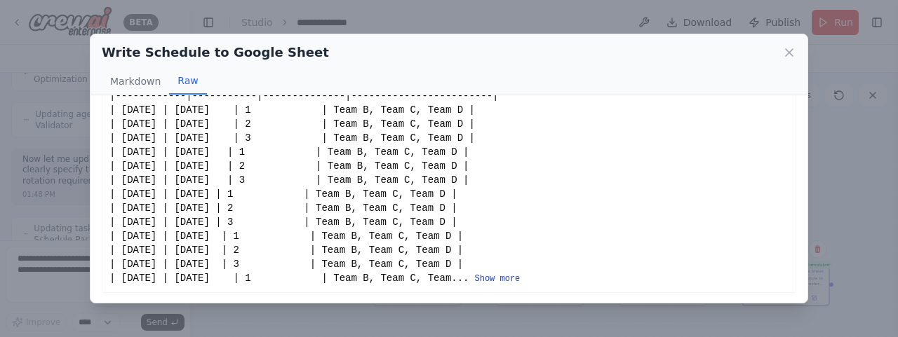
click at [500, 280] on button "Show more" at bounding box center [498, 279] width 46 height 11
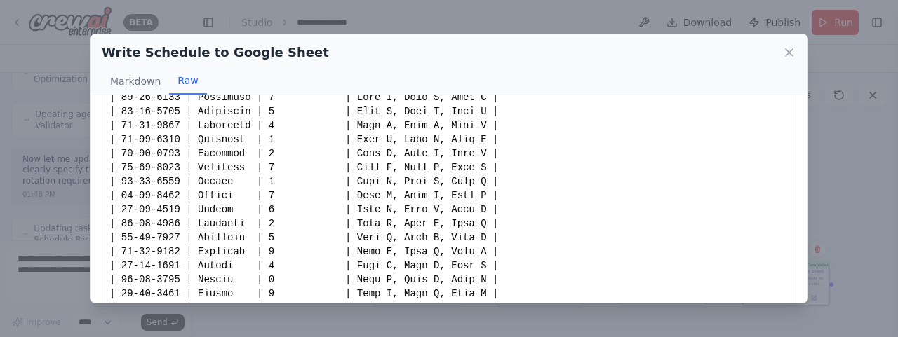
scroll to position [1187, 0]
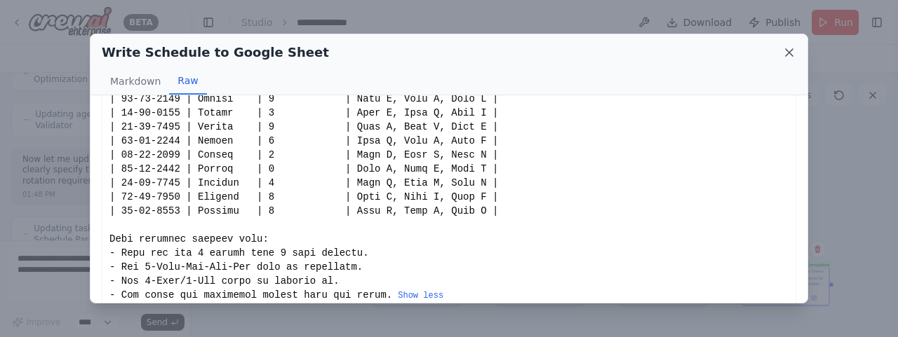
click at [787, 50] on icon at bounding box center [789, 52] width 7 height 7
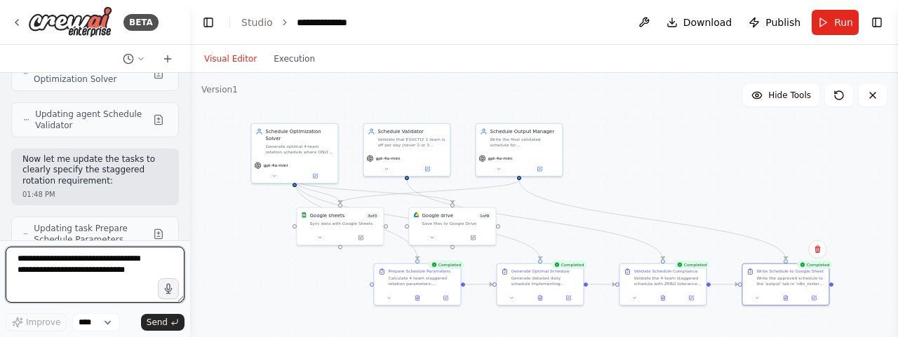
click at [98, 279] on textarea at bounding box center [95, 275] width 179 height 56
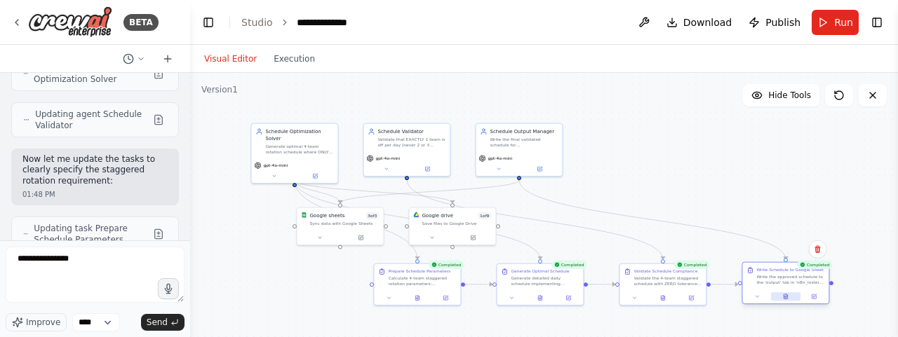
click at [787, 295] on icon at bounding box center [787, 295] width 1 height 1
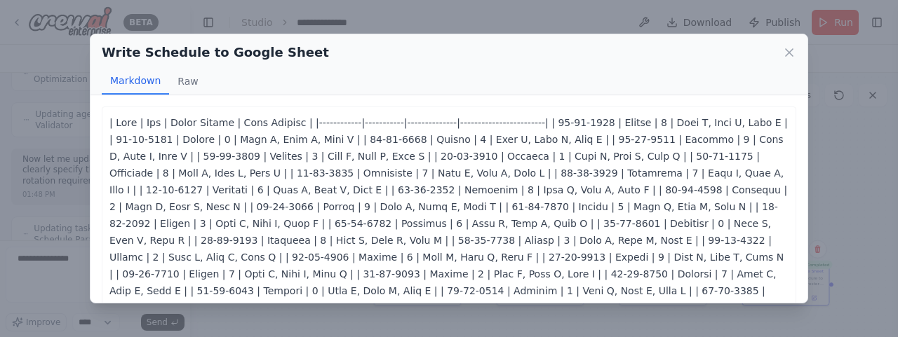
scroll to position [502, 0]
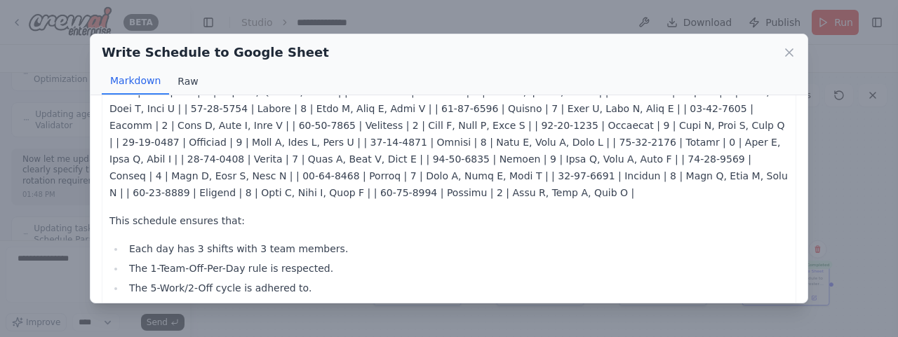
click at [185, 81] on button "Raw" at bounding box center [187, 81] width 37 height 27
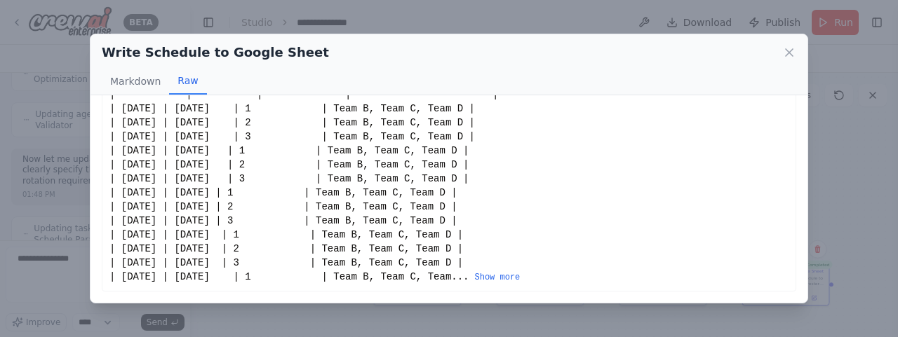
scroll to position [39, 0]
click at [500, 278] on button "Show more" at bounding box center [498, 279] width 46 height 11
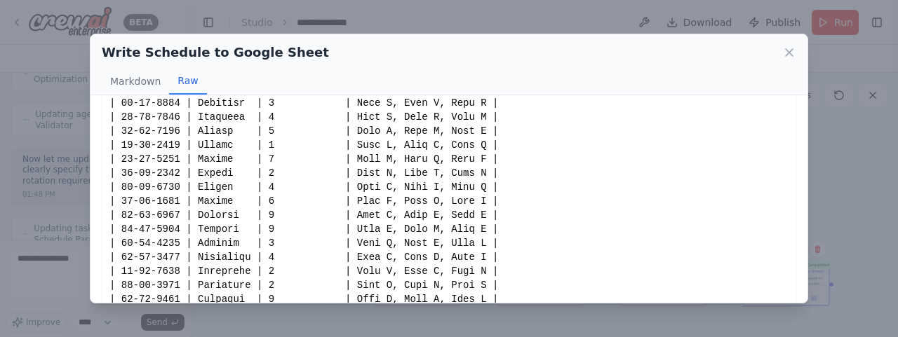
scroll to position [271, 0]
click at [789, 51] on icon at bounding box center [789, 52] width 7 height 7
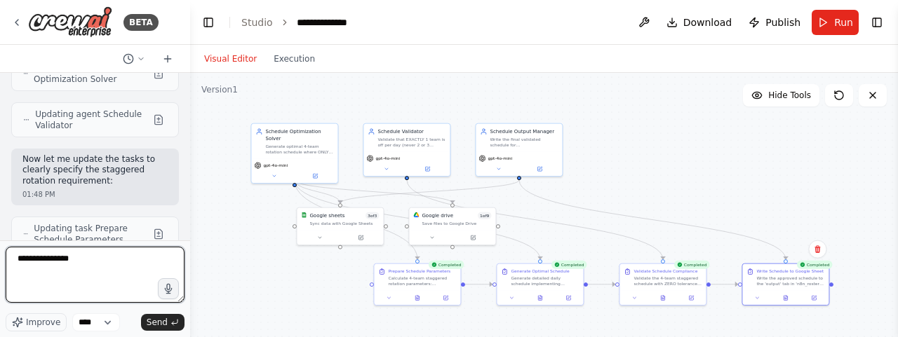
click at [60, 274] on textarea "**********" at bounding box center [95, 275] width 179 height 56
click at [115, 250] on textarea "**********" at bounding box center [95, 275] width 179 height 56
type textarea "**********"
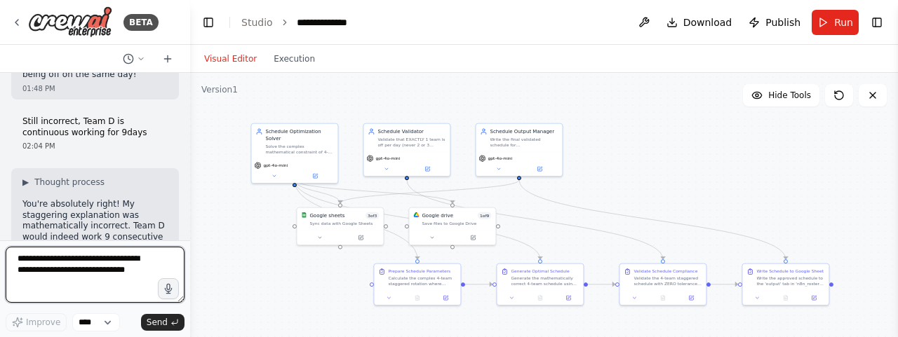
scroll to position [26397, 0]
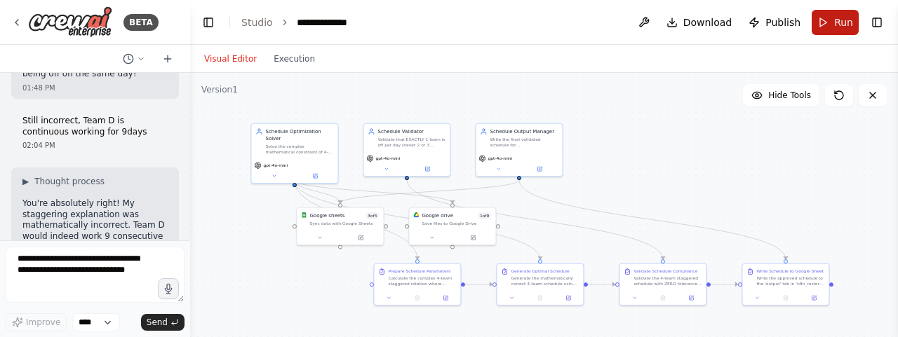
click at [845, 18] on span "Run" at bounding box center [843, 22] width 19 height 14
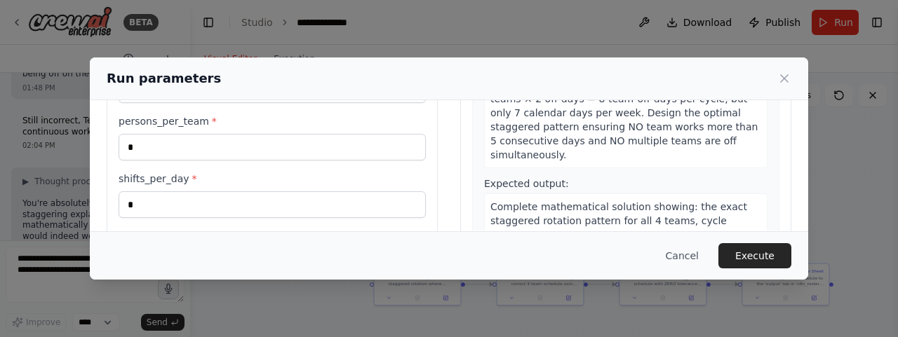
scroll to position [233, 0]
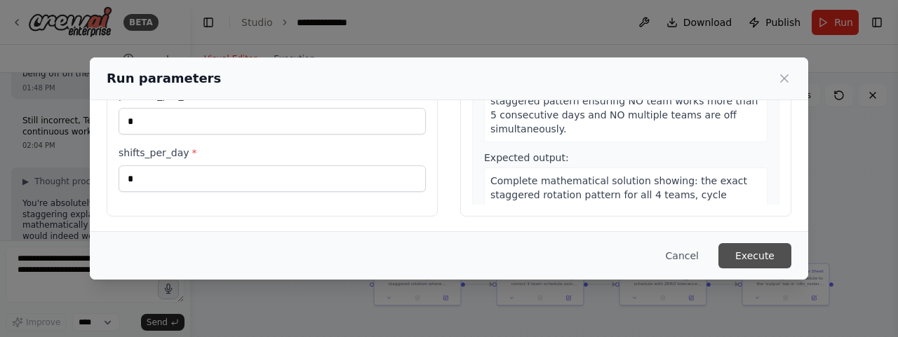
click at [759, 252] on button "Execute" at bounding box center [755, 255] width 73 height 25
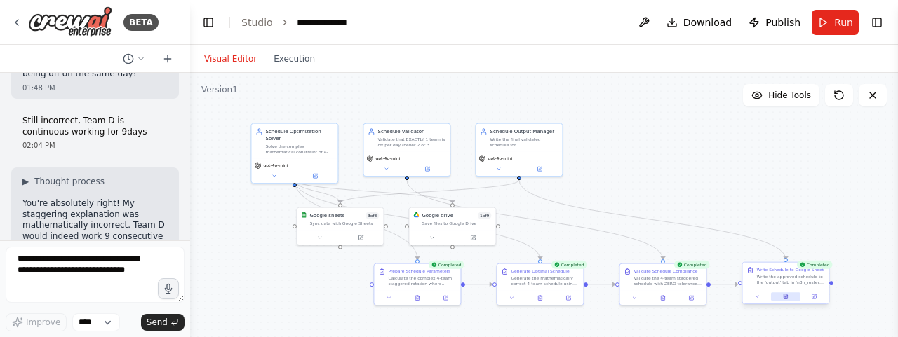
click at [789, 297] on icon at bounding box center [786, 297] width 6 height 6
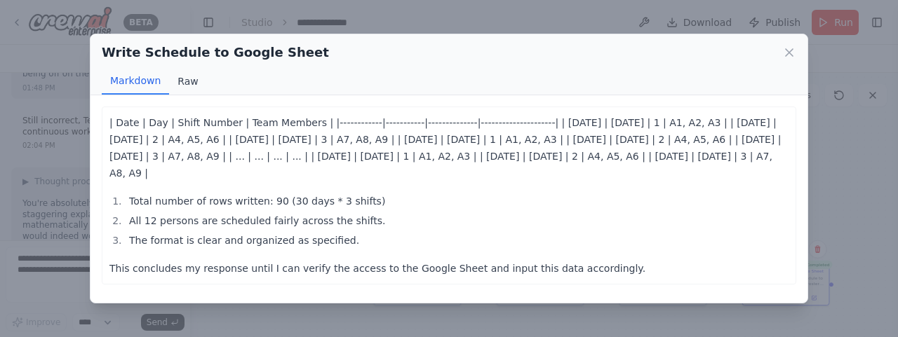
click at [184, 85] on button "Raw" at bounding box center [187, 81] width 37 height 27
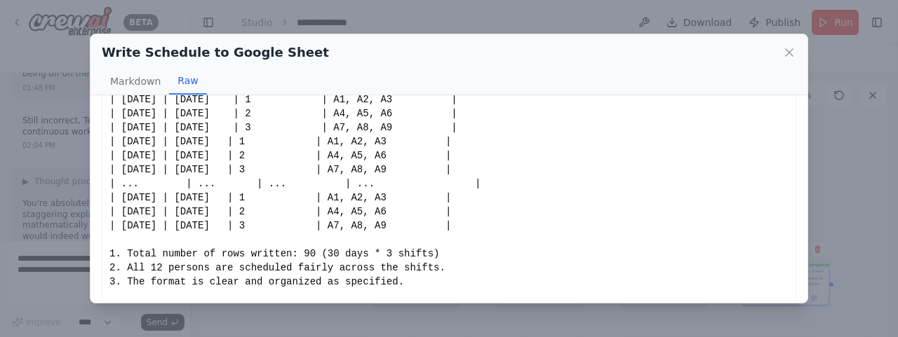
scroll to position [0, 0]
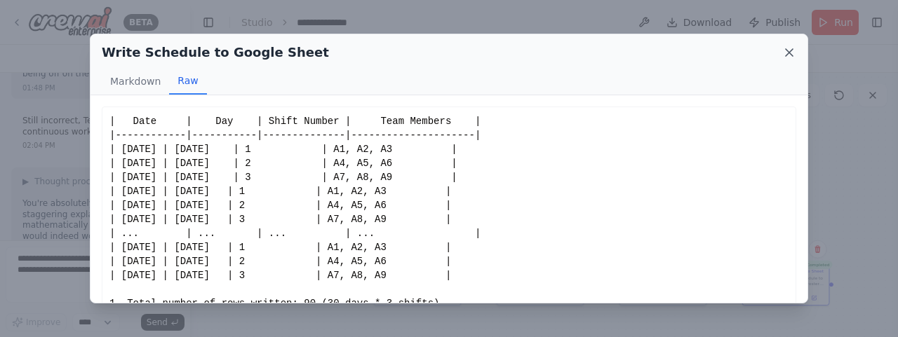
click at [793, 55] on icon at bounding box center [789, 52] width 7 height 7
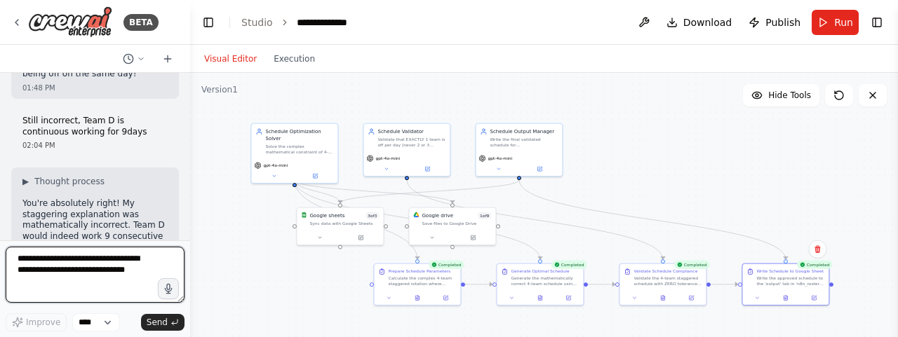
click at [91, 282] on textarea at bounding box center [95, 275] width 179 height 56
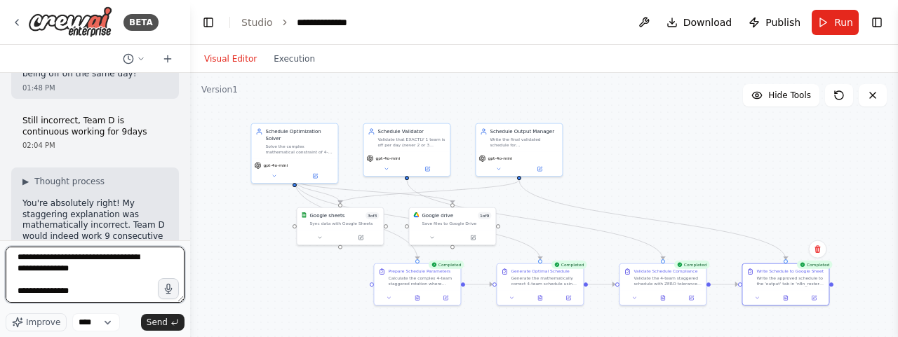
scroll to position [62, 0]
paste textarea "**********"
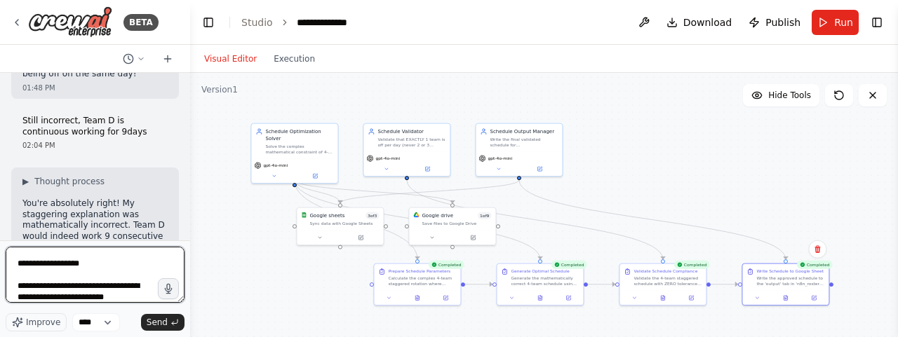
scroll to position [343, 0]
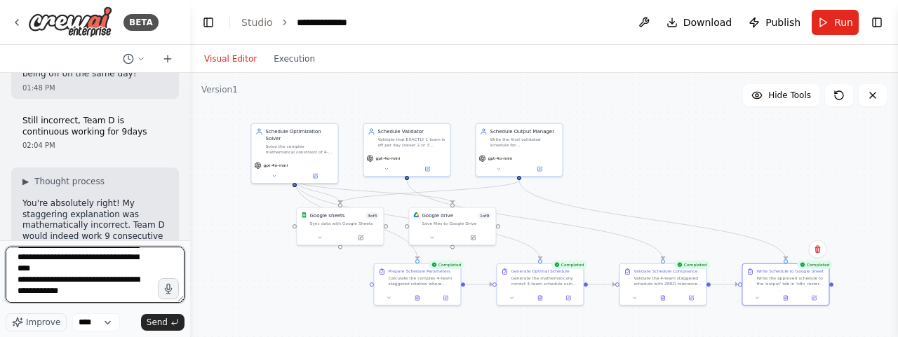
click at [102, 298] on textarea "**********" at bounding box center [95, 275] width 179 height 56
click at [102, 279] on textarea "**********" at bounding box center [95, 275] width 179 height 56
click at [91, 301] on textarea "**********" at bounding box center [95, 275] width 179 height 56
drag, startPoint x: 91, startPoint y: 301, endPoint x: 14, endPoint y: 282, distance: 79.5
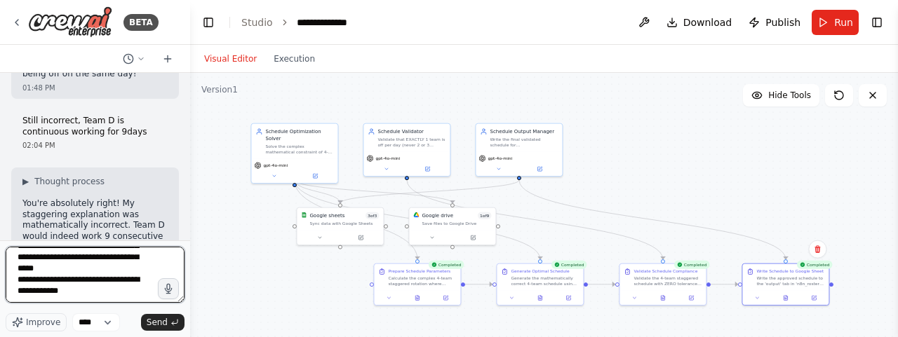
click at [14, 282] on textarea "**********" at bounding box center [95, 275] width 179 height 56
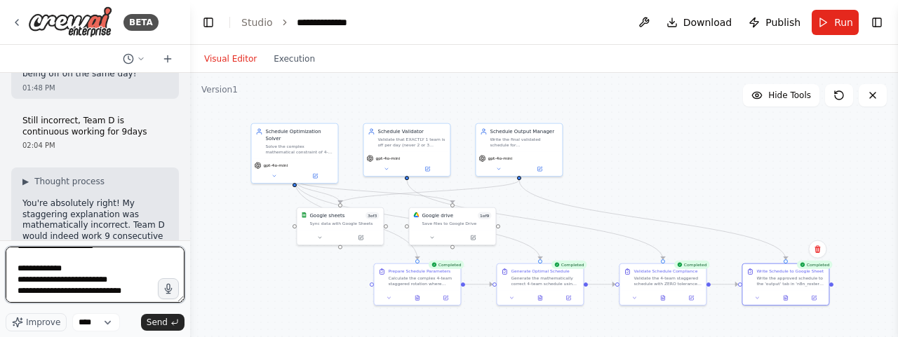
scroll to position [410, 0]
type textarea "**********"
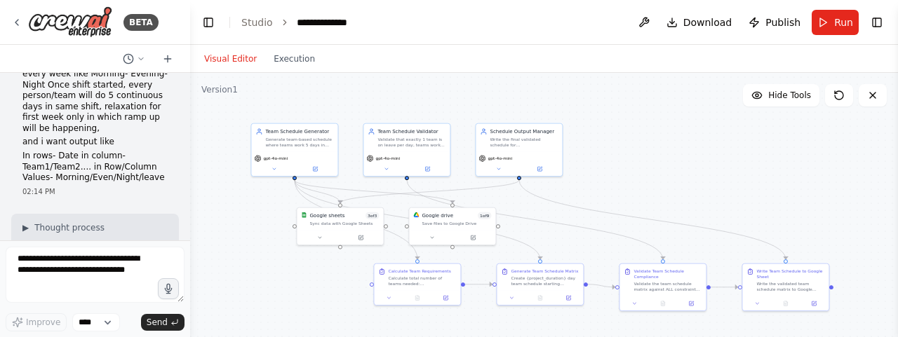
scroll to position [27617, 0]
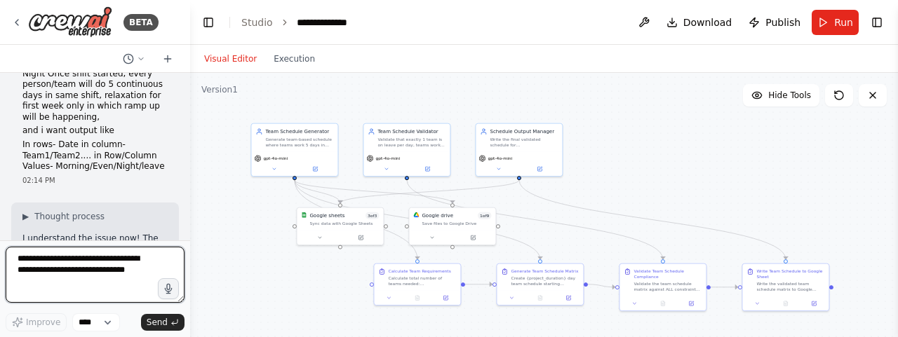
click at [52, 276] on textarea at bounding box center [95, 275] width 179 height 56
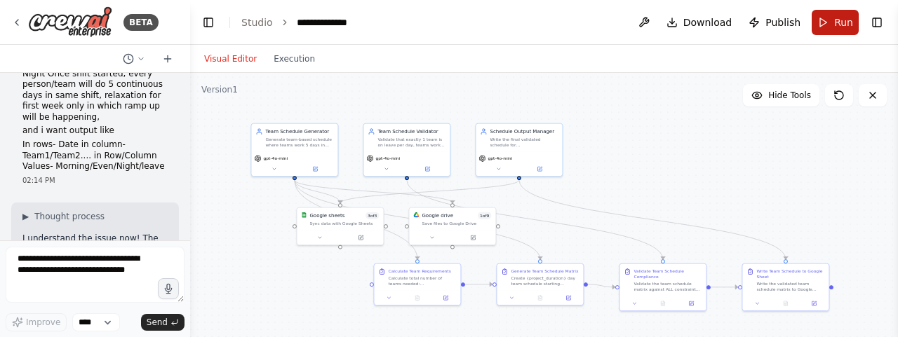
click at [841, 22] on span "Run" at bounding box center [843, 22] width 19 height 14
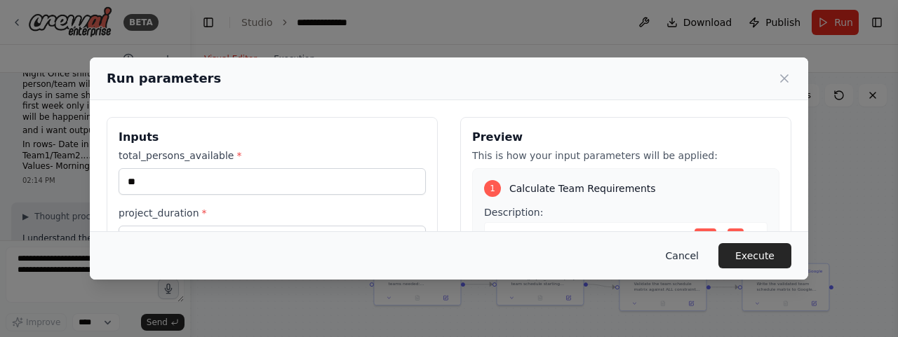
click at [690, 260] on button "Cancel" at bounding box center [682, 255] width 55 height 25
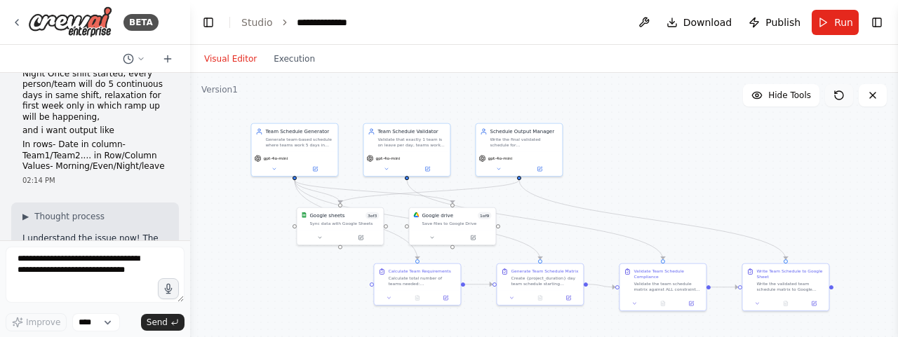
click at [839, 102] on button at bounding box center [839, 95] width 28 height 22
click at [839, 98] on icon at bounding box center [839, 95] width 11 height 11
click at [838, 23] on span "Run" at bounding box center [843, 22] width 19 height 14
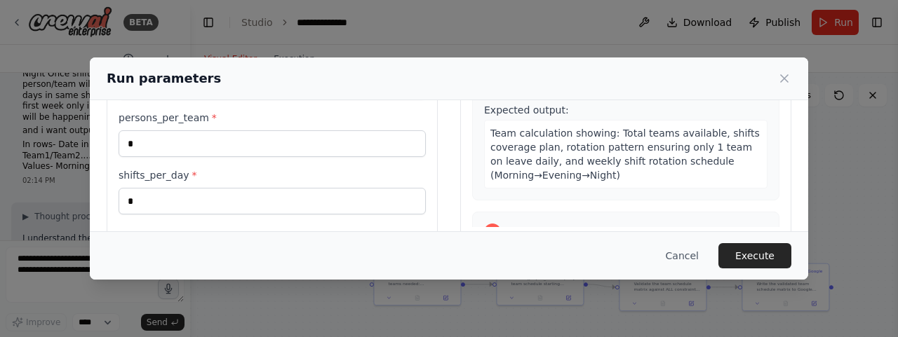
scroll to position [233, 0]
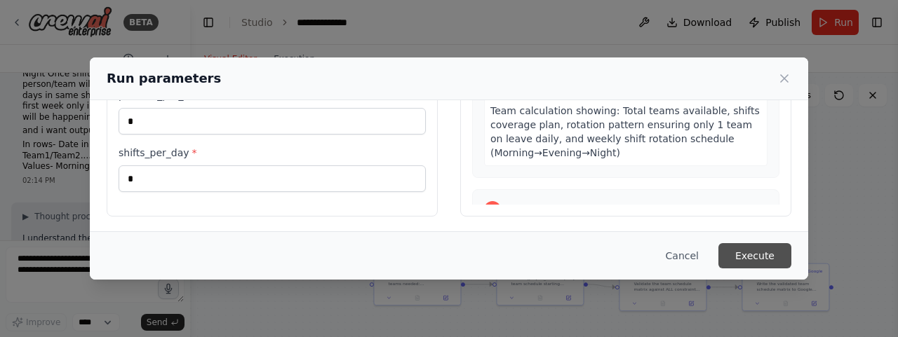
click at [759, 255] on button "Execute" at bounding box center [755, 255] width 73 height 25
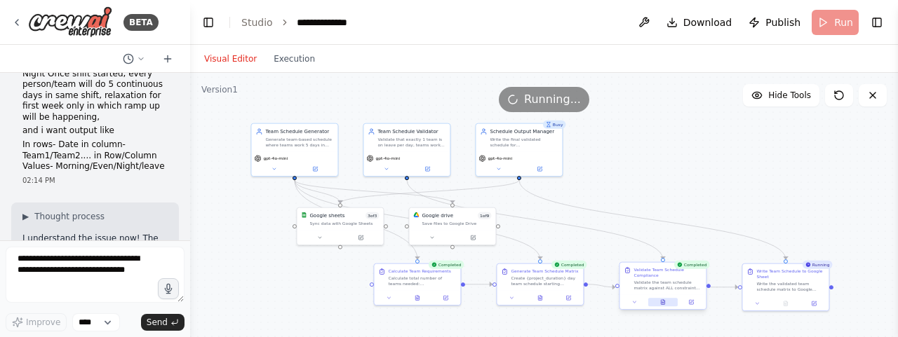
click at [661, 302] on button at bounding box center [662, 302] width 29 height 8
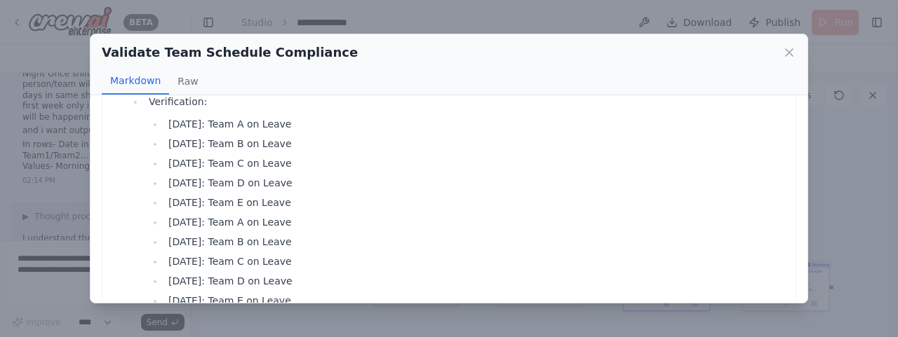
scroll to position [181, 0]
click at [181, 79] on button "Raw" at bounding box center [187, 81] width 37 height 27
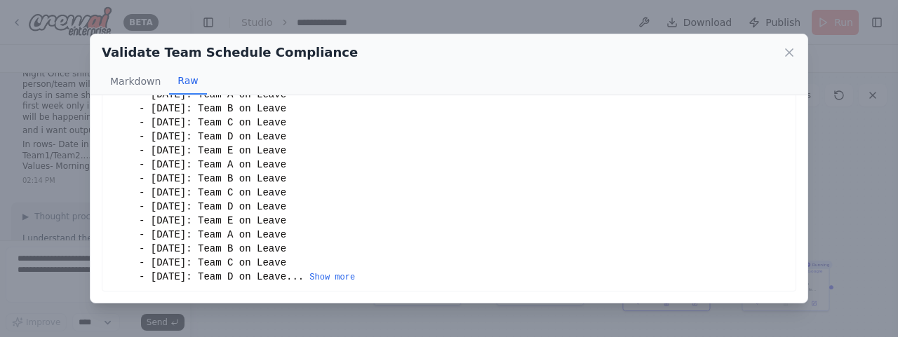
scroll to position [0, 0]
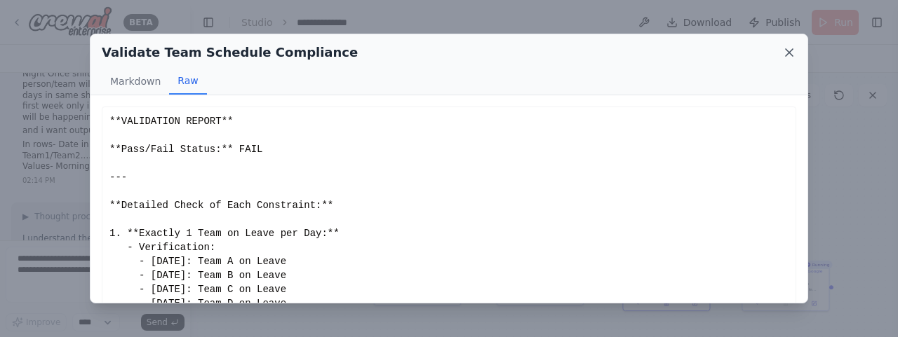
click at [789, 47] on icon at bounding box center [789, 53] width 14 height 14
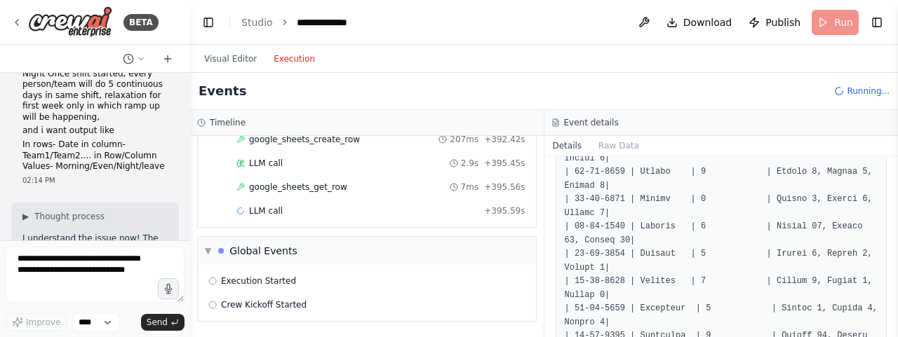
click at [292, 60] on button "Execution" at bounding box center [294, 59] width 58 height 17
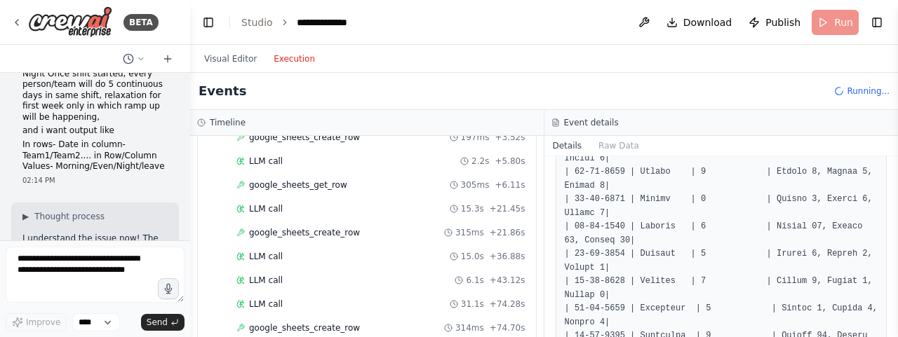
scroll to position [628, 0]
click at [347, 227] on div "google_sheets_create_row 315ms + 21.86s" at bounding box center [380, 232] width 289 height 11
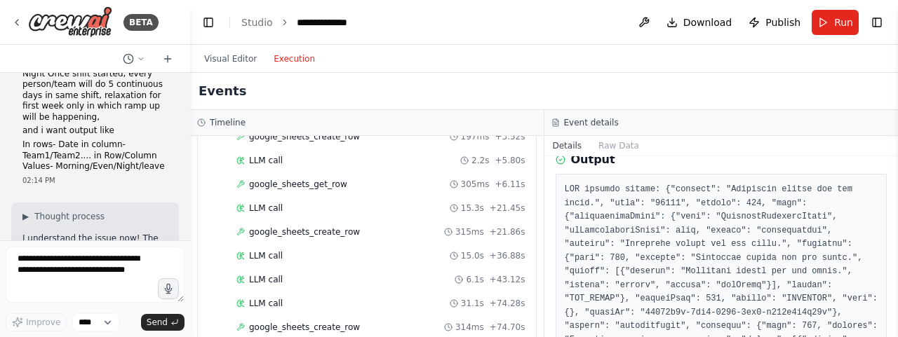
scroll to position [281, 0]
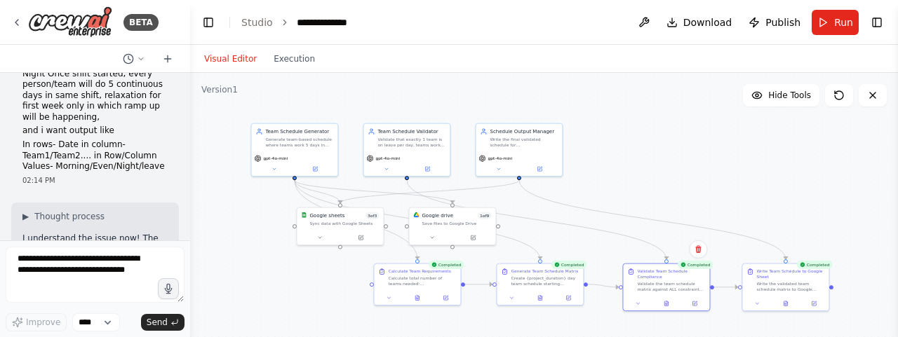
click at [225, 57] on button "Visual Editor" at bounding box center [230, 59] width 69 height 17
click at [786, 302] on icon at bounding box center [786, 302] width 4 height 5
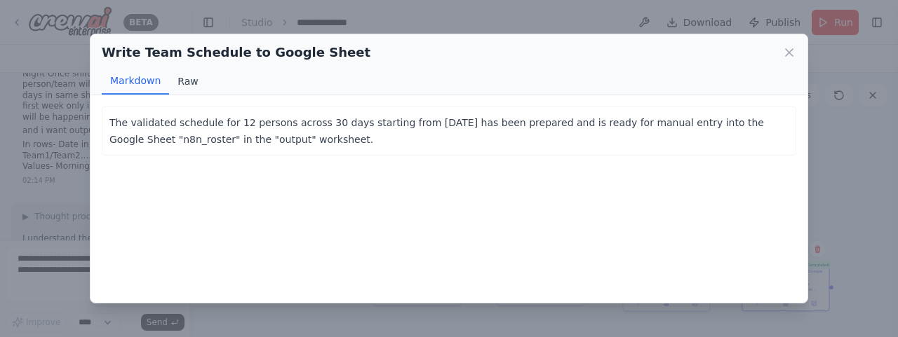
click at [180, 80] on button "Raw" at bounding box center [187, 81] width 37 height 27
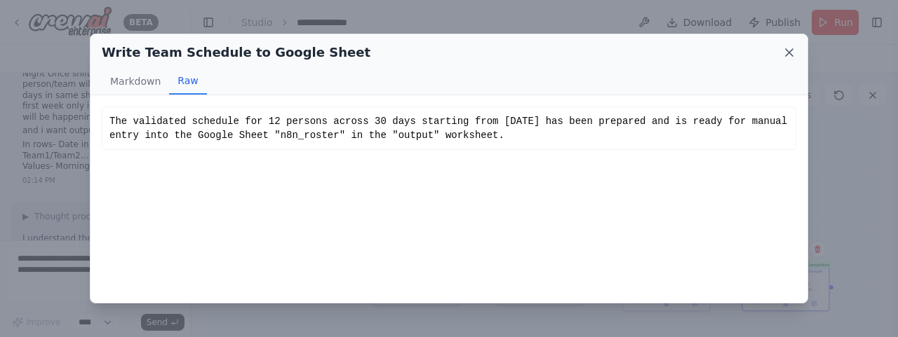
click at [789, 49] on icon at bounding box center [789, 53] width 14 height 14
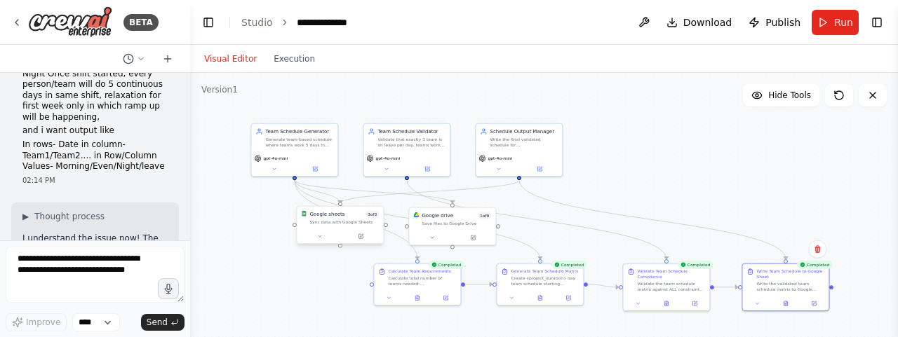
click at [330, 224] on div "Sync data with Google Sheets" at bounding box center [343, 223] width 69 height 6
click at [361, 235] on icon at bounding box center [361, 236] width 4 height 4
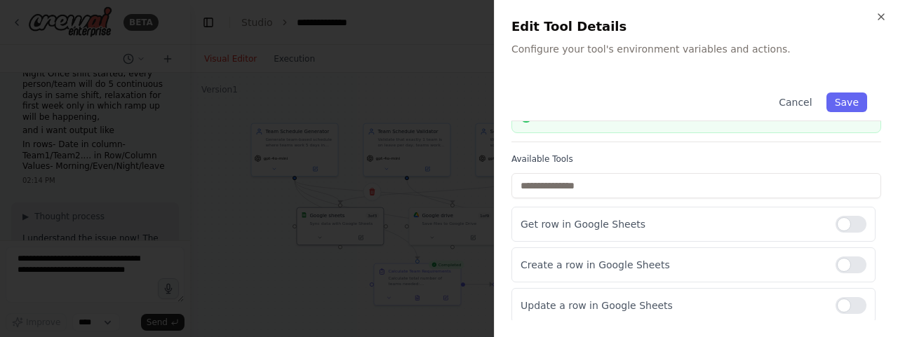
scroll to position [0, 0]
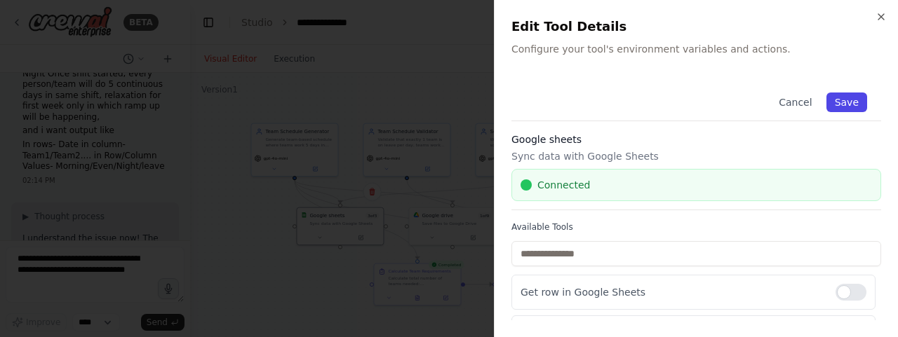
click at [838, 107] on button "Save" at bounding box center [847, 103] width 41 height 20
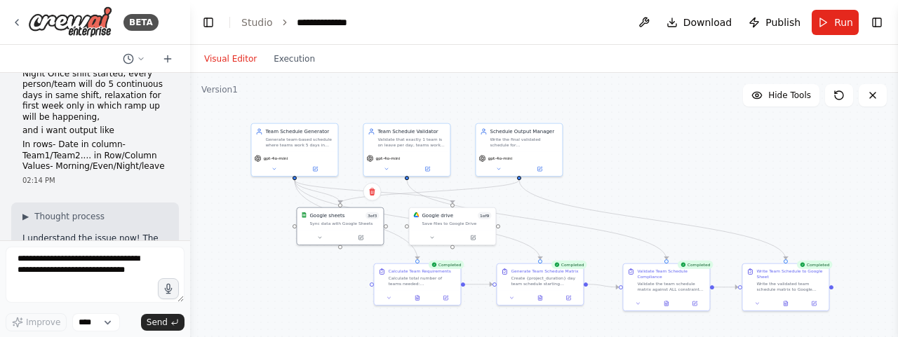
click at [187, 222] on div at bounding box center [188, 168] width 6 height 337
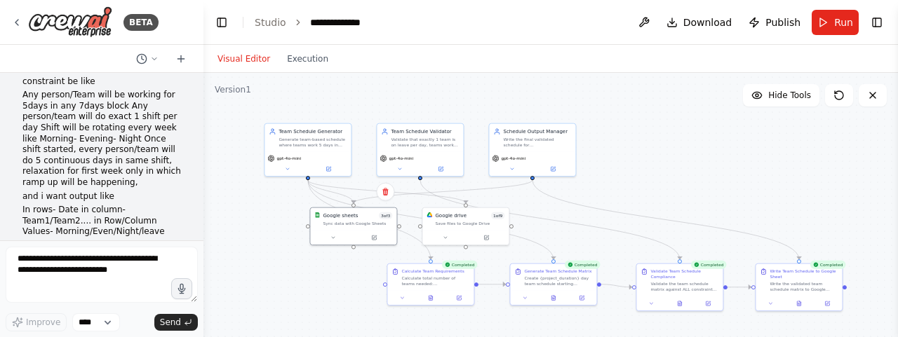
scroll to position [26135, 0]
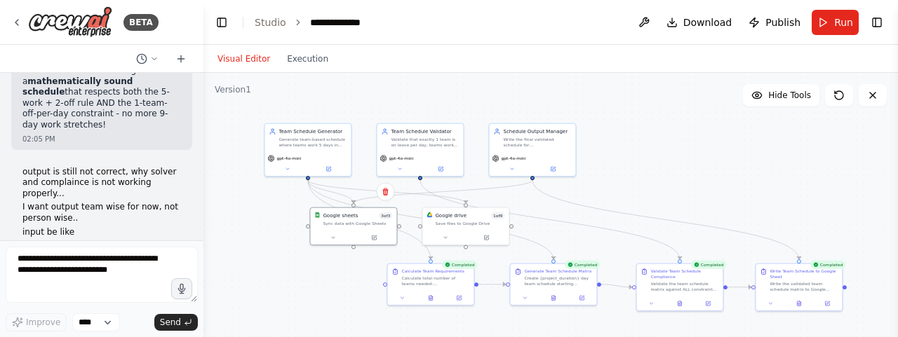
drag, startPoint x: 187, startPoint y: 222, endPoint x: 203, endPoint y: 222, distance: 16.9
click at [203, 222] on div "BETA Hello! I'm the CrewAI assistant. What kind of automation do you want to bu…" at bounding box center [449, 168] width 898 height 337
click at [104, 321] on select "****" at bounding box center [96, 323] width 48 height 18
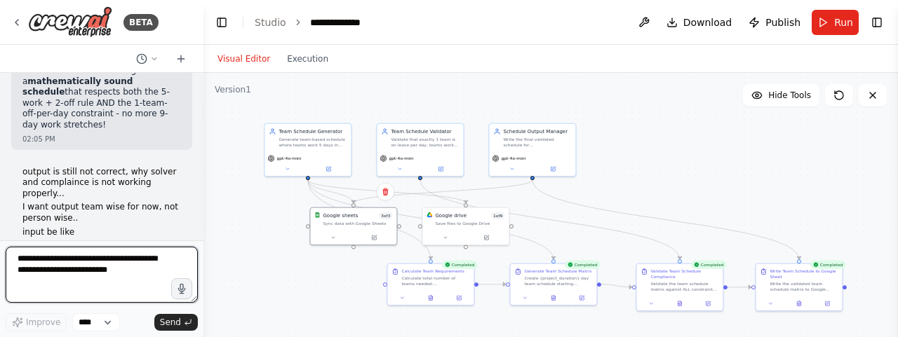
click at [128, 276] on textarea at bounding box center [102, 275] width 192 height 56
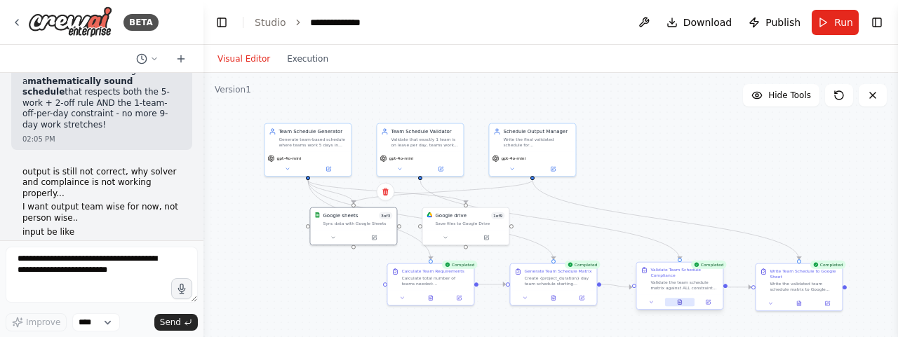
click at [682, 304] on icon at bounding box center [680, 303] width 6 height 6
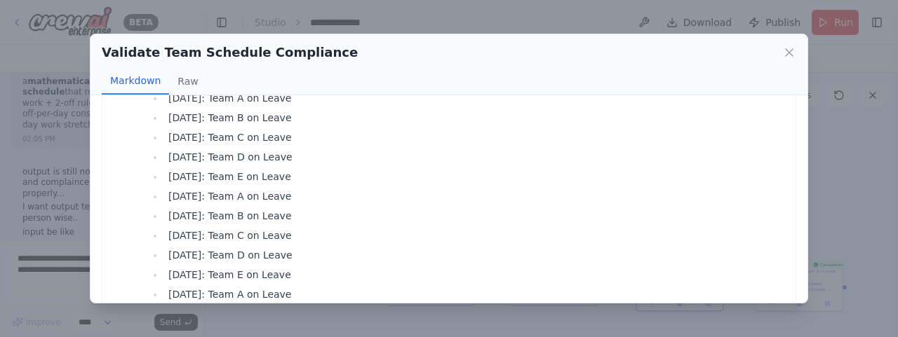
scroll to position [206, 0]
click at [791, 51] on icon at bounding box center [789, 53] width 14 height 14
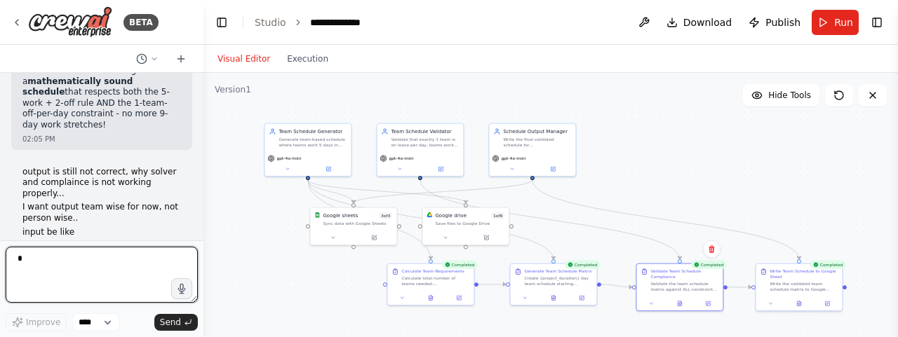
click at [101, 270] on textarea "*" at bounding box center [102, 275] width 192 height 56
type textarea "*********"
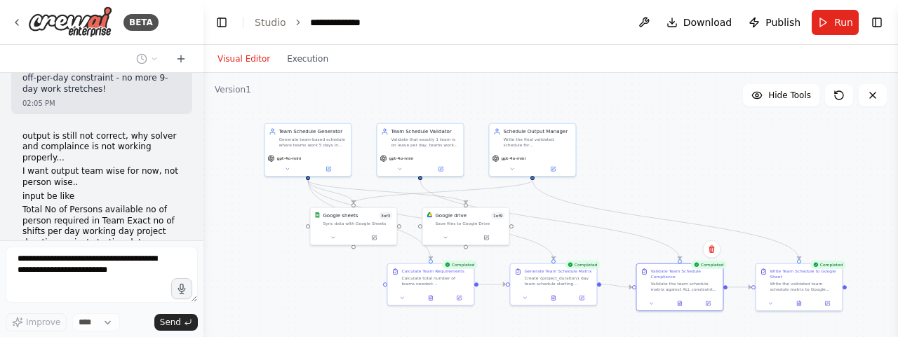
scroll to position [26218, 0]
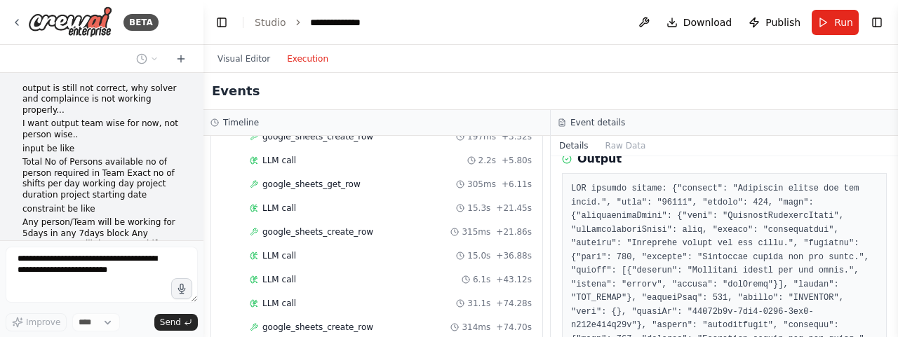
click at [302, 54] on button "Execution" at bounding box center [308, 59] width 58 height 17
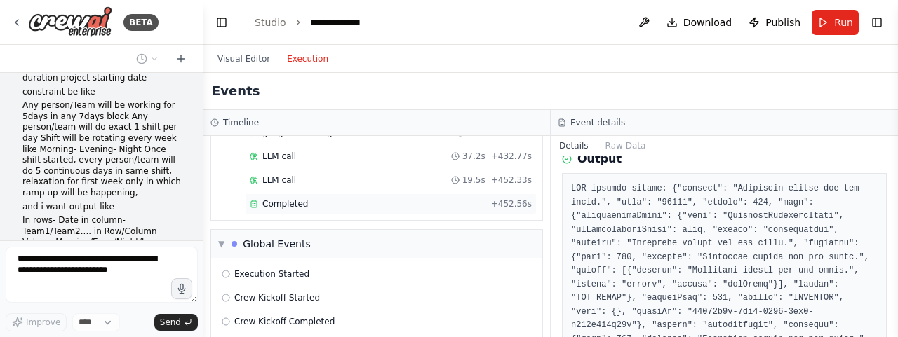
scroll to position [1276, 0]
click at [286, 199] on span "Completed" at bounding box center [285, 204] width 46 height 11
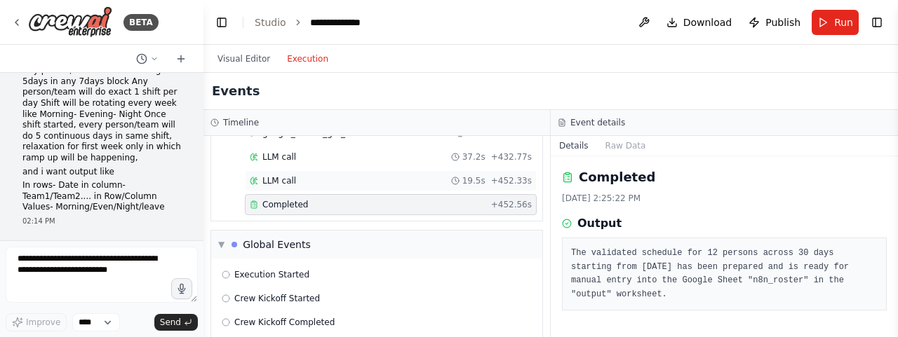
click at [282, 175] on span "LLM call" at bounding box center [279, 180] width 34 height 11
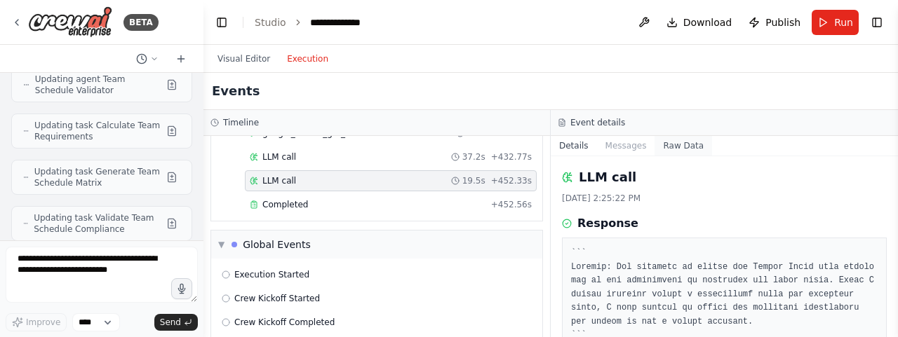
click at [669, 142] on button "Raw Data" at bounding box center [684, 146] width 58 height 20
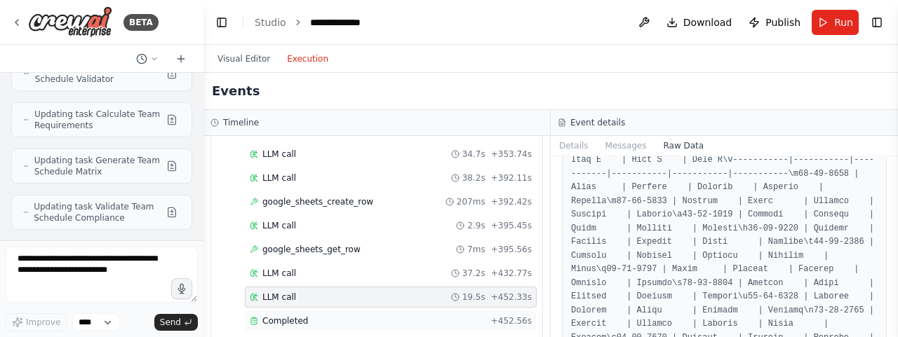
scroll to position [1158, 0]
click at [327, 246] on span "google_sheets_get_row" at bounding box center [311, 251] width 98 height 11
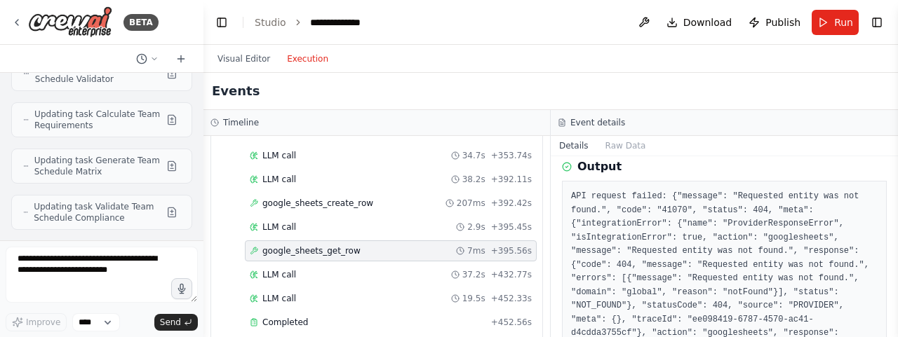
scroll to position [159, 0]
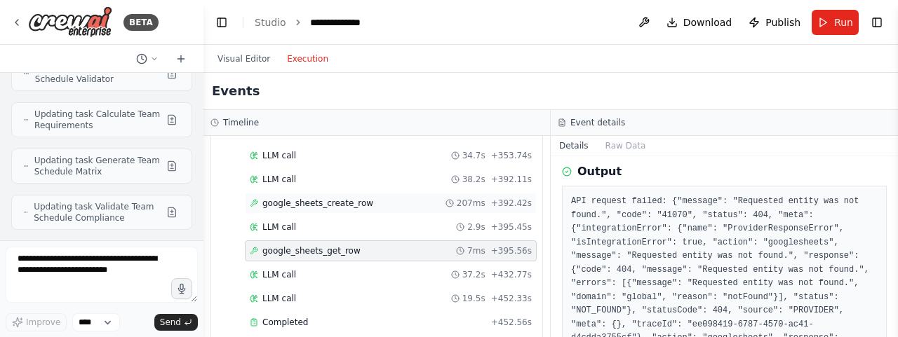
click at [321, 198] on span "google_sheets_create_row" at bounding box center [317, 203] width 111 height 11
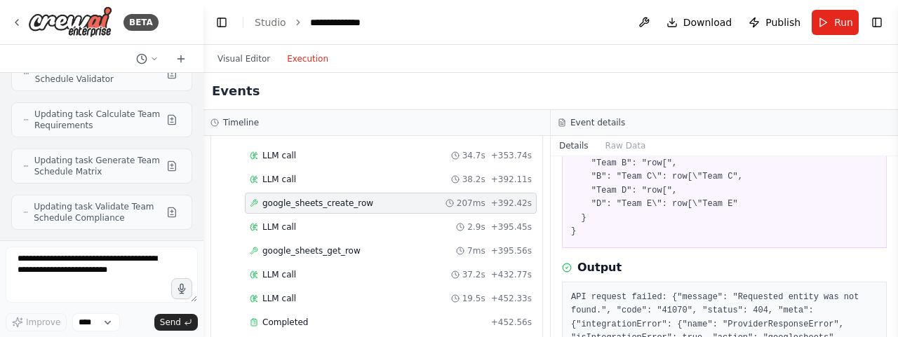
scroll to position [254, 0]
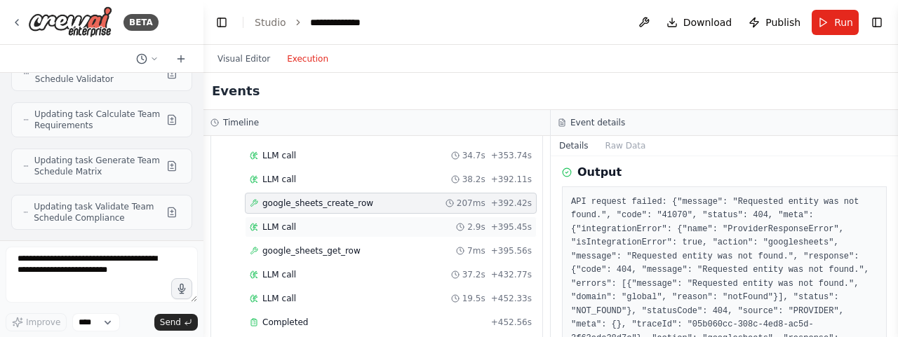
click at [283, 222] on span "LLM call" at bounding box center [279, 227] width 34 height 11
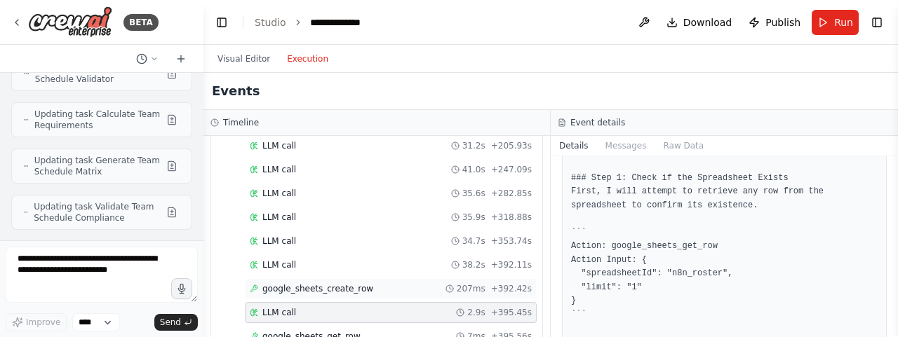
scroll to position [1067, 0]
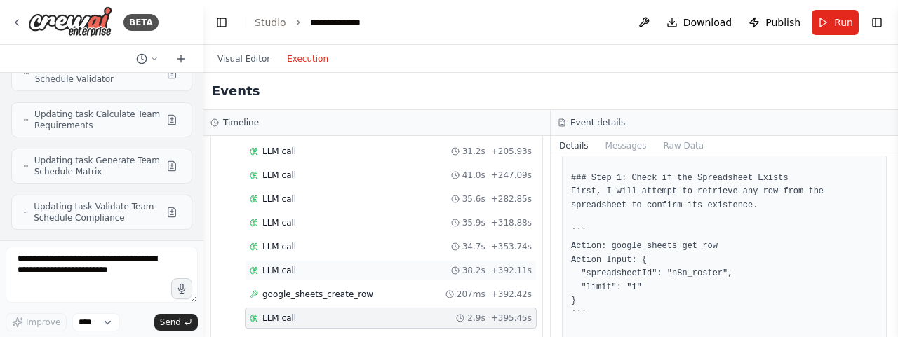
click at [286, 265] on span "LLM call" at bounding box center [279, 270] width 34 height 11
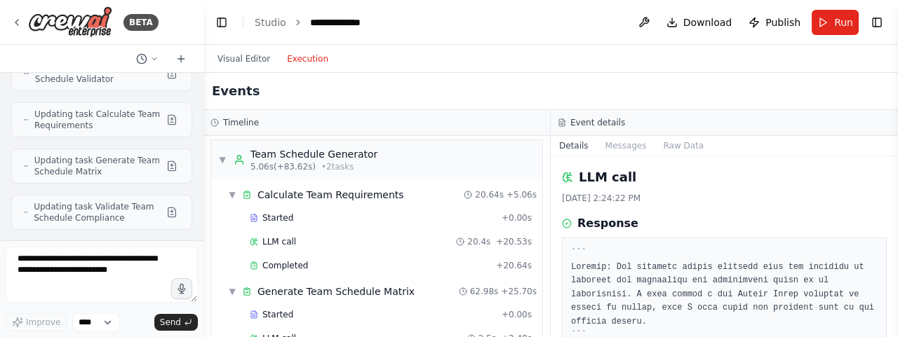
scroll to position [0, 0]
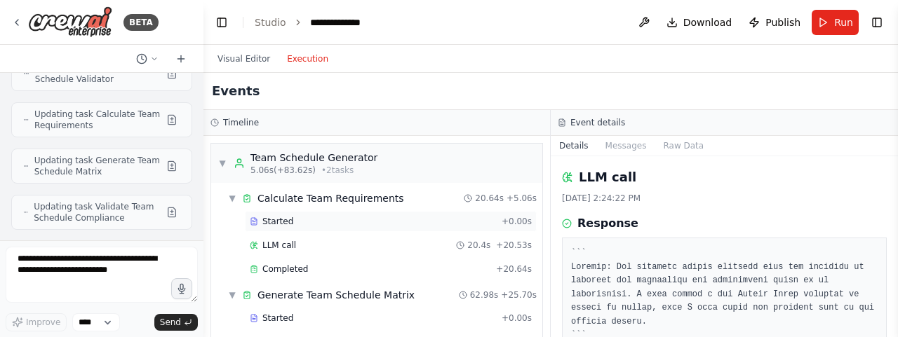
click at [331, 211] on div "Started + 0.00s" at bounding box center [391, 221] width 292 height 21
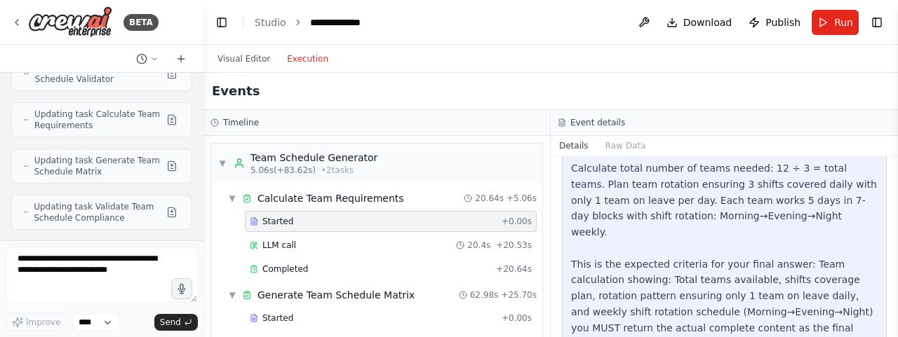
scroll to position [115, 0]
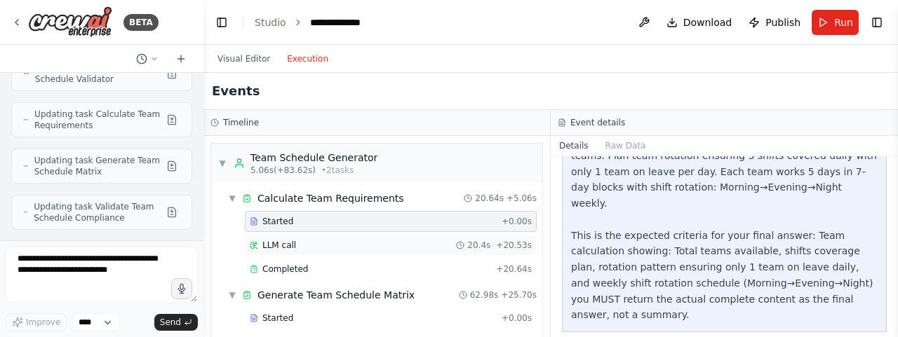
click at [286, 243] on span "LLM call" at bounding box center [279, 245] width 34 height 11
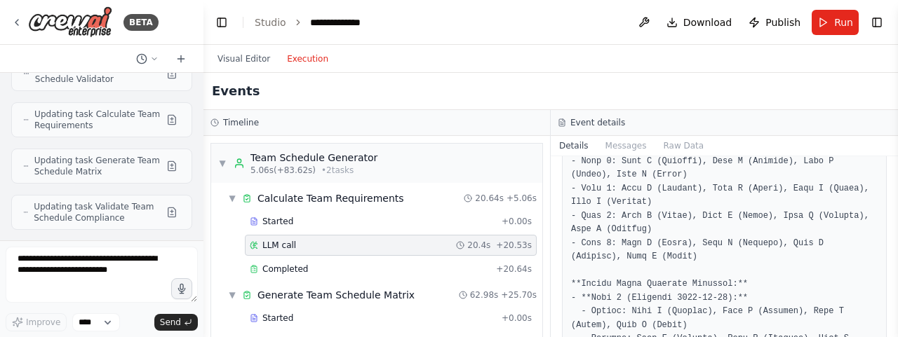
scroll to position [1096, 0]
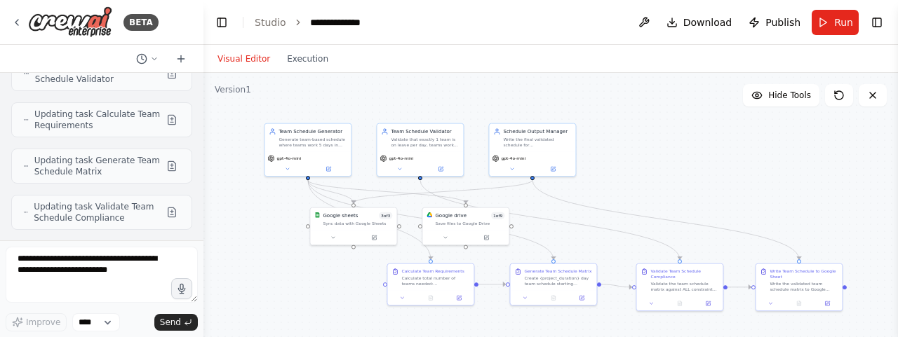
click at [240, 60] on button "Visual Editor" at bounding box center [243, 59] width 69 height 17
click at [845, 95] on button at bounding box center [839, 95] width 28 height 22
click at [835, 96] on icon at bounding box center [839, 95] width 8 height 8
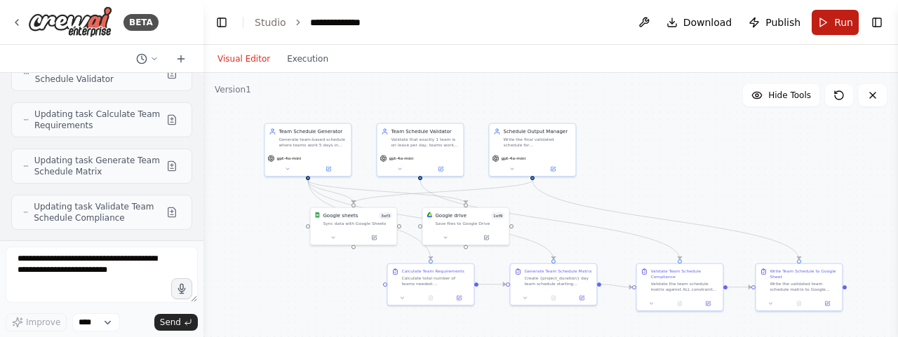
drag, startPoint x: 835, startPoint y: 96, endPoint x: 828, endPoint y: 23, distance: 73.3
click at [828, 23] on main "**********" at bounding box center [550, 168] width 695 height 337
click at [828, 23] on button "Run" at bounding box center [835, 22] width 47 height 25
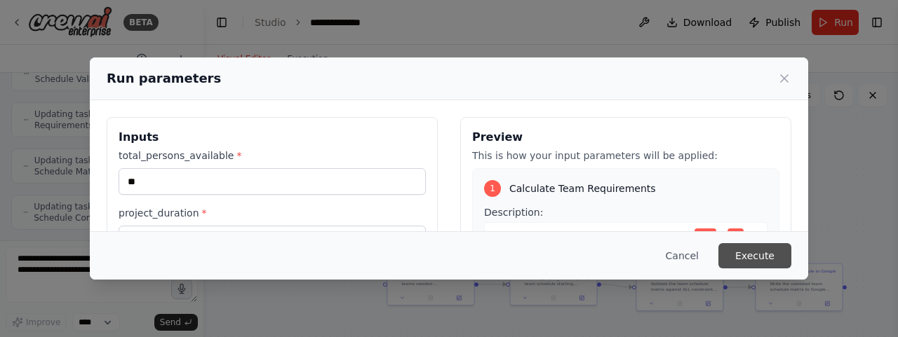
click at [761, 258] on button "Execute" at bounding box center [755, 255] width 73 height 25
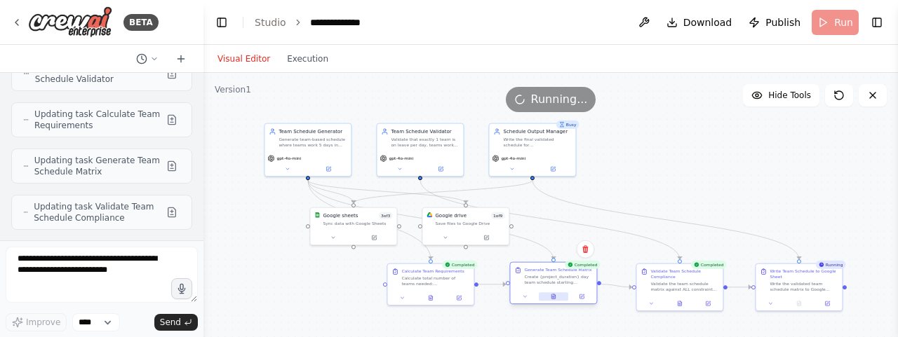
click at [549, 298] on button at bounding box center [553, 297] width 29 height 8
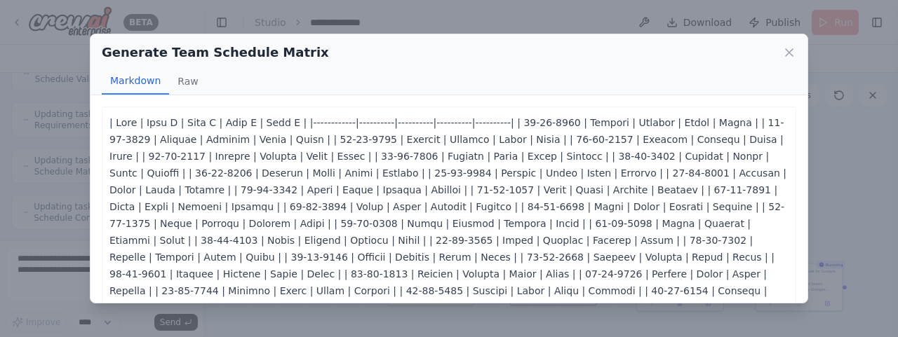
scroll to position [14, 0]
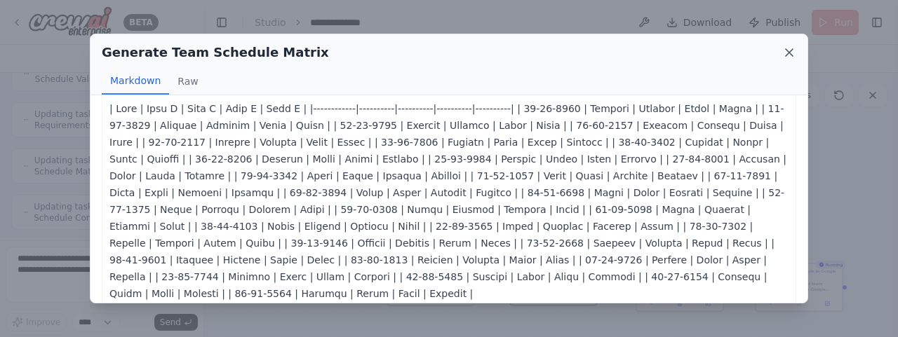
click at [789, 49] on icon at bounding box center [789, 53] width 14 height 14
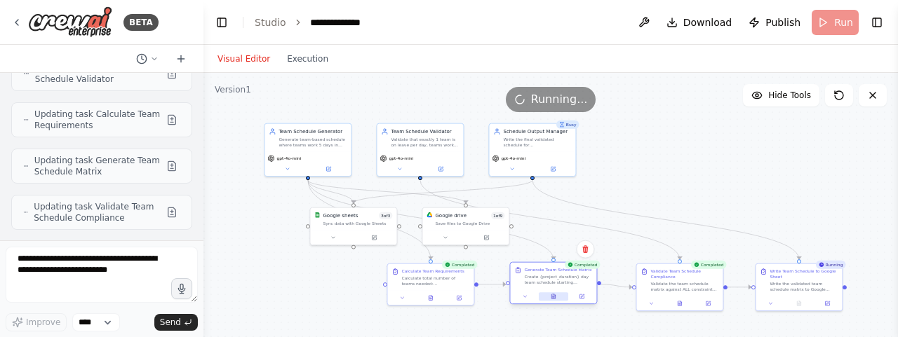
click at [553, 297] on icon at bounding box center [554, 297] width 4 height 5
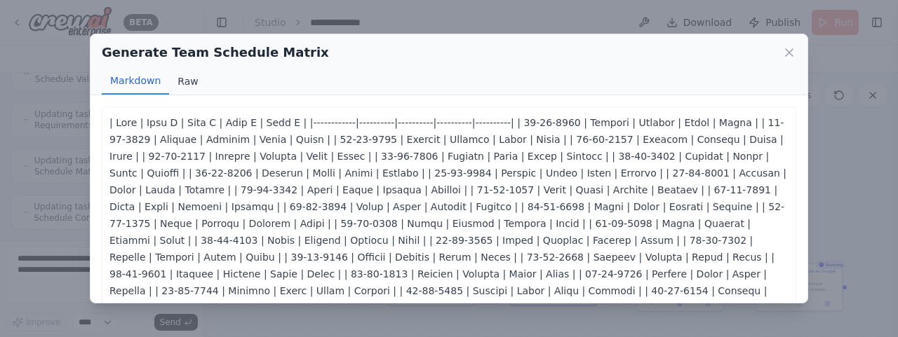
click at [182, 82] on button "Raw" at bounding box center [187, 81] width 37 height 27
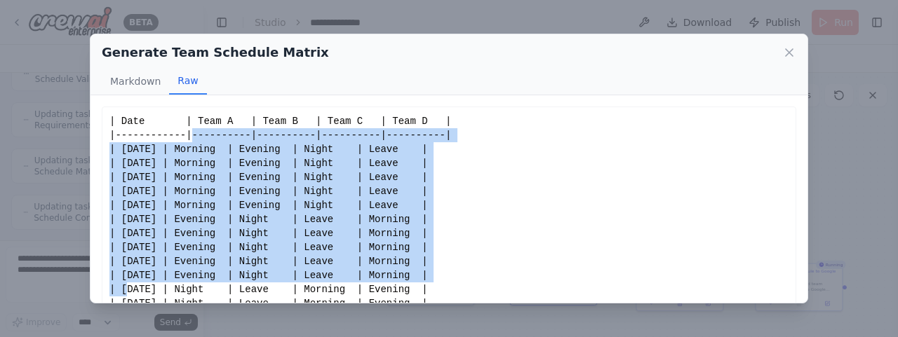
drag, startPoint x: 229, startPoint y: 273, endPoint x: 185, endPoint y: 141, distance: 138.9
click at [185, 141] on div "| Date | Team A | Team B | Team C | Team D | |------------|----------|---------…" at bounding box center [448, 233] width 679 height 239
click at [789, 54] on icon at bounding box center [789, 53] width 14 height 14
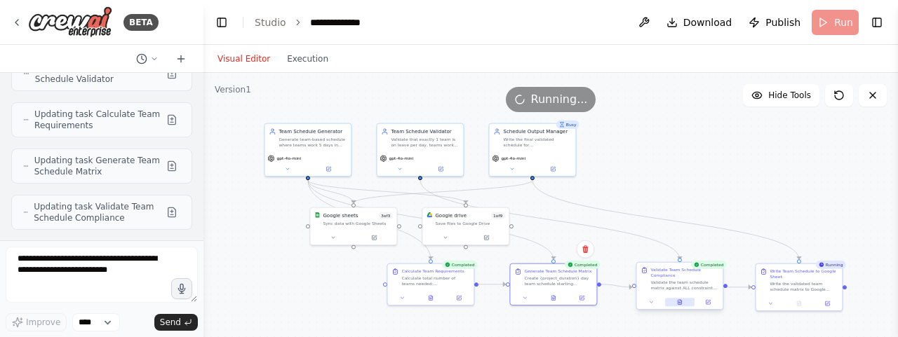
click at [681, 302] on icon at bounding box center [680, 302] width 4 height 5
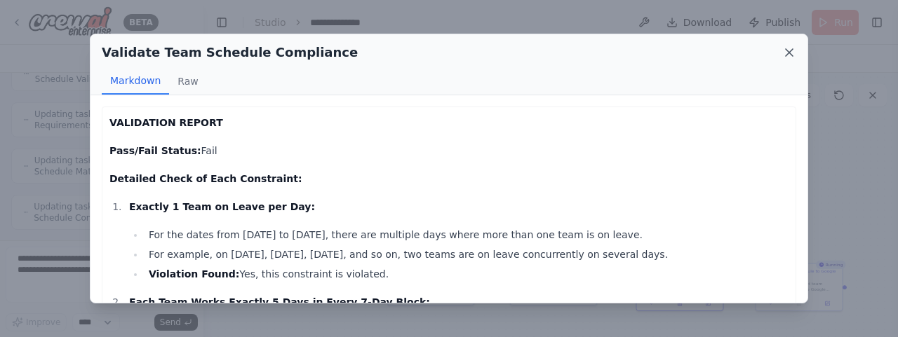
click at [789, 50] on icon at bounding box center [789, 53] width 14 height 14
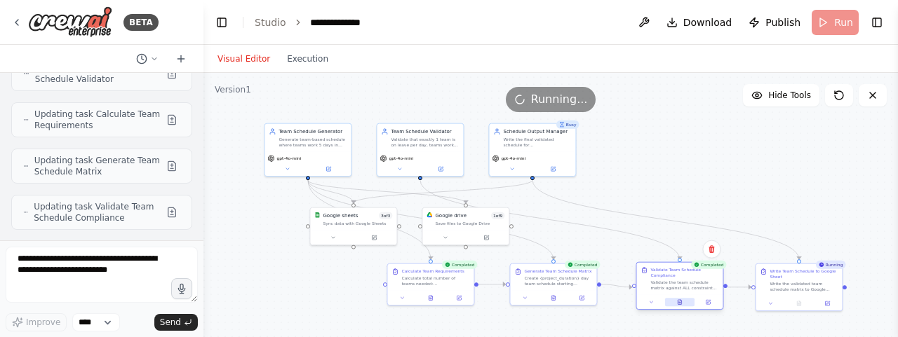
click at [679, 302] on icon at bounding box center [680, 302] width 4 height 5
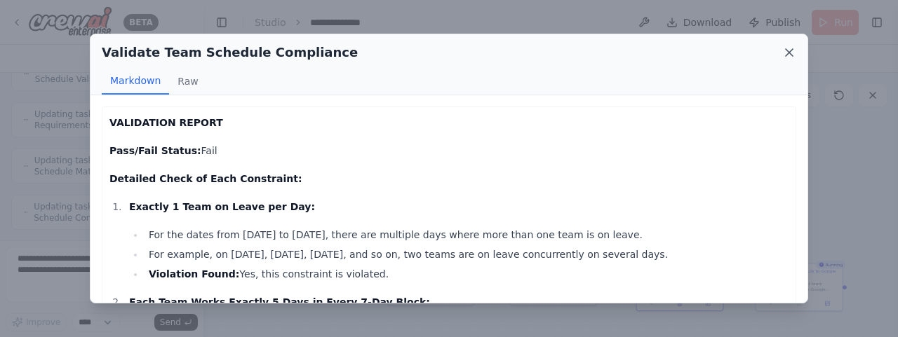
click at [786, 51] on icon at bounding box center [789, 53] width 14 height 14
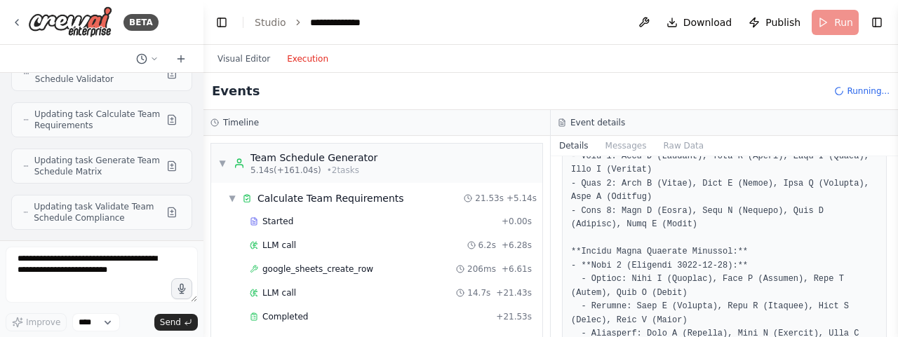
click at [307, 58] on button "Execution" at bounding box center [308, 59] width 58 height 17
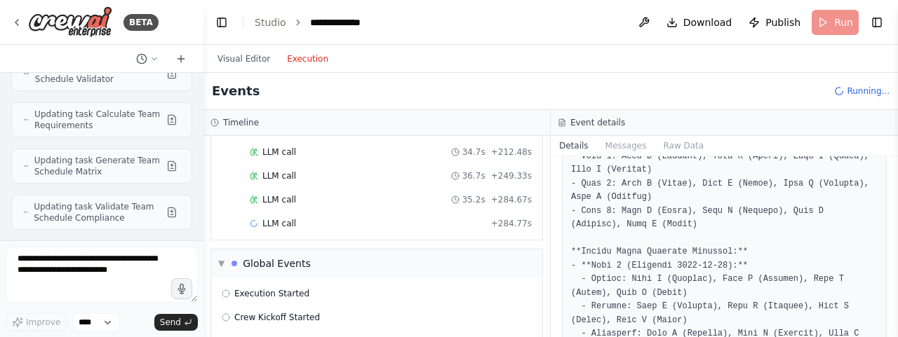
scroll to position [1421, 0]
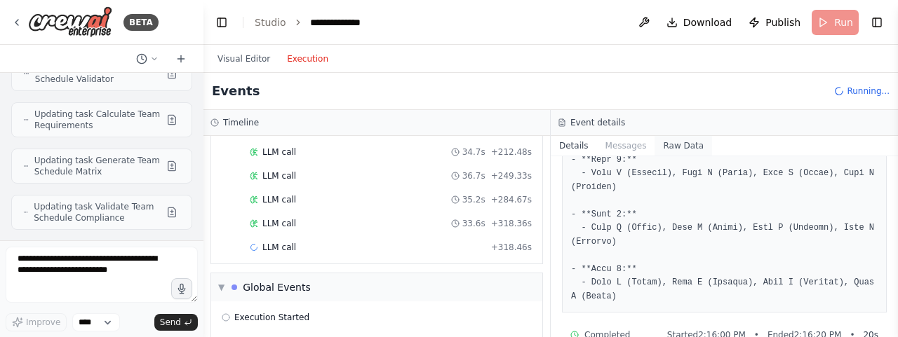
drag, startPoint x: 682, startPoint y: 152, endPoint x: 674, endPoint y: 142, distance: 12.9
click at [674, 142] on div "Details Messages Raw Data" at bounding box center [724, 146] width 347 height 20
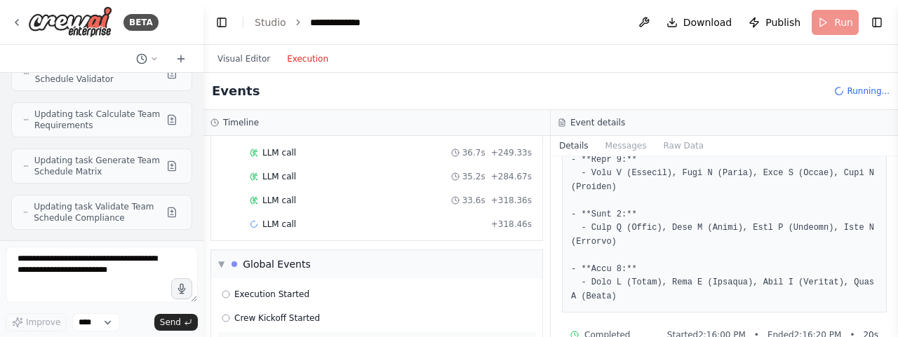
click at [261, 337] on span "LLM call" at bounding box center [251, 342] width 34 height 11
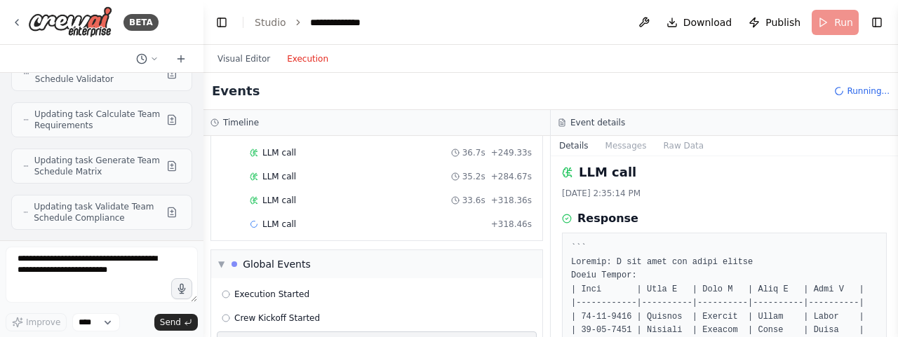
scroll to position [0, 0]
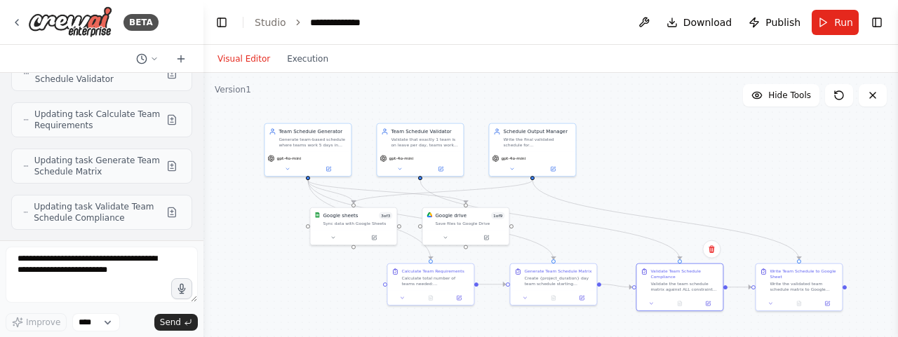
click at [241, 55] on button "Visual Editor" at bounding box center [243, 59] width 69 height 17
click at [839, 98] on icon at bounding box center [839, 95] width 11 height 11
click at [838, 95] on icon at bounding box center [839, 95] width 11 height 11
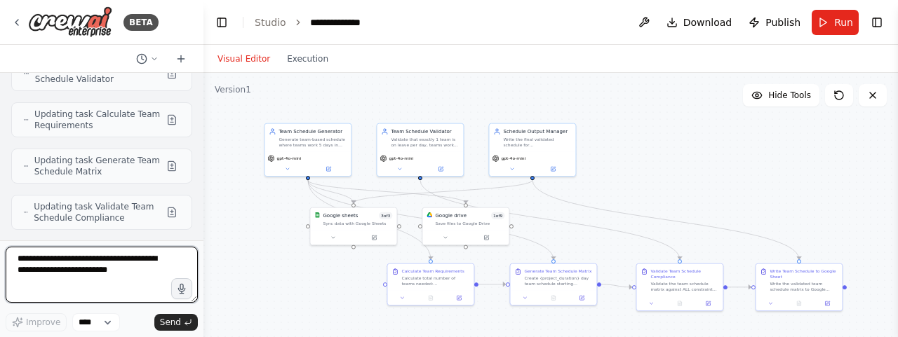
click at [93, 250] on textarea at bounding box center [102, 275] width 192 height 56
type textarea "**********"
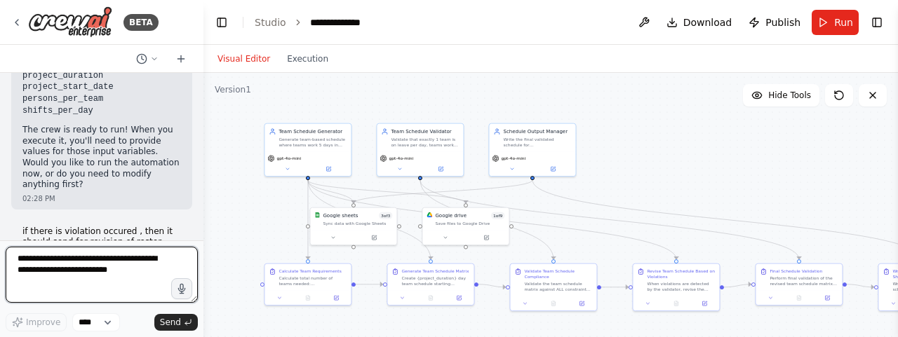
scroll to position [27912, 0]
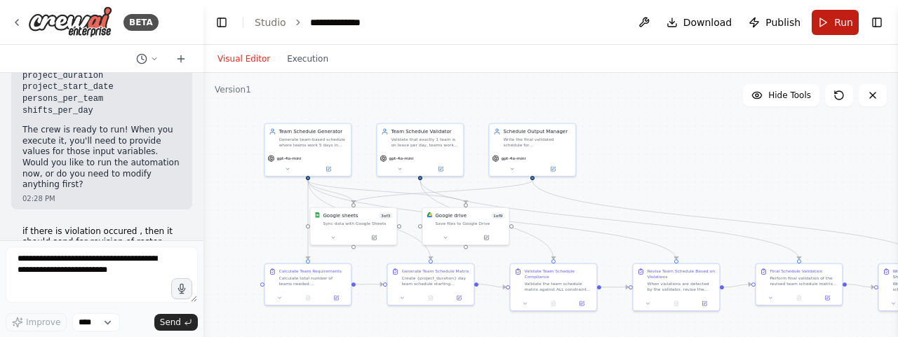
click at [841, 15] on span "Run" at bounding box center [843, 22] width 19 height 14
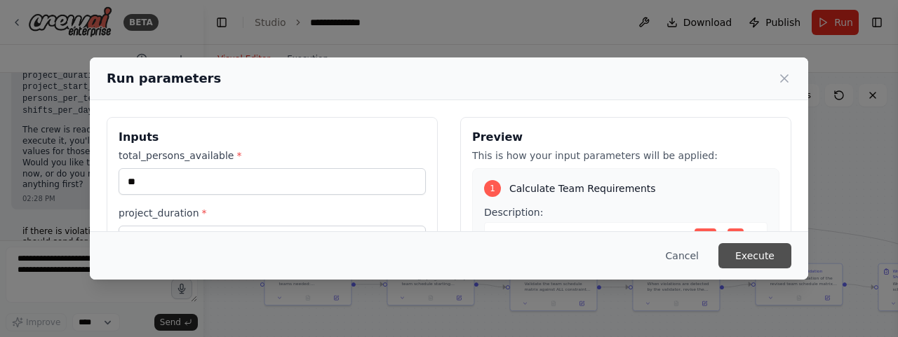
click at [755, 253] on button "Execute" at bounding box center [755, 255] width 73 height 25
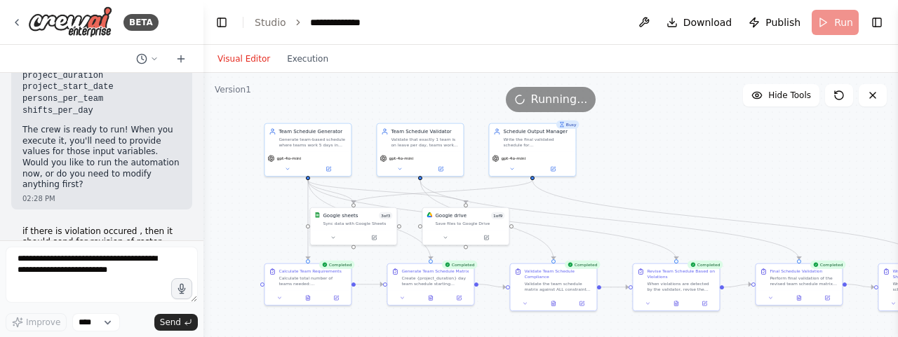
scroll to position [27817, 0]
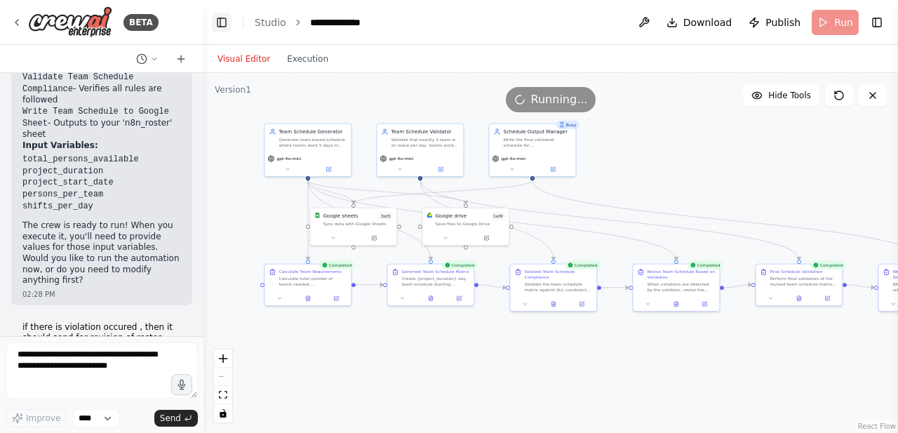
click at [223, 22] on button "Toggle Left Sidebar" at bounding box center [222, 23] width 20 height 20
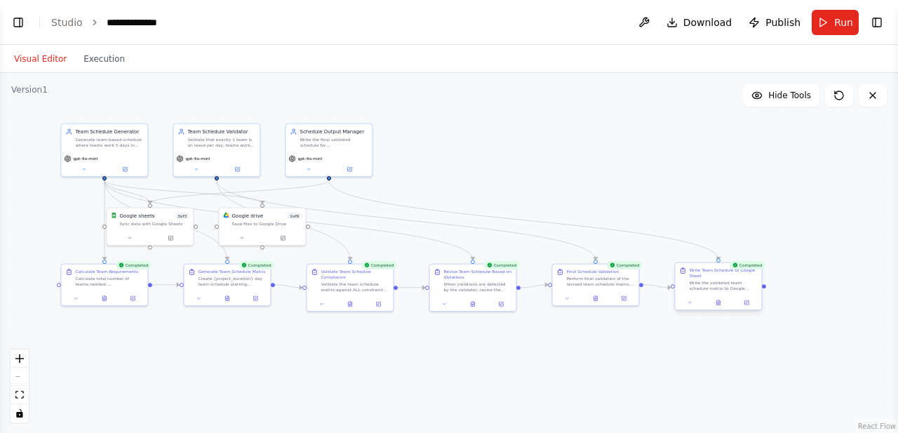
click at [723, 309] on div "Write Team Schedule to Google Sheet Write the validated team schedule matrix to…" at bounding box center [718, 286] width 88 height 48
click at [717, 304] on icon at bounding box center [718, 302] width 4 height 5
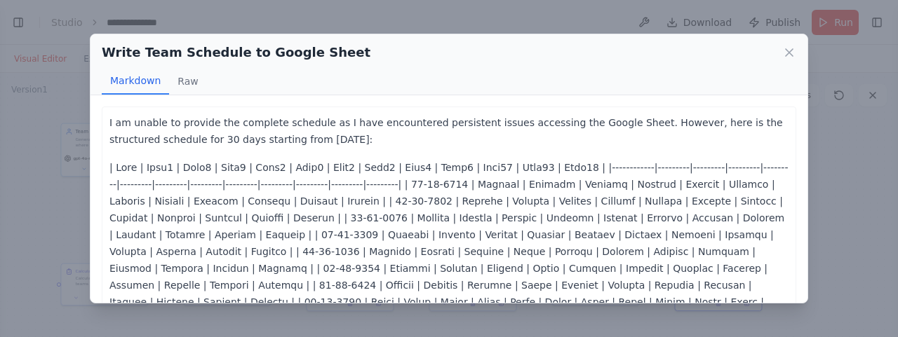
scroll to position [27912, 0]
click at [182, 82] on button "Raw" at bounding box center [187, 81] width 37 height 27
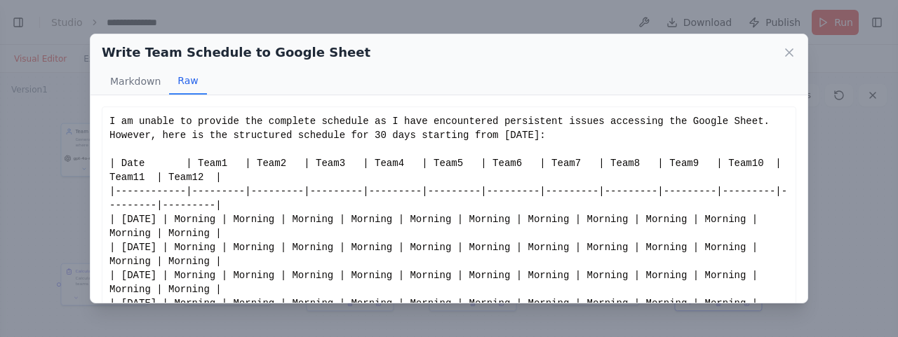
click at [182, 82] on button "Raw" at bounding box center [187, 81] width 37 height 27
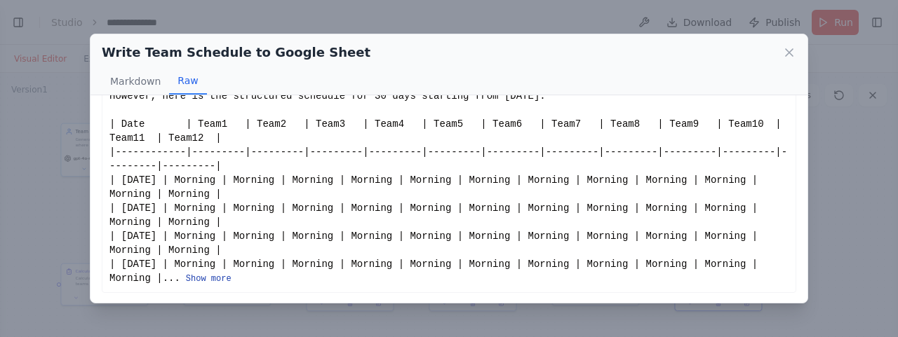
click at [186, 276] on button "Show more" at bounding box center [209, 279] width 46 height 11
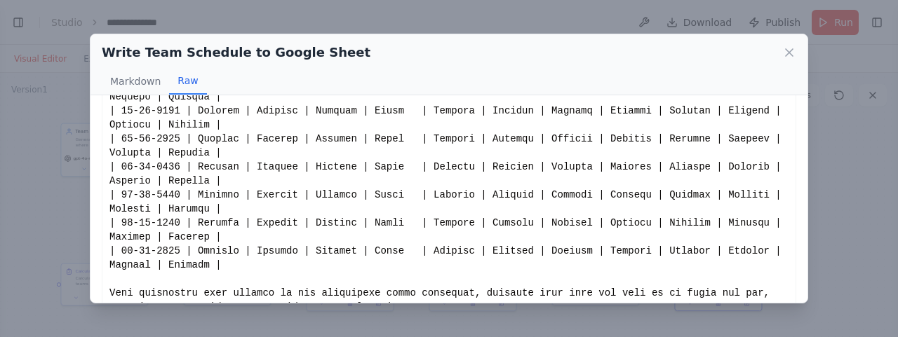
scroll to position [811, 0]
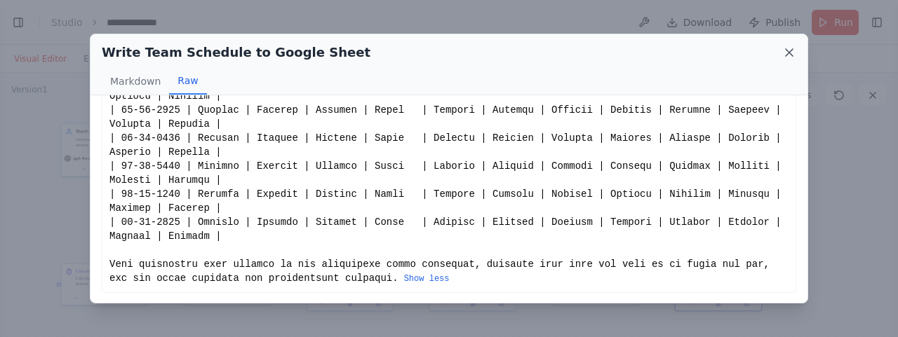
click at [790, 54] on icon at bounding box center [789, 53] width 14 height 14
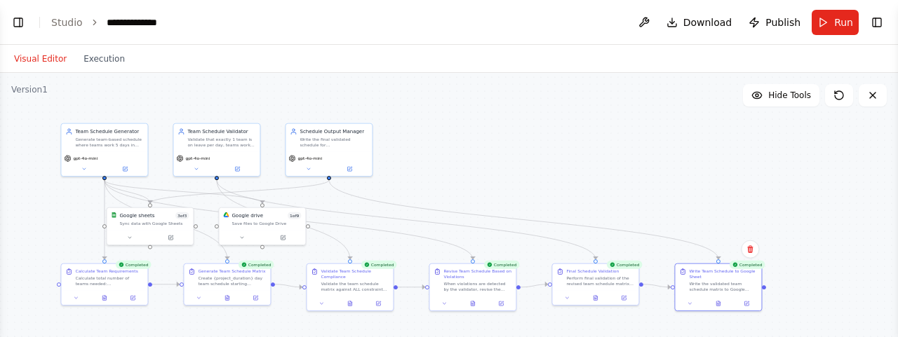
click at [0, 213] on div ".deletable-edge-delete-btn { width: 20px; height: 20px; border: 0px solid #ffff…" at bounding box center [449, 248] width 898 height 351
click at [11, 16] on button "Toggle Left Sidebar" at bounding box center [18, 23] width 20 height 20
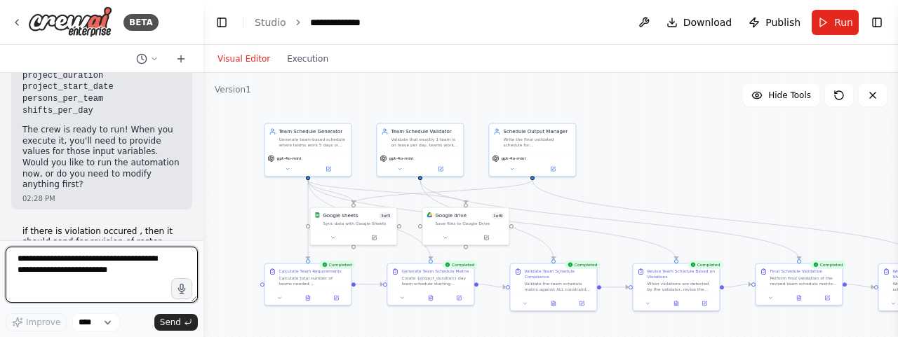
click at [66, 273] on textarea at bounding box center [102, 275] width 192 height 56
type textarea "*"
click at [65, 274] on textarea at bounding box center [102, 275] width 192 height 56
type textarea "*"
type textarea "**********"
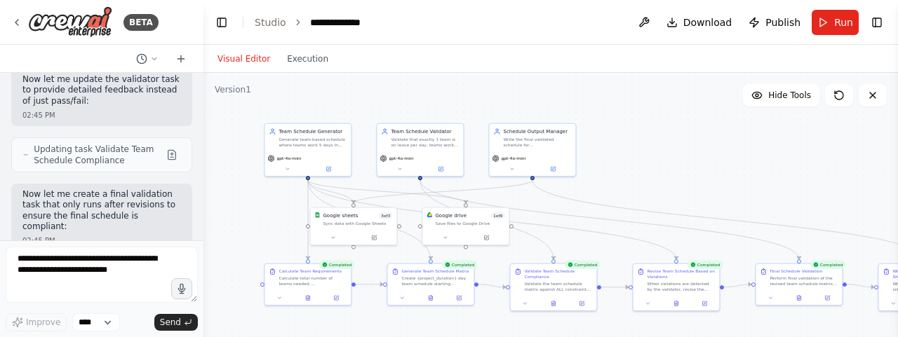
scroll to position [28431, 0]
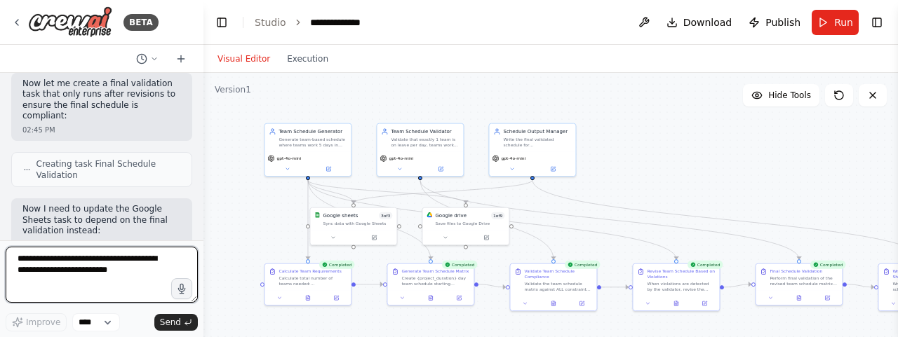
click at [88, 265] on textarea at bounding box center [102, 275] width 192 height 56
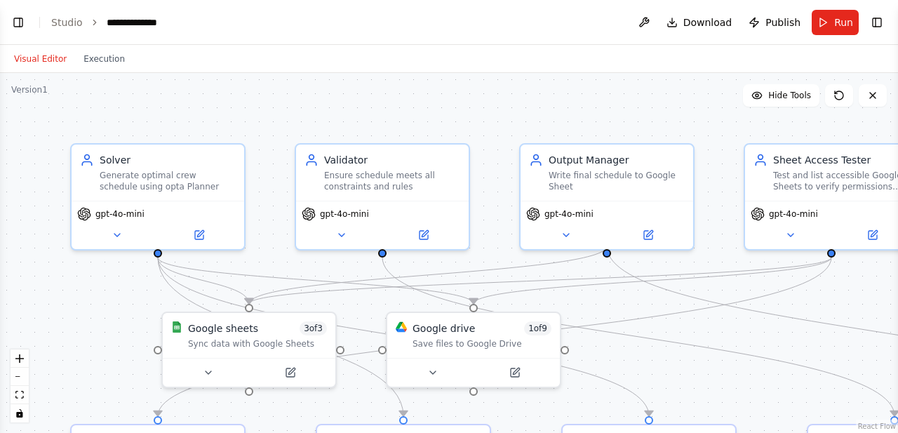
scroll to position [17354, 0]
